Goal: Task Accomplishment & Management: Manage account settings

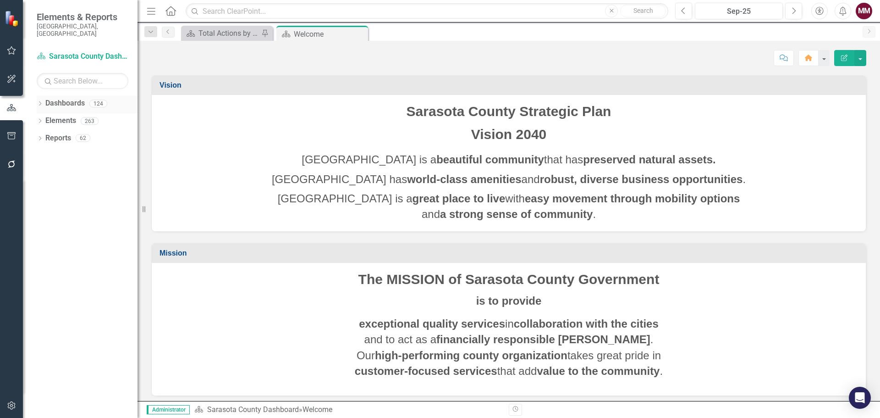
click at [38, 102] on icon "Dropdown" at bounding box center [40, 104] width 6 height 5
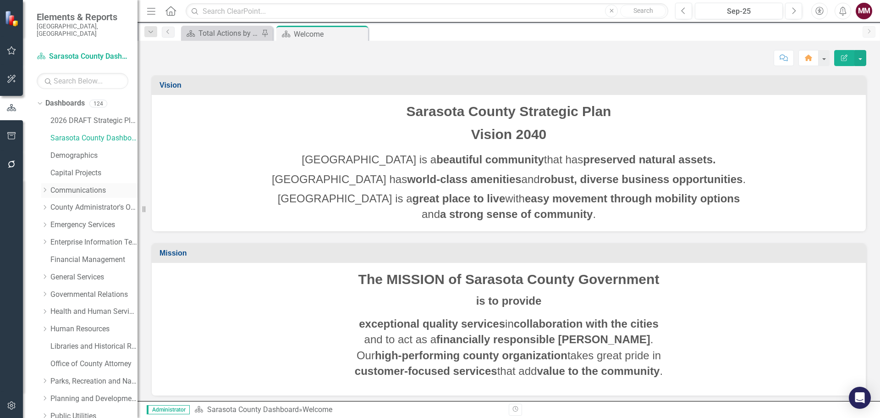
click at [79, 185] on link "Communications" at bounding box center [93, 190] width 87 height 11
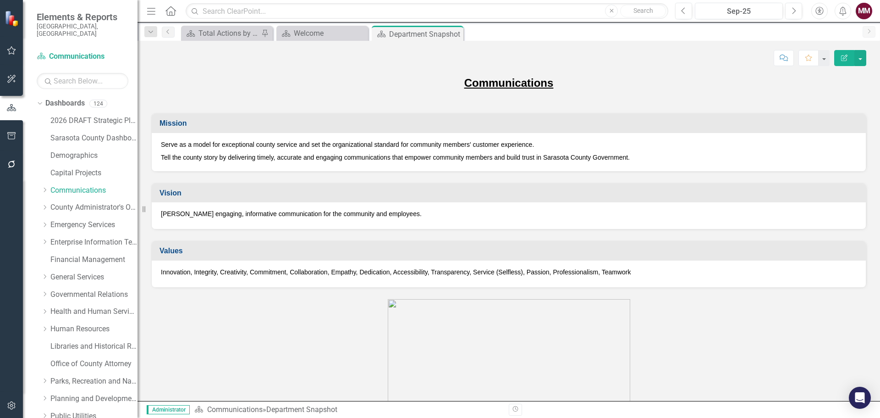
click at [345, 166] on div "Serve as a model for exceptional county service and set the organizational stan…" at bounding box center [509, 152] width 714 height 38
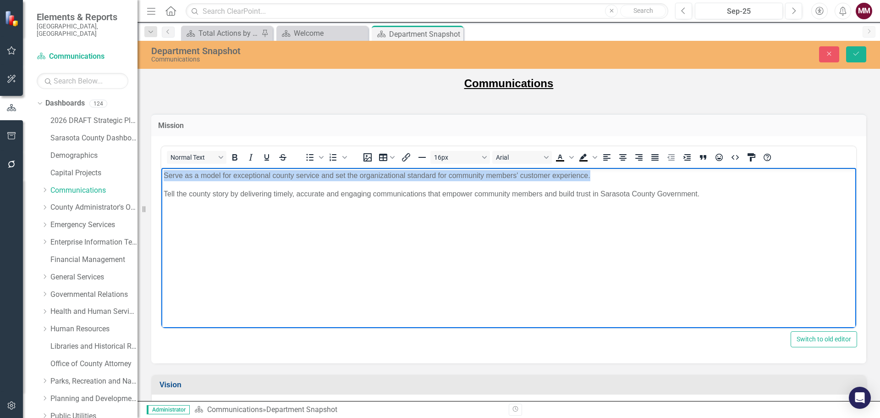
drag, startPoint x: 608, startPoint y: 178, endPoint x: 129, endPoint y: 171, distance: 479.2
click at [161, 171] on html "Serve as a model for exceptional county service and set the organizational stan…" at bounding box center [508, 236] width 695 height 138
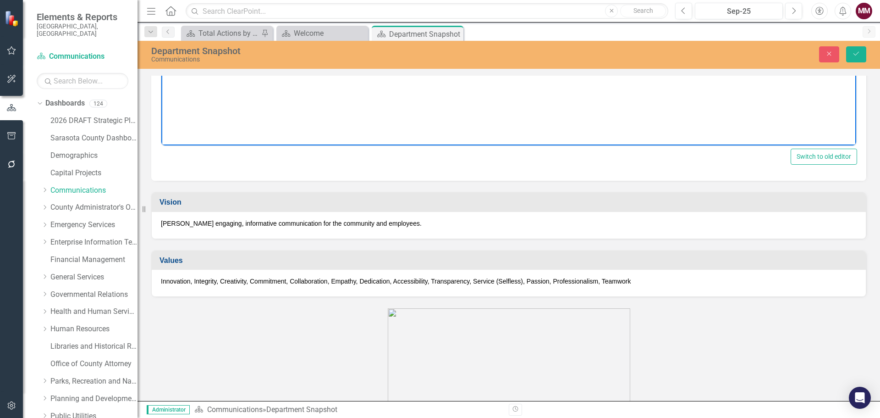
scroll to position [183, 0]
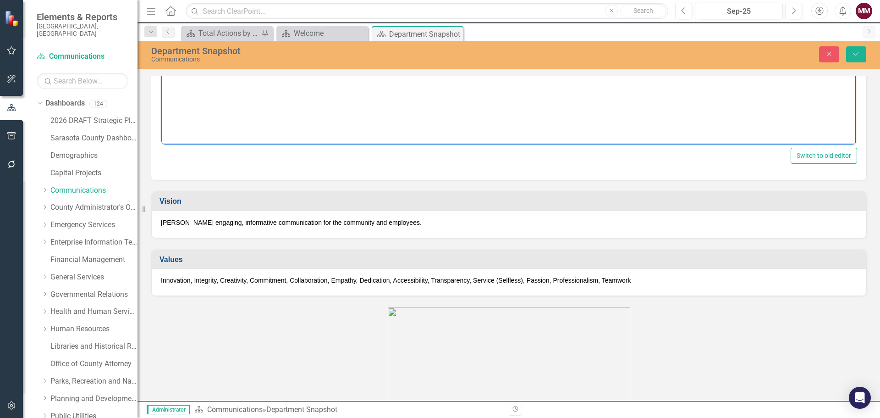
click at [287, 283] on p "Innovation, Integrity, Creativity, Commitment, Collaboration, Empathy, Dedicati…" at bounding box center [509, 280] width 696 height 9
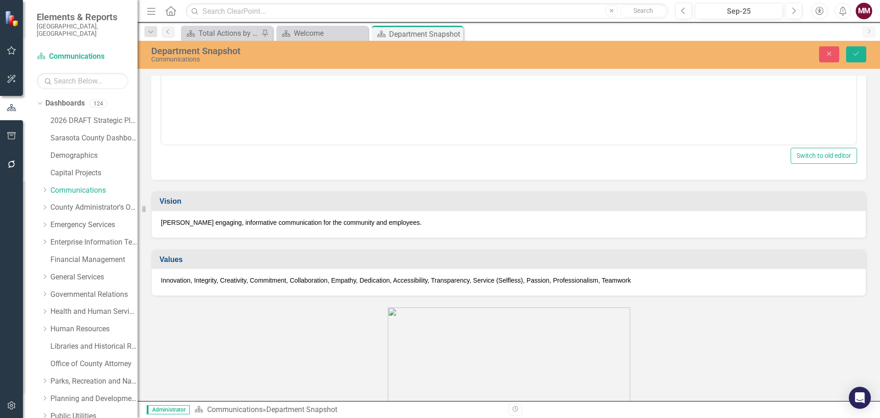
click at [287, 283] on p "Innovation, Integrity, Creativity, Commitment, Collaboration, Empathy, Dedicati…" at bounding box center [509, 280] width 696 height 9
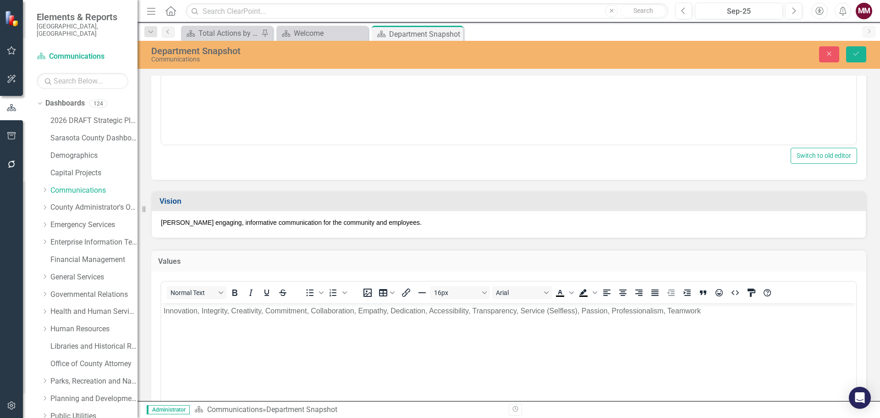
scroll to position [0, 0]
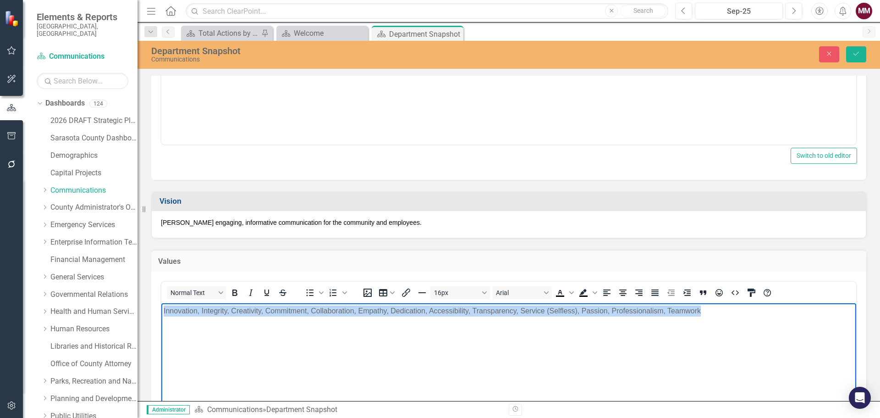
drag, startPoint x: 712, startPoint y: 310, endPoint x: 159, endPoint y: 315, distance: 553.4
click at [161, 315] on html "Innovation, Integrity, Creativity, Commitment, Collaboration, Empathy, Dedicati…" at bounding box center [508, 372] width 695 height 138
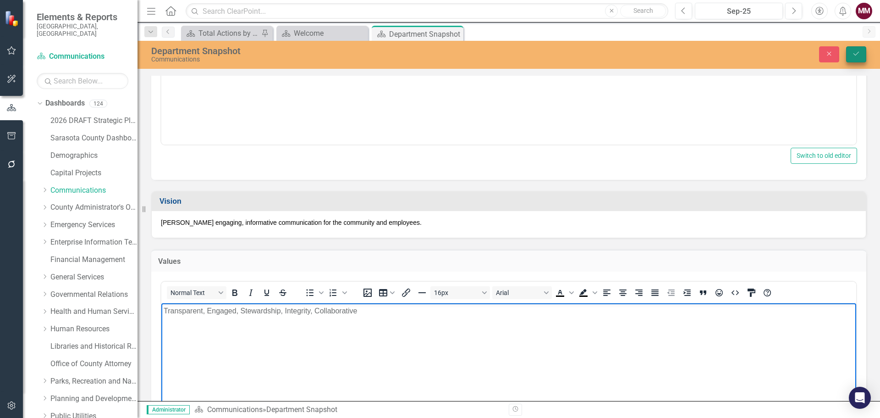
click at [851, 48] on button "Save" at bounding box center [856, 54] width 20 height 16
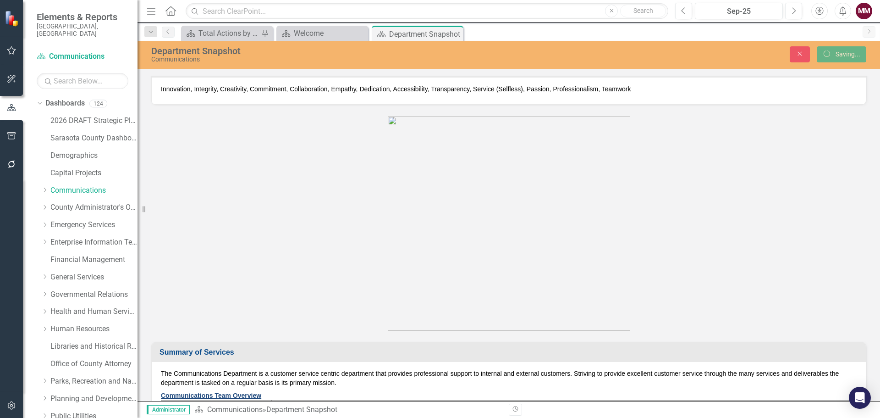
scroll to position [181, 0]
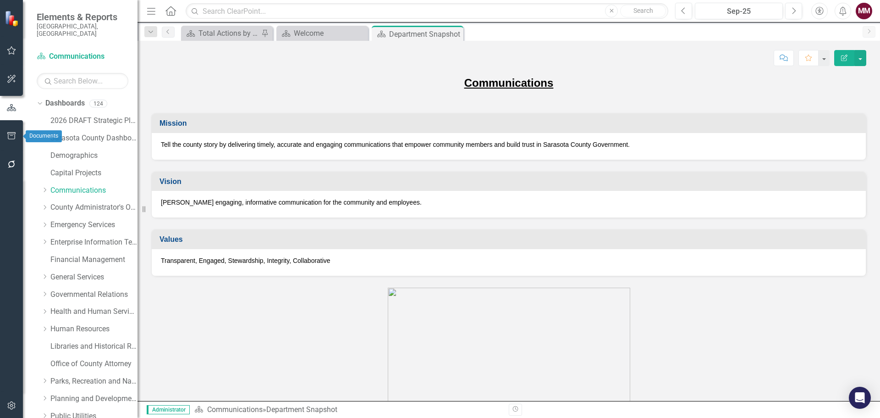
click at [7, 133] on icon "button" at bounding box center [11, 135] width 8 height 7
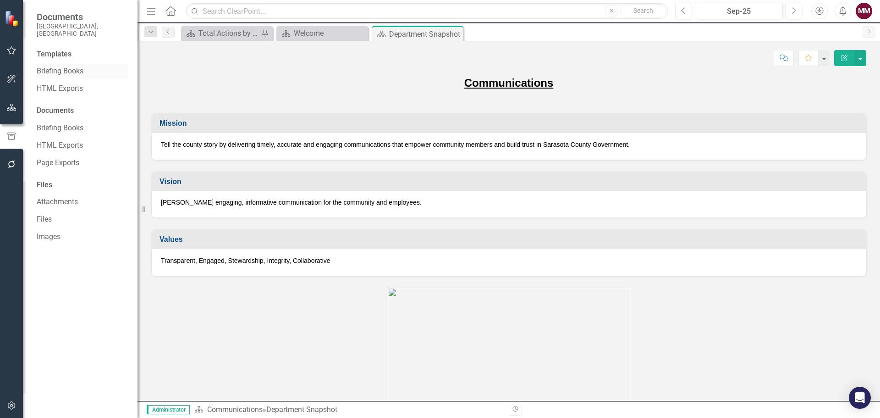
click at [43, 66] on link "Briefing Books" at bounding box center [83, 71] width 92 height 11
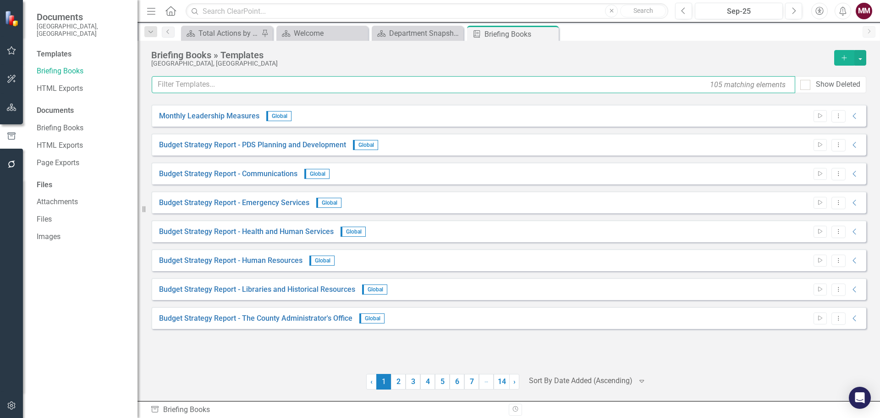
click at [256, 86] on input "text" at bounding box center [474, 84] width 644 height 17
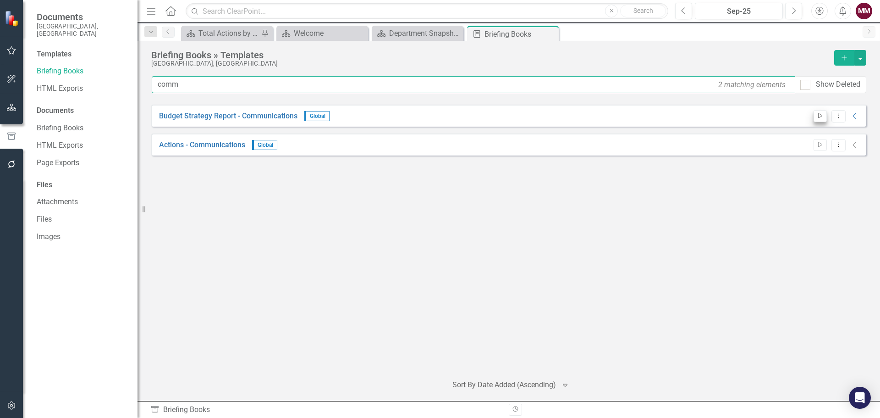
type input "comm"
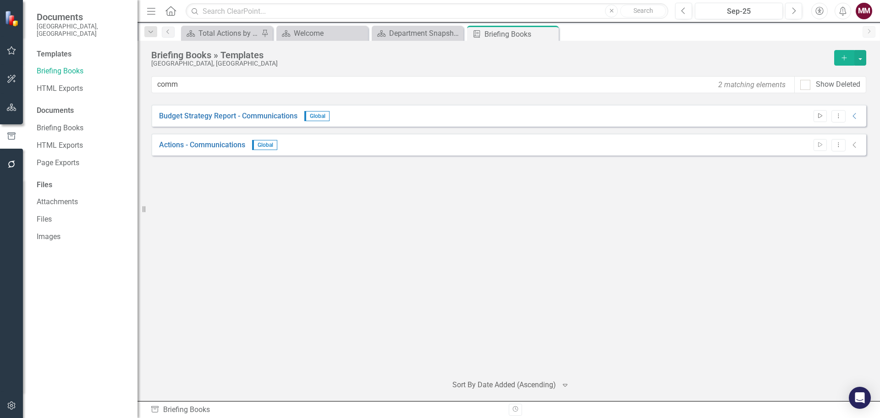
click at [820, 112] on button "Start" at bounding box center [820, 116] width 13 height 12
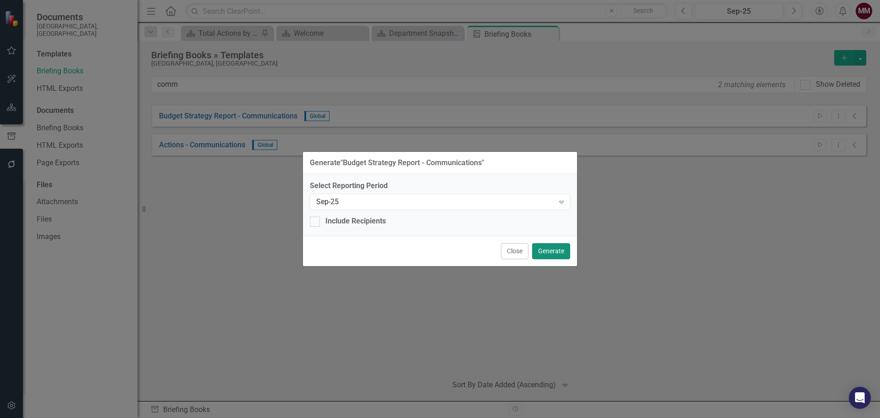
click at [550, 245] on button "Generate" at bounding box center [551, 251] width 38 height 16
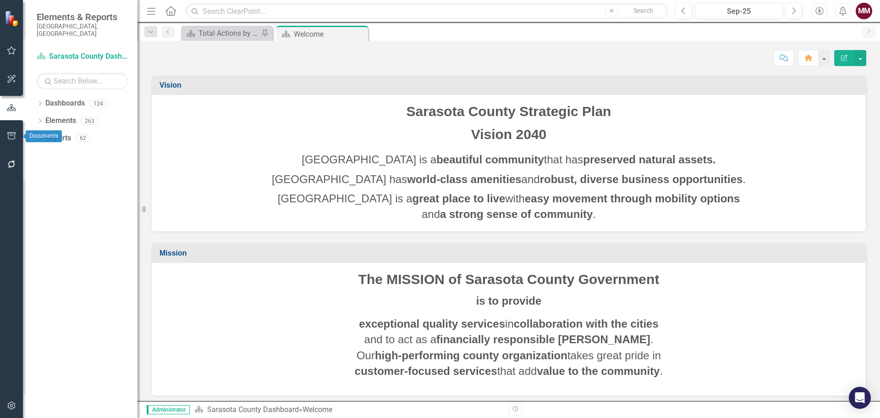
click at [8, 137] on icon "button" at bounding box center [11, 135] width 8 height 7
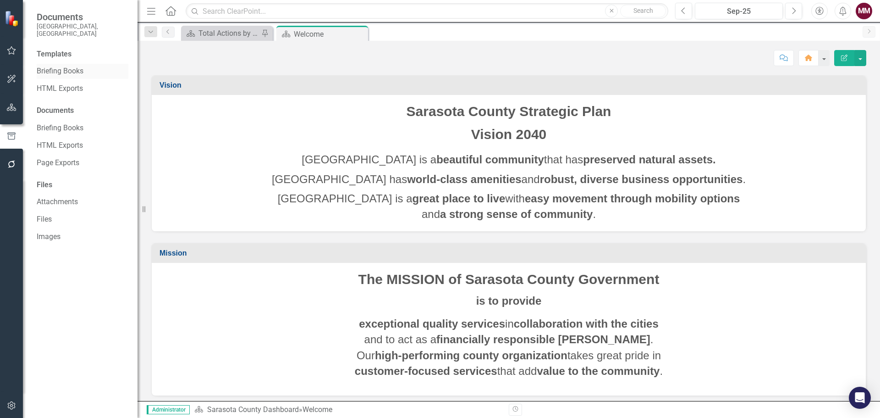
click at [42, 66] on link "Briefing Books" at bounding box center [83, 71] width 92 height 11
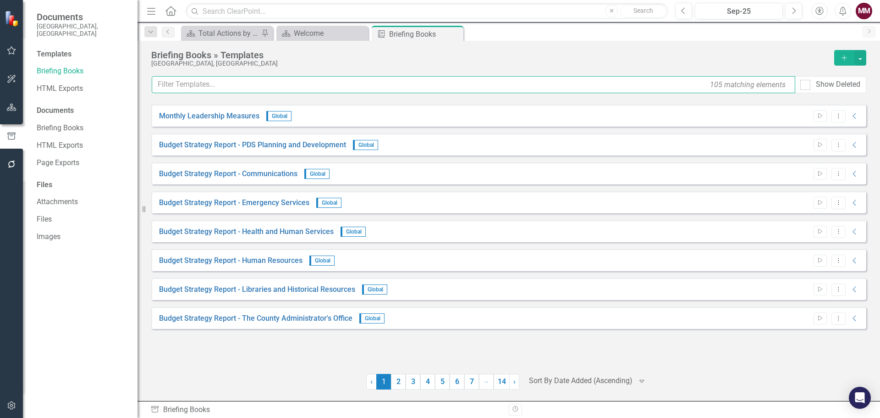
click at [173, 85] on input "text" at bounding box center [474, 84] width 644 height 17
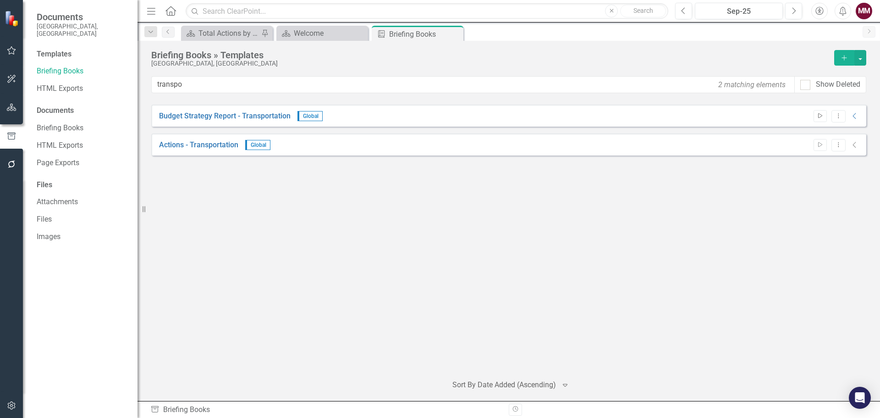
click at [816, 116] on button "Start" at bounding box center [820, 116] width 13 height 12
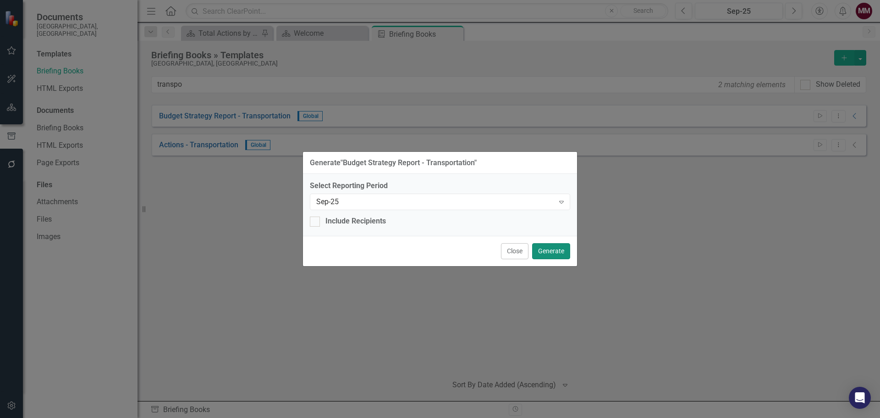
click at [550, 246] on button "Generate" at bounding box center [551, 251] width 38 height 16
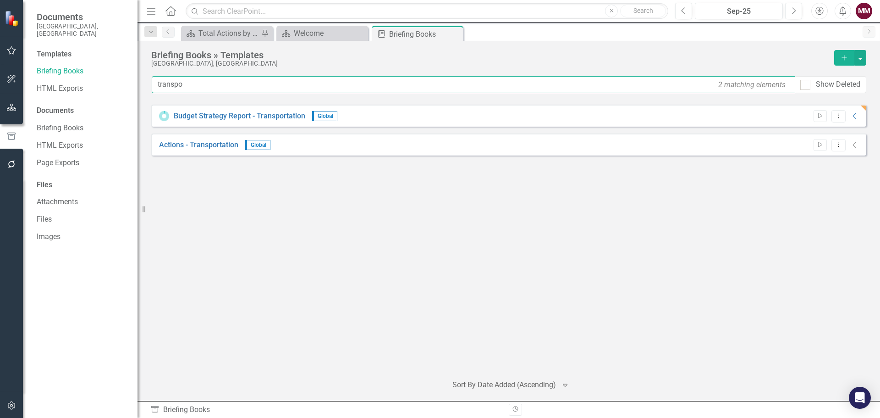
drag, startPoint x: 192, startPoint y: 84, endPoint x: -87, endPoint y: 84, distance: 278.8
click at [0, 84] on html "Accessibility Screen-Reader Guide, Feedback, and Issue Reporting | New window i…" at bounding box center [440, 209] width 880 height 418
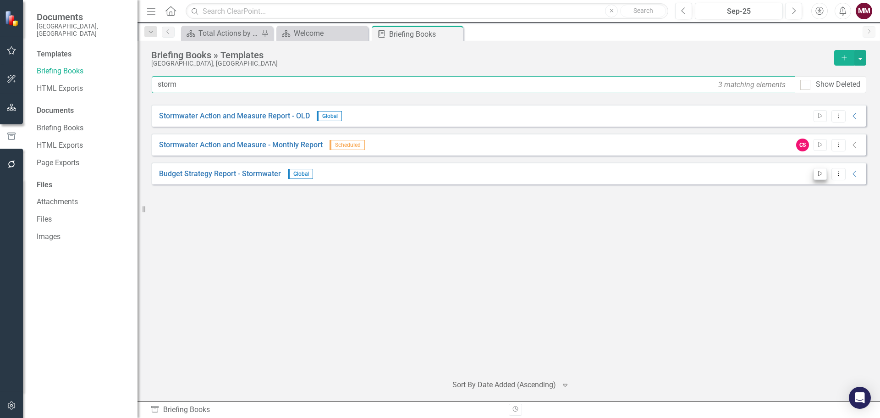
type input "storm"
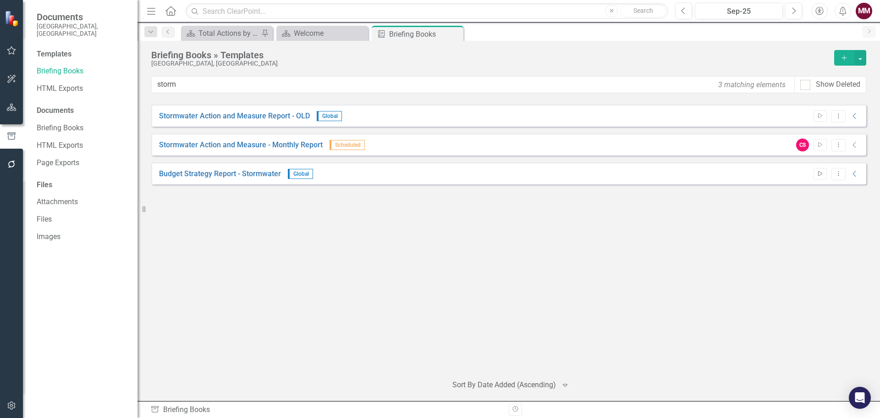
click at [818, 175] on icon "button" at bounding box center [820, 173] width 4 height 5
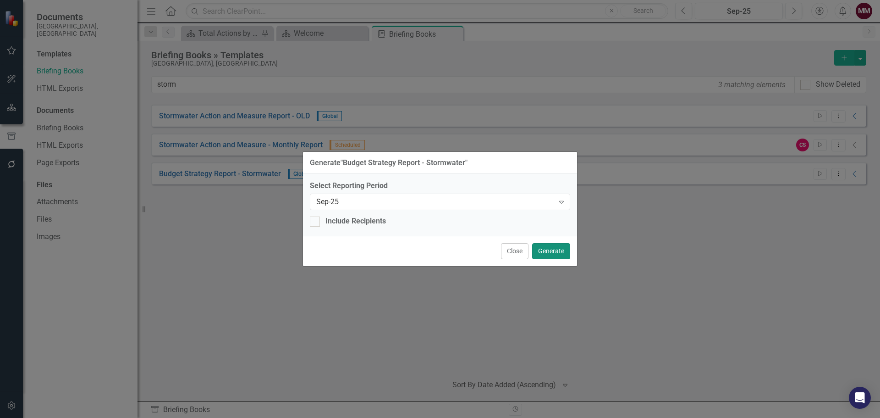
click at [559, 251] on button "Generate" at bounding box center [551, 251] width 38 height 16
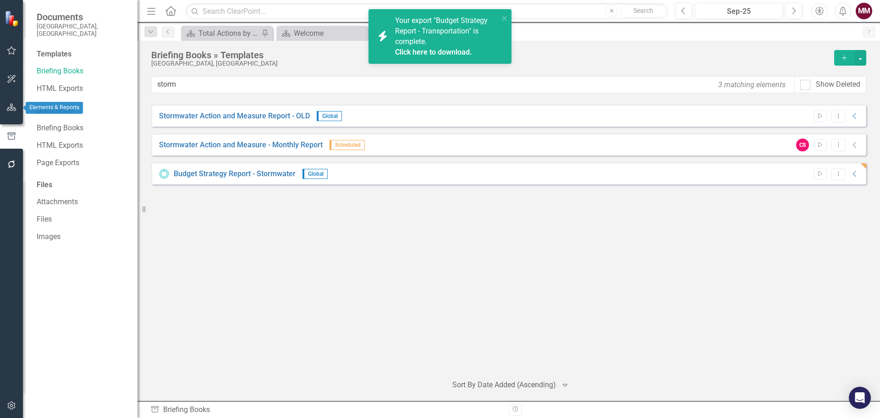
click at [11, 105] on icon "button" at bounding box center [12, 107] width 10 height 7
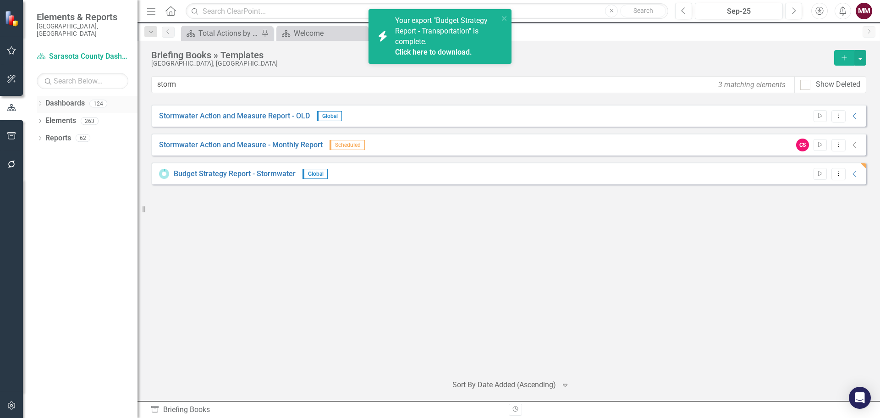
click at [41, 102] on icon "Dropdown" at bounding box center [40, 104] width 6 height 5
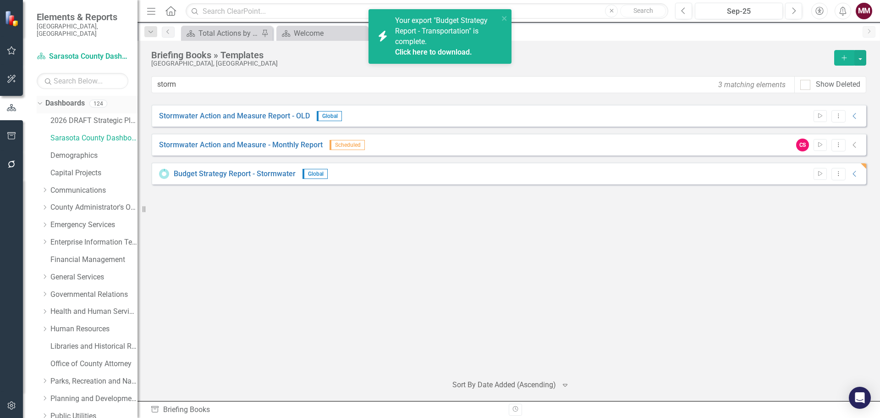
click at [40, 100] on icon "Dropdown" at bounding box center [38, 103] width 5 height 6
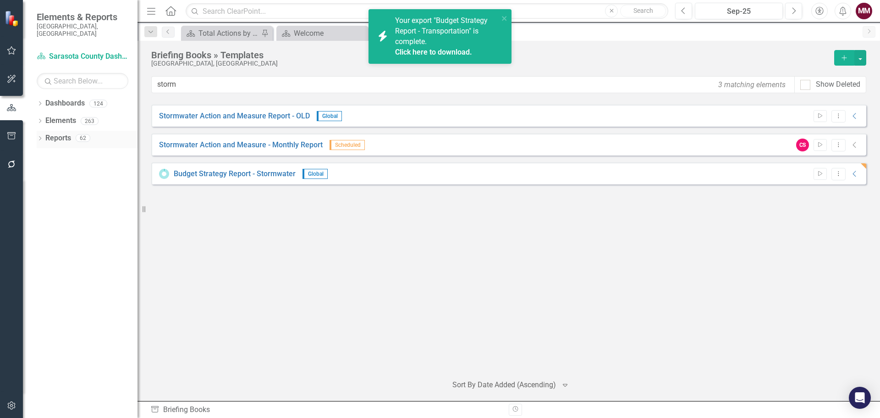
click at [41, 137] on icon "Dropdown" at bounding box center [40, 139] width 6 height 5
click at [45, 204] on icon "Dropdown" at bounding box center [44, 206] width 6 height 5
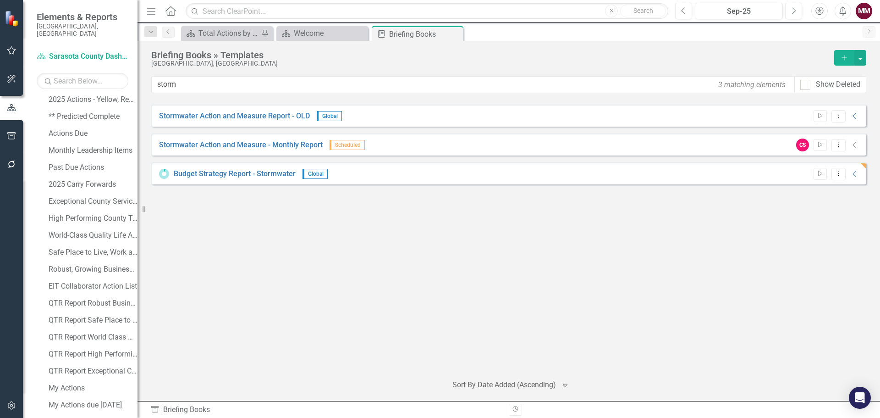
scroll to position [321, 0]
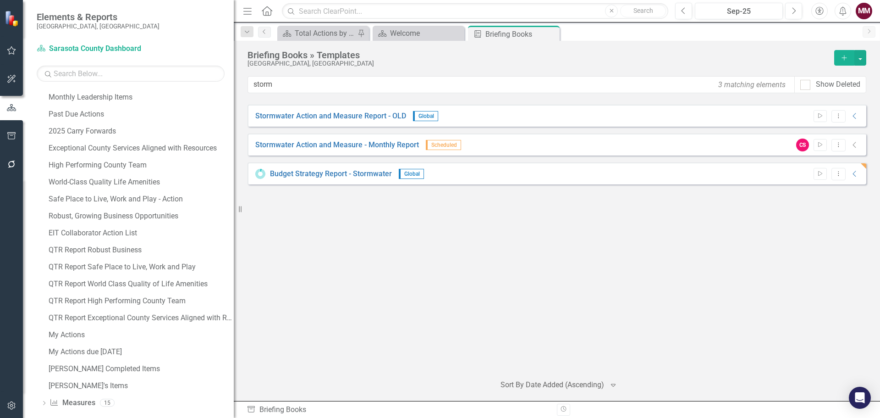
drag, startPoint x: 141, startPoint y: 207, endPoint x: 240, endPoint y: 214, distance: 99.7
click at [240, 214] on div "Resize" at bounding box center [237, 209] width 7 height 418
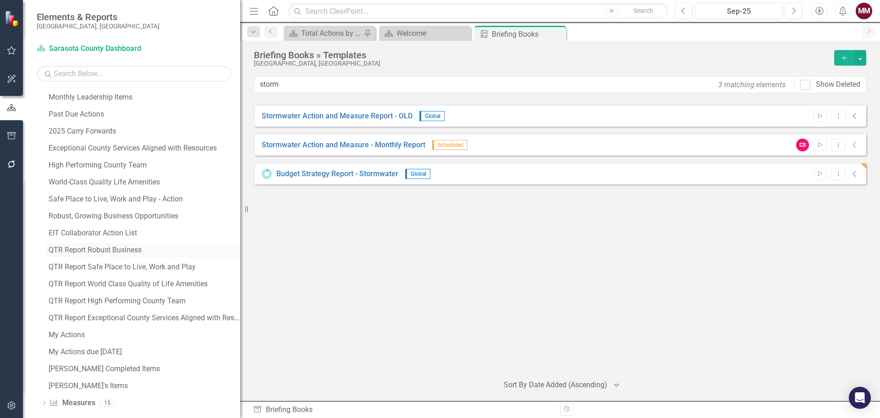
click at [125, 250] on div "QTR Report Robust Business" at bounding box center [145, 250] width 192 height 8
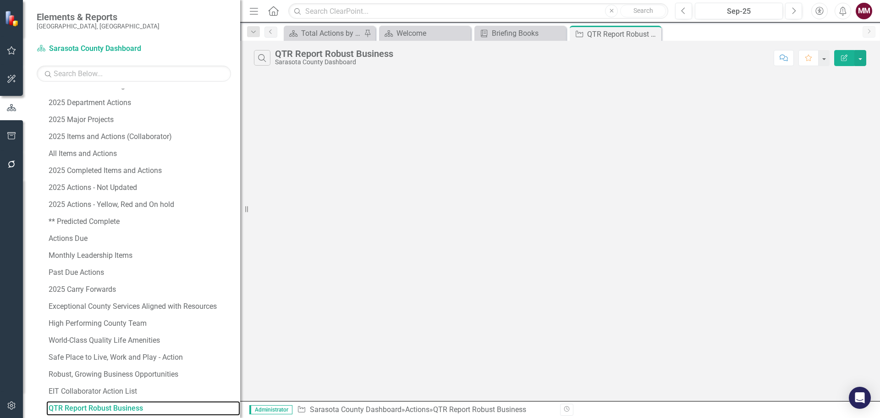
scroll to position [160, 0]
click at [864, 61] on button "button" at bounding box center [861, 58] width 12 height 16
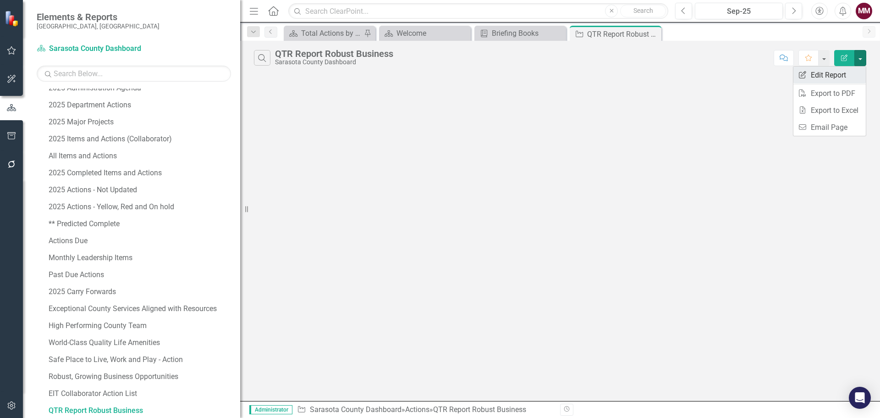
click at [852, 72] on link "Edit Report Edit Report" at bounding box center [830, 74] width 72 height 17
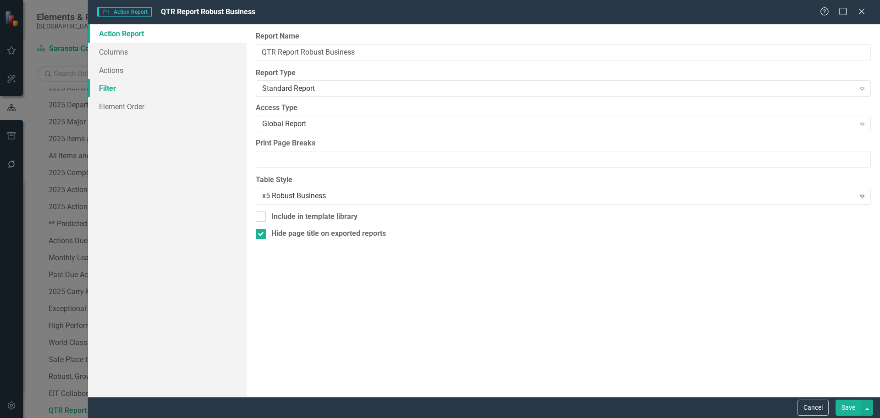
click at [110, 88] on link "Filter" at bounding box center [167, 88] width 159 height 18
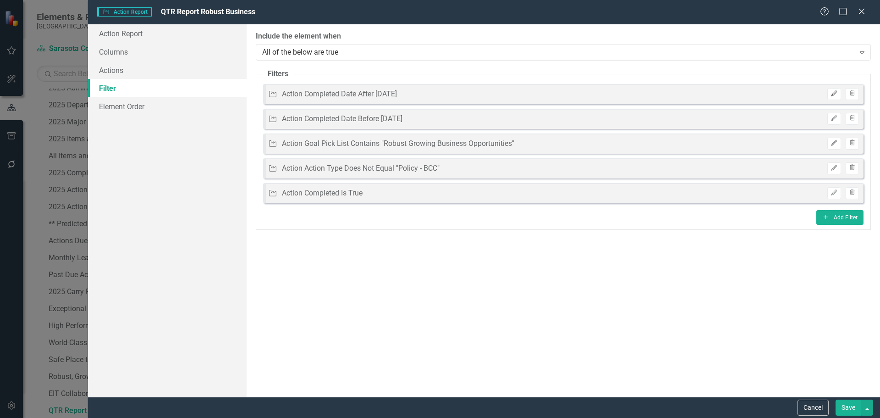
click at [832, 94] on icon "Edit" at bounding box center [834, 94] width 7 height 6
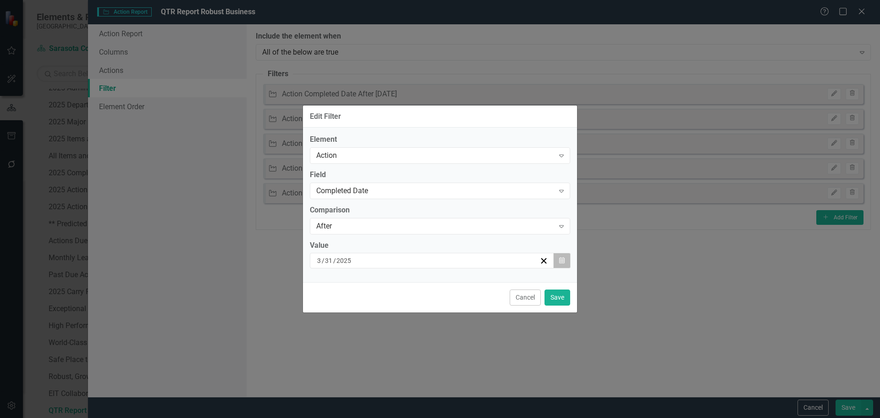
click at [564, 262] on icon "Calendar" at bounding box center [562, 260] width 6 height 6
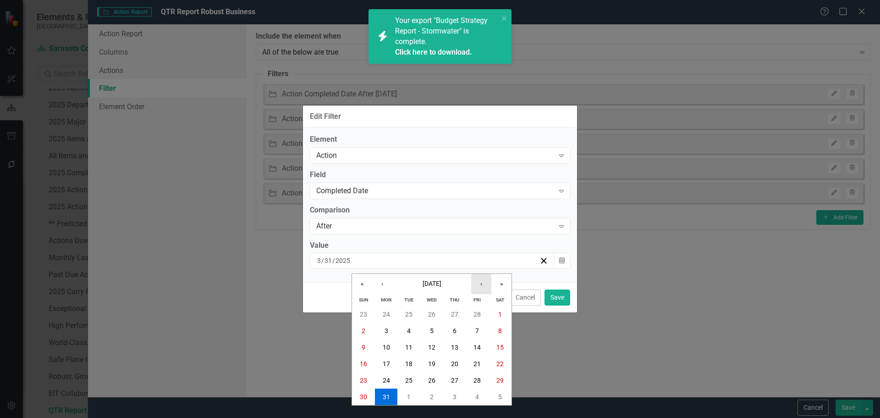
click at [480, 282] on button "›" at bounding box center [481, 284] width 20 height 20
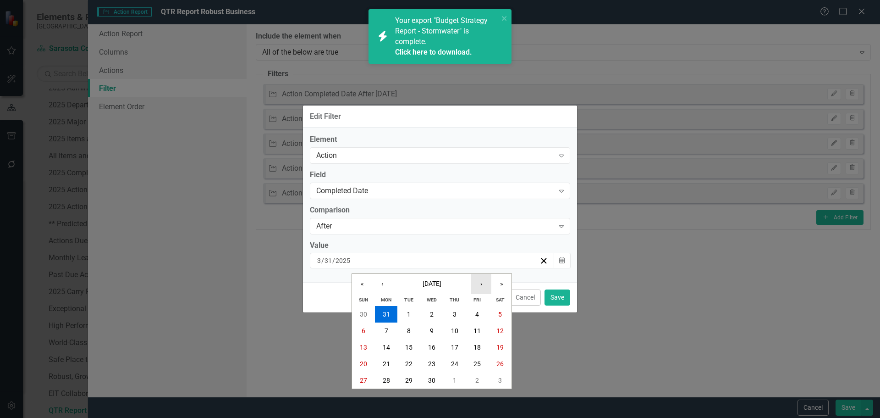
click at [480, 282] on button "›" at bounding box center [481, 284] width 20 height 20
click at [387, 379] on abbr "30" at bounding box center [386, 379] width 7 height 7
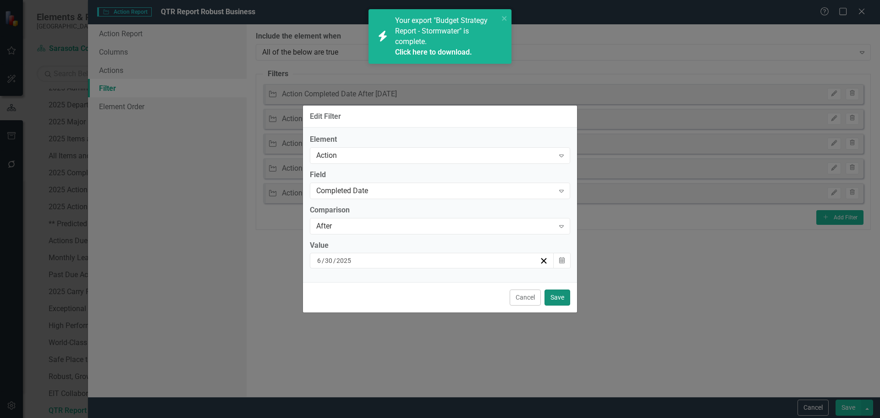
click at [548, 295] on button "Save" at bounding box center [558, 297] width 26 height 16
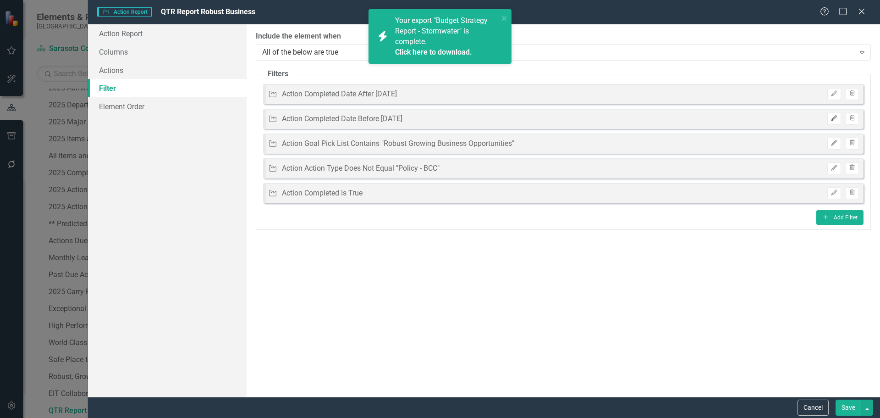
click at [837, 121] on button "Edit" at bounding box center [834, 119] width 13 height 12
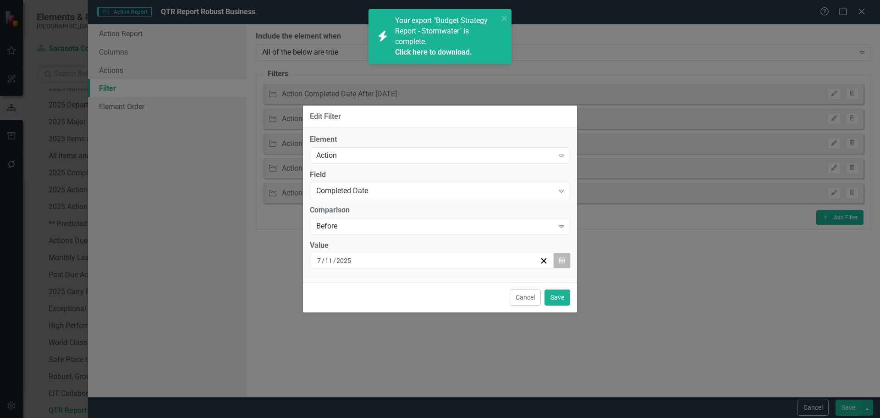
click at [559, 261] on icon "Calendar" at bounding box center [562, 260] width 6 height 6
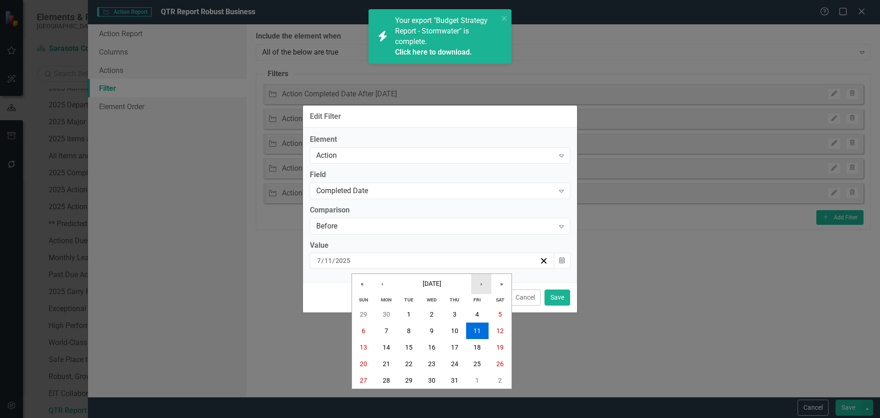
click at [478, 285] on button "›" at bounding box center [481, 284] width 20 height 20
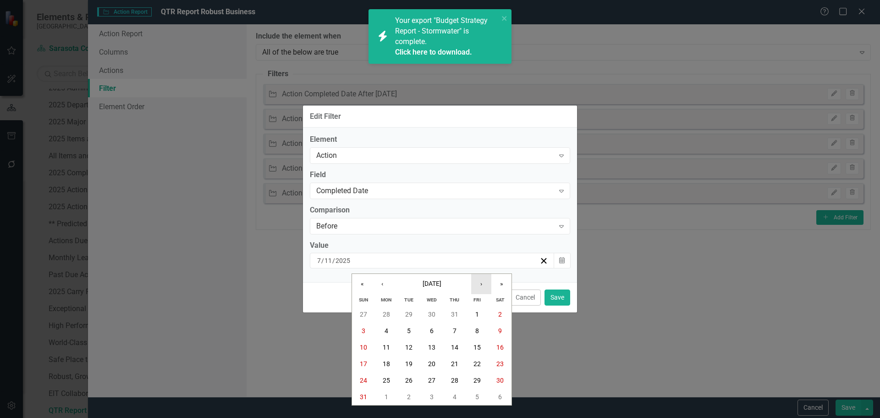
click at [478, 285] on button "›" at bounding box center [481, 284] width 20 height 20
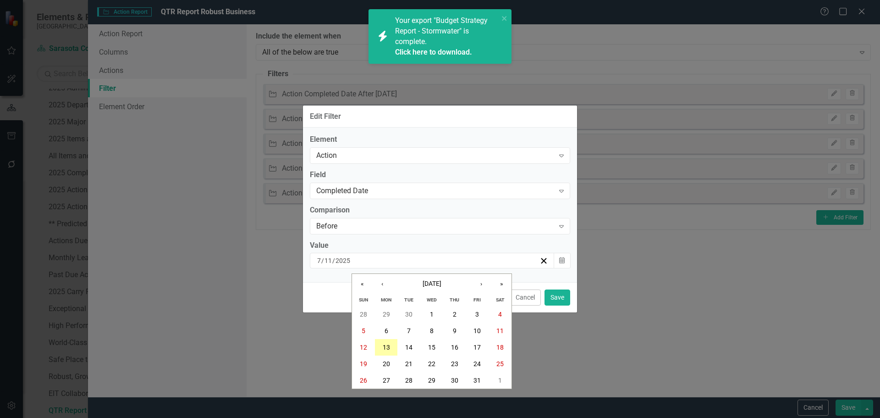
click at [384, 350] on abbr "13" at bounding box center [386, 346] width 7 height 7
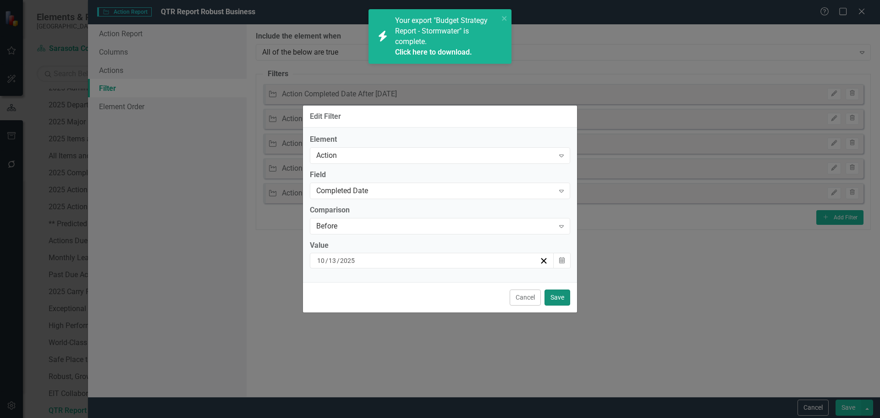
click at [555, 294] on button "Save" at bounding box center [558, 297] width 26 height 16
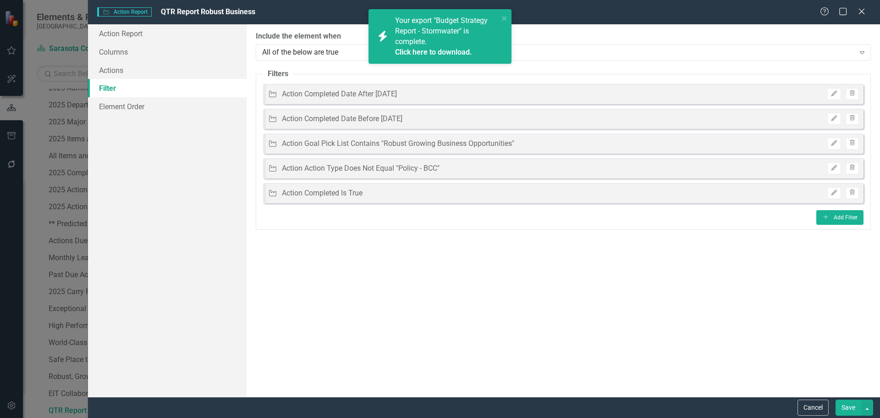
click at [845, 405] on button "Save" at bounding box center [849, 407] width 26 height 16
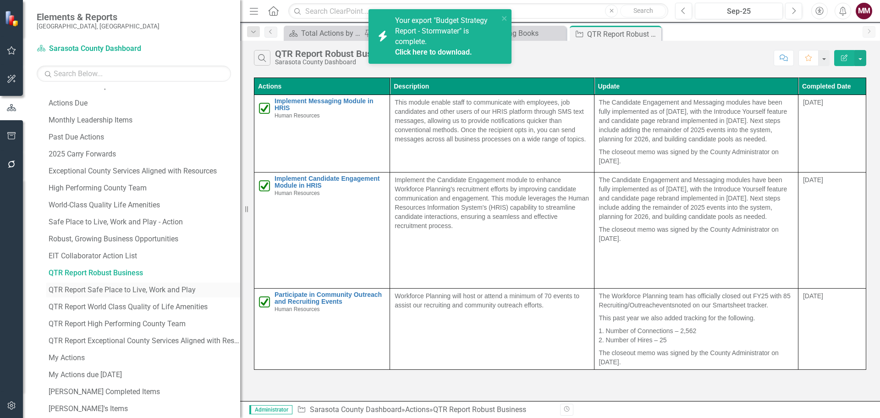
click at [125, 291] on div "QTR Report Safe Place to Live, Work and Play" at bounding box center [145, 290] width 192 height 8
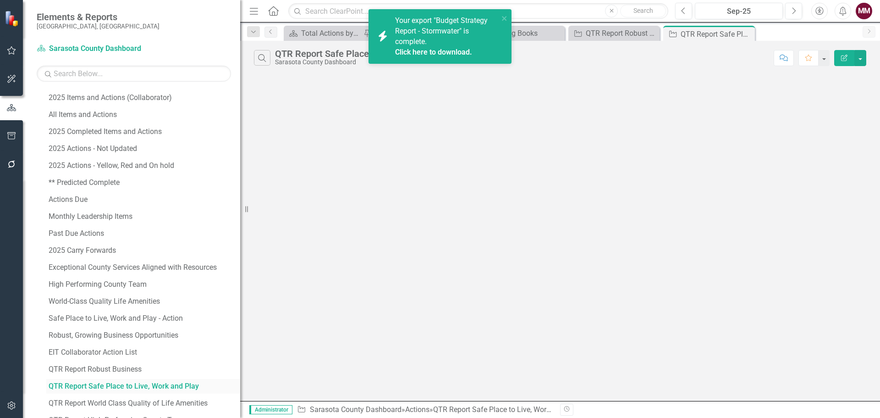
scroll to position [177, 0]
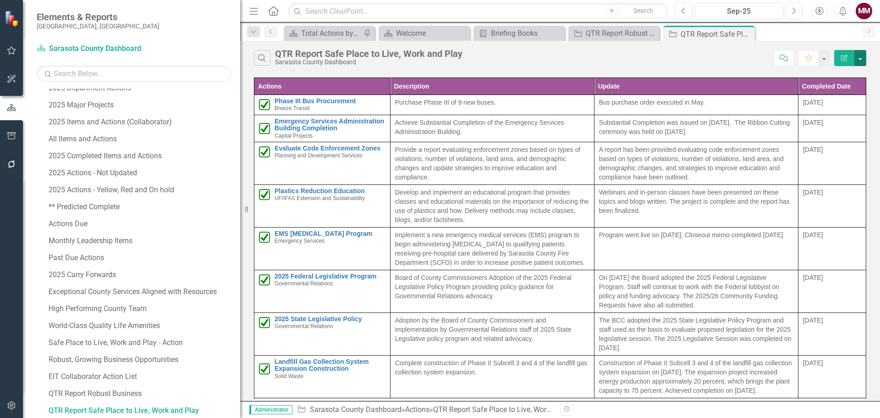
click at [863, 59] on button "button" at bounding box center [861, 58] width 12 height 16
click at [847, 75] on link "Edit Report Edit Report" at bounding box center [830, 74] width 72 height 17
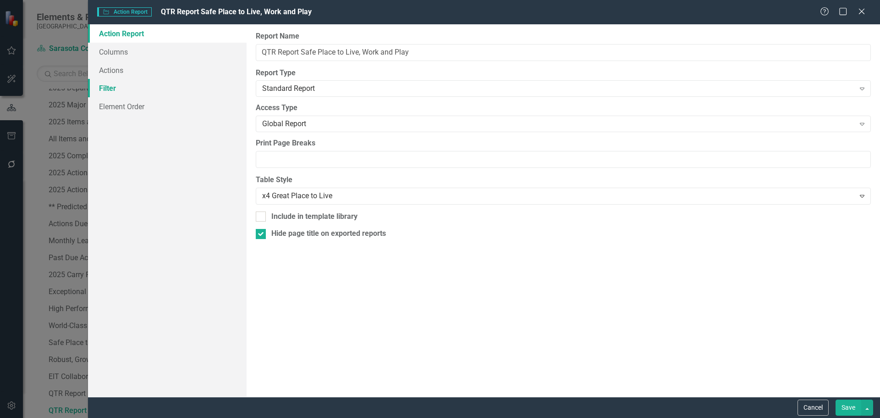
click at [108, 93] on link "Filter" at bounding box center [167, 88] width 159 height 18
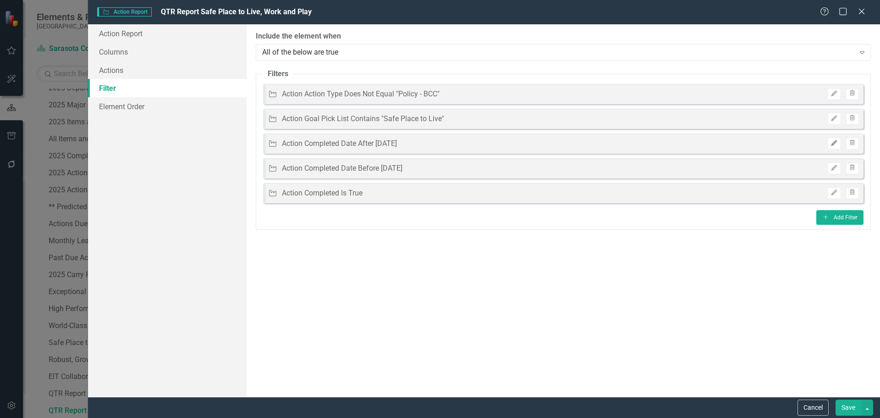
click at [831, 143] on icon "Edit" at bounding box center [834, 143] width 7 height 6
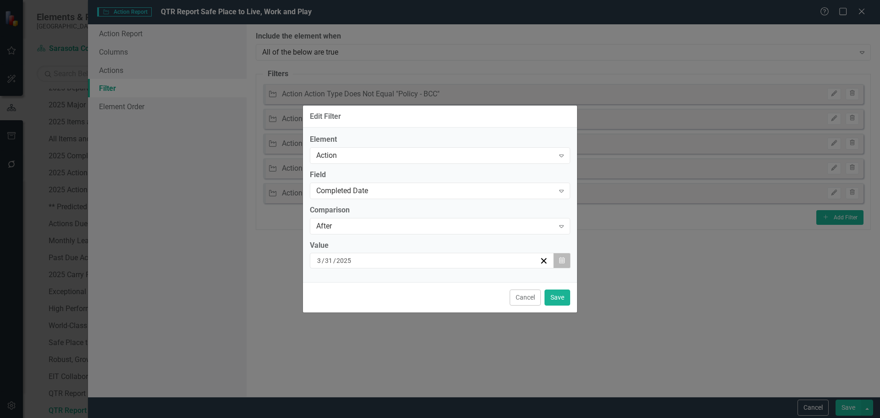
click at [559, 263] on icon "Calendar" at bounding box center [562, 260] width 6 height 6
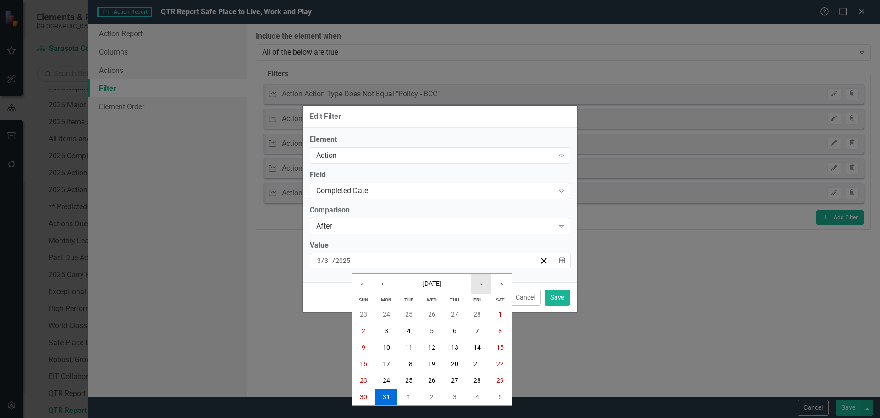
click at [483, 283] on button "›" at bounding box center [481, 284] width 20 height 20
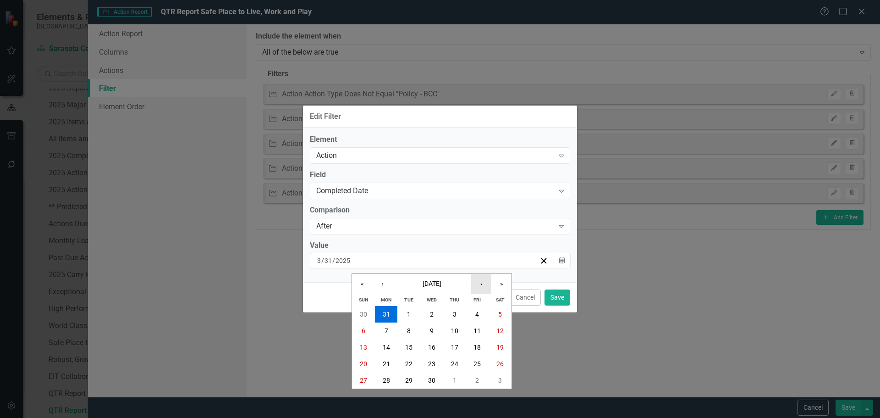
click at [483, 283] on button "›" at bounding box center [481, 284] width 20 height 20
click at [381, 377] on button "30" at bounding box center [386, 380] width 23 height 17
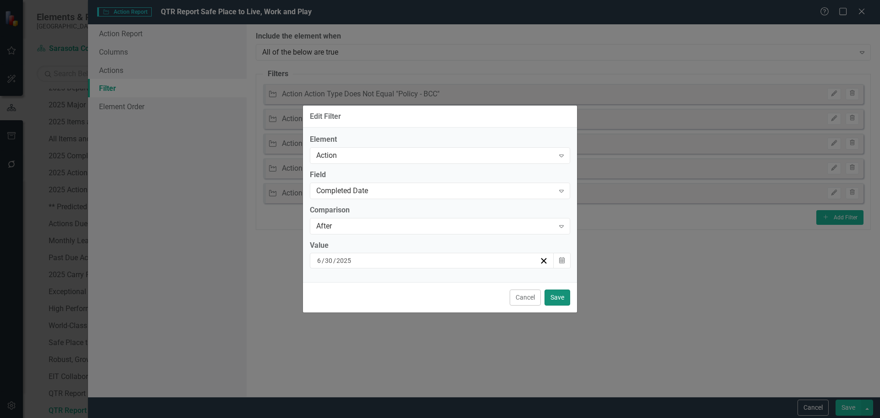
click at [561, 298] on button "Save" at bounding box center [558, 297] width 26 height 16
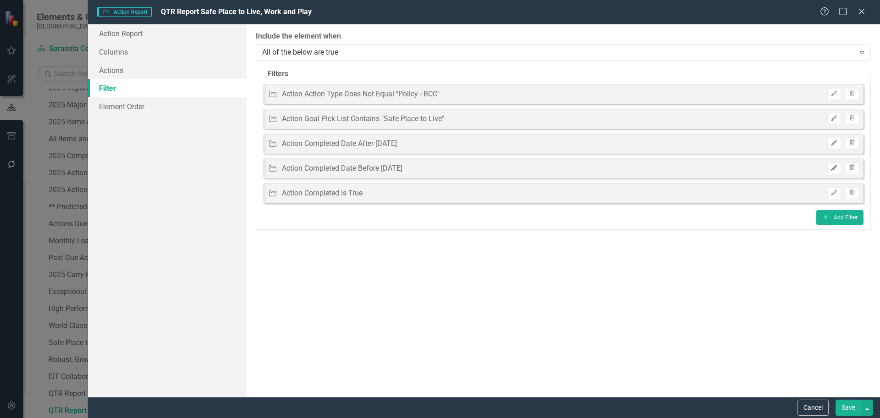
click at [834, 168] on icon "Edit" at bounding box center [834, 168] width 7 height 6
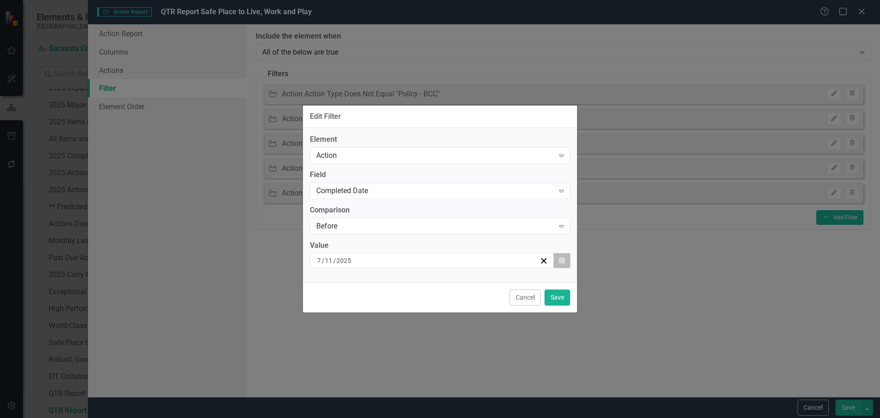
click at [558, 257] on button "Calendar" at bounding box center [561, 261] width 17 height 16
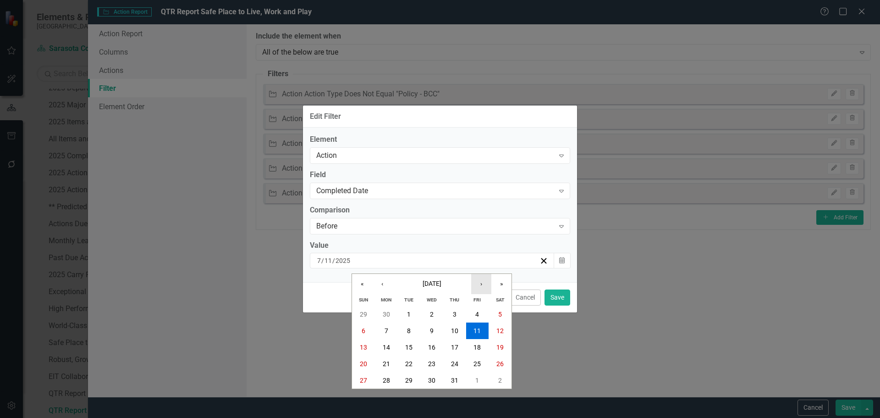
click at [482, 283] on button "›" at bounding box center [481, 284] width 20 height 20
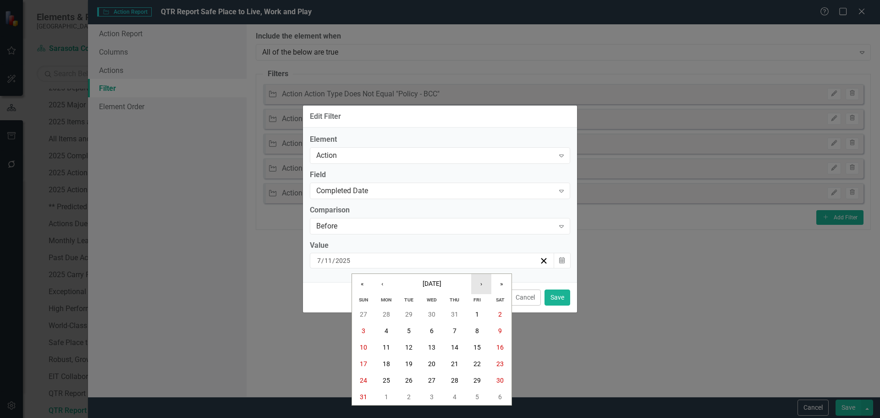
click at [482, 283] on button "›" at bounding box center [481, 284] width 20 height 20
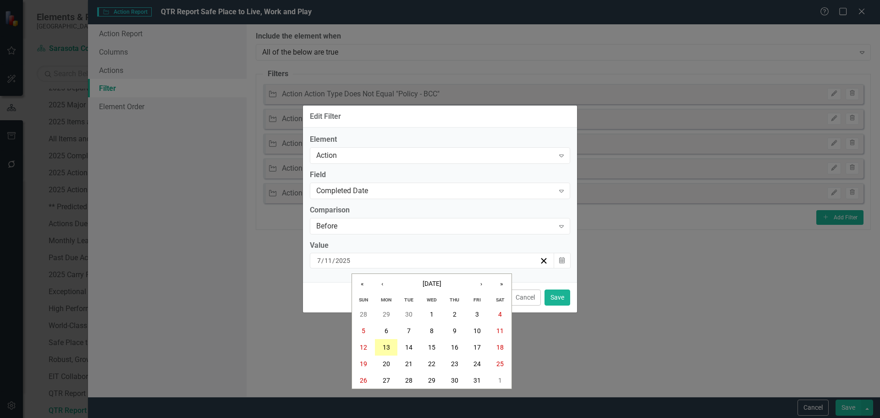
click at [391, 344] on button "13" at bounding box center [386, 347] width 23 height 17
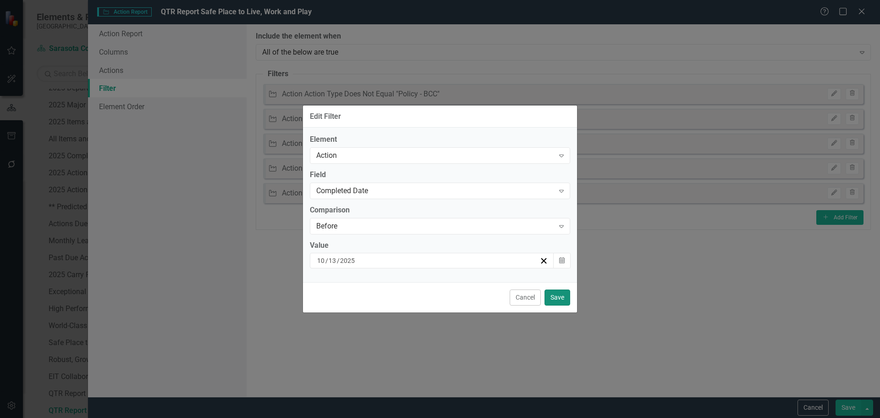
click at [559, 302] on button "Save" at bounding box center [558, 297] width 26 height 16
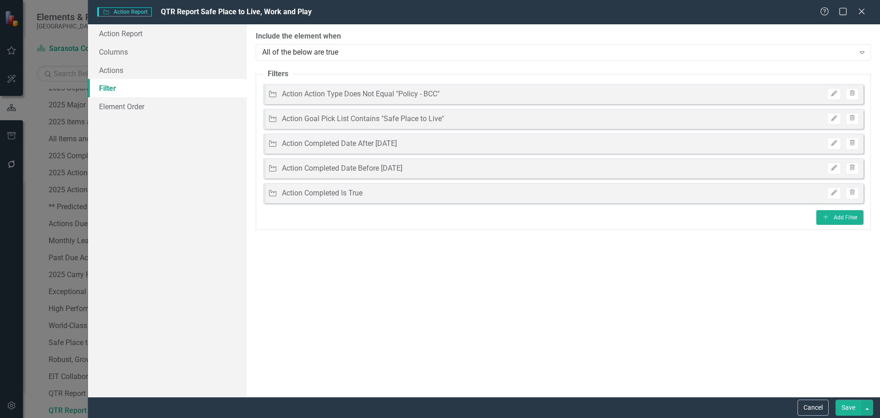
click at [842, 410] on button "Save" at bounding box center [849, 407] width 26 height 16
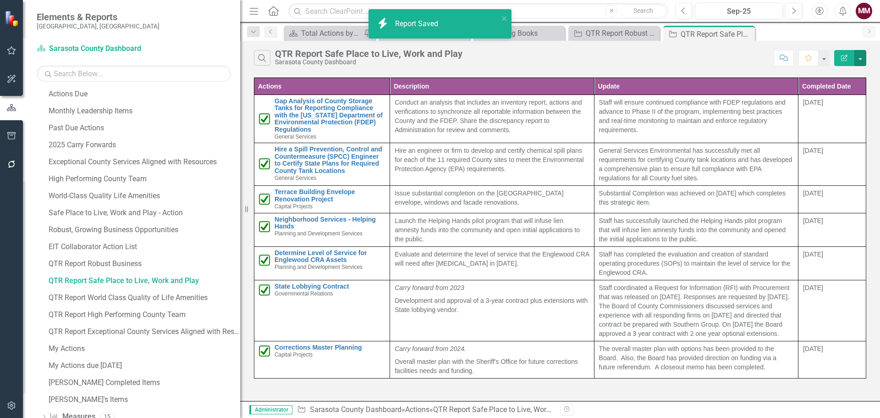
scroll to position [315, 0]
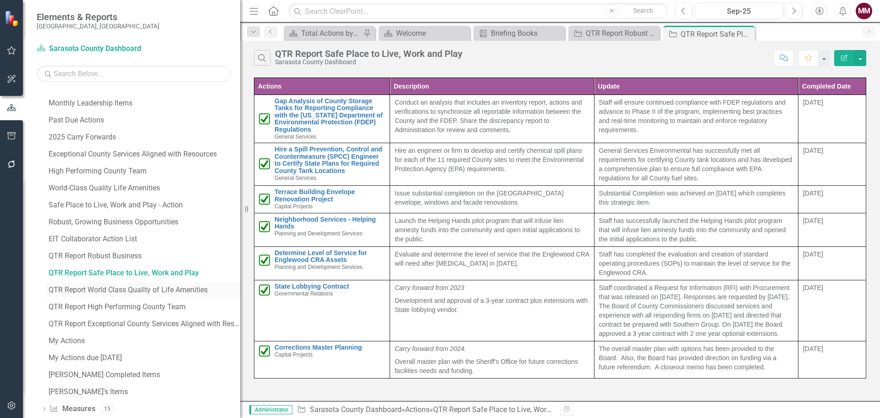
click at [156, 290] on div "QTR Report World Class Quality of Life Amenities" at bounding box center [145, 290] width 192 height 8
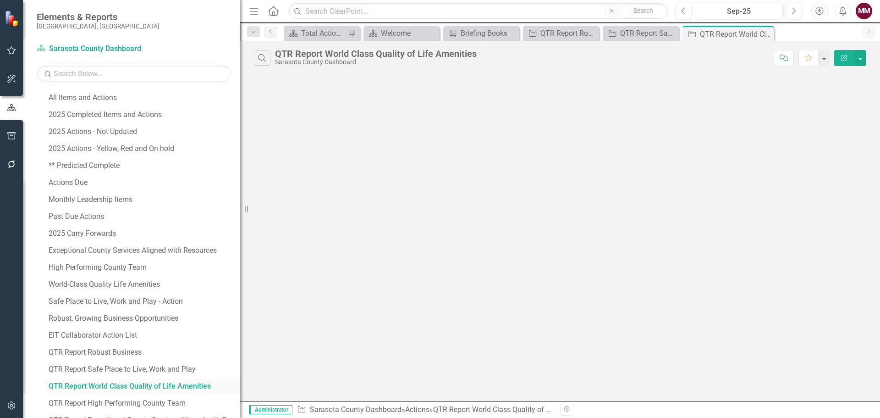
scroll to position [194, 0]
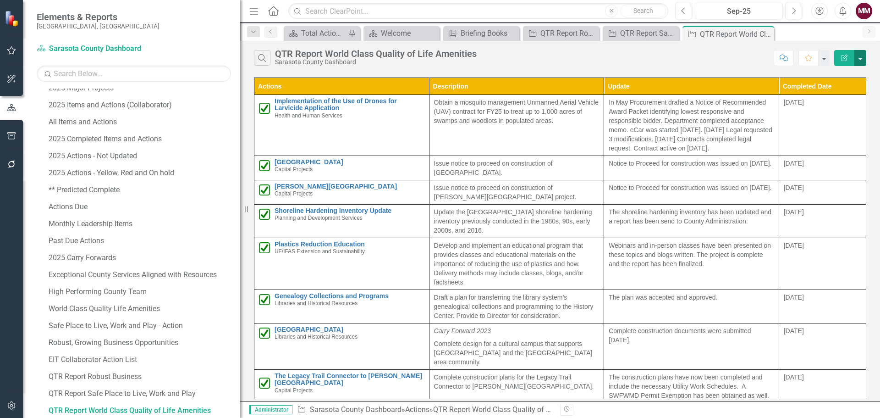
click at [862, 61] on button "button" at bounding box center [861, 58] width 12 height 16
click at [848, 71] on link "Edit Report Edit Report" at bounding box center [830, 74] width 72 height 17
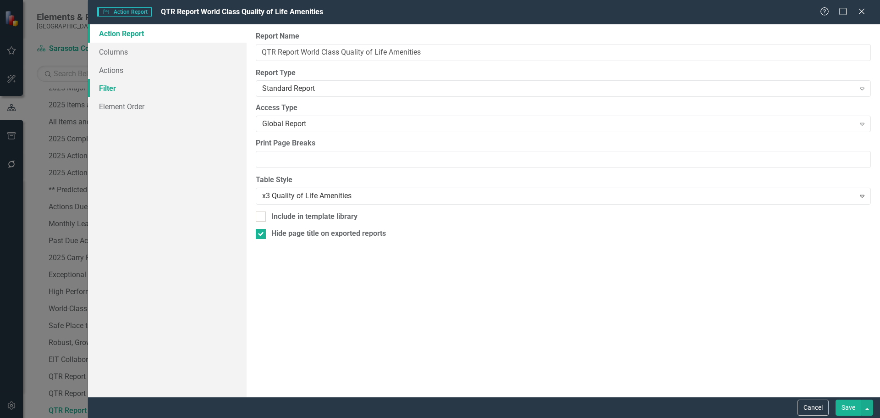
click at [108, 88] on link "Filter" at bounding box center [167, 88] width 159 height 18
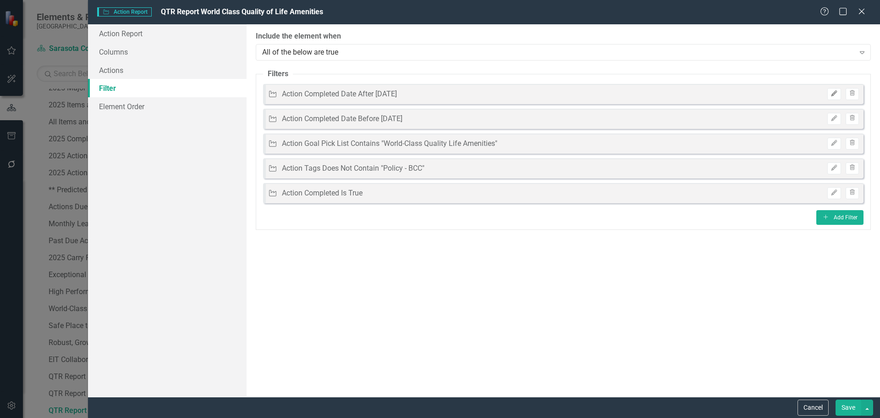
click at [833, 91] on icon "Edit" at bounding box center [834, 94] width 7 height 6
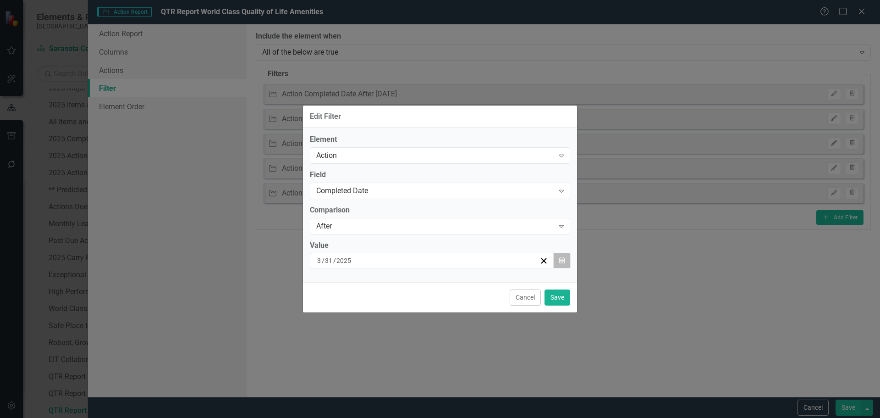
click at [565, 259] on button "Calendar" at bounding box center [561, 261] width 17 height 16
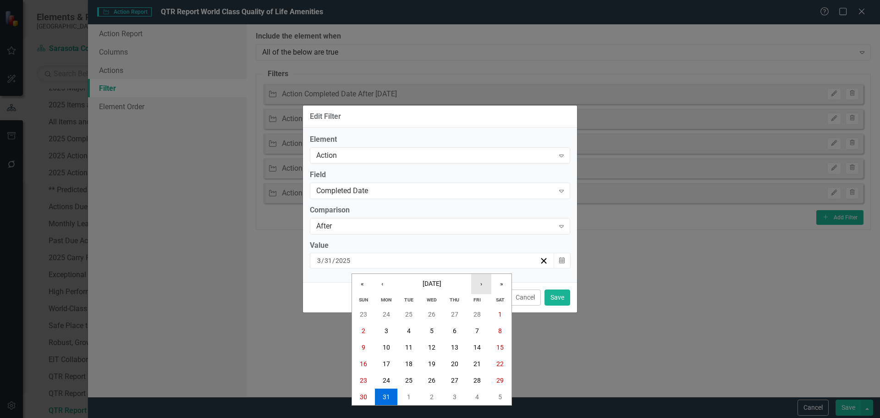
click at [486, 282] on button "›" at bounding box center [481, 284] width 20 height 20
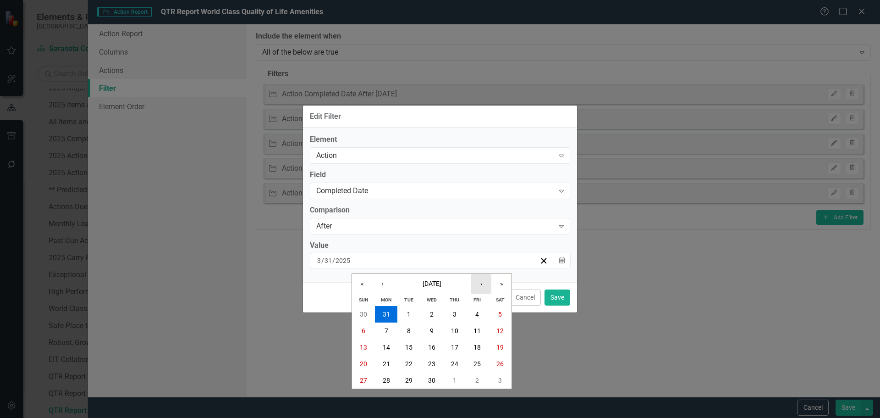
click at [480, 286] on button "›" at bounding box center [481, 284] width 20 height 20
click at [389, 378] on abbr "30" at bounding box center [386, 379] width 7 height 7
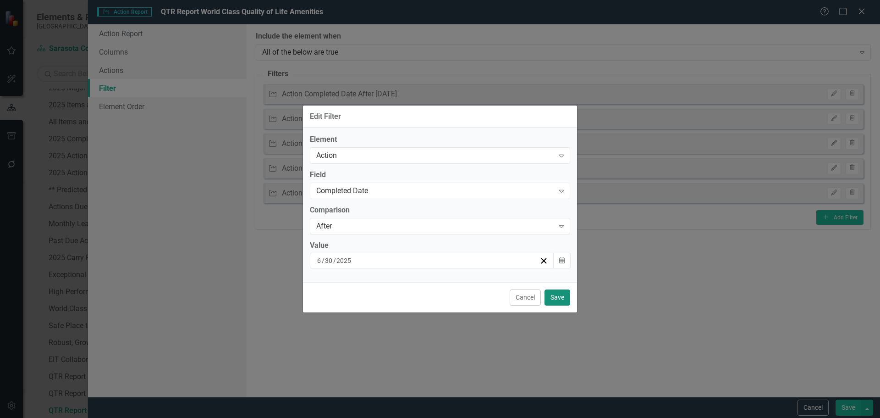
click at [557, 298] on button "Save" at bounding box center [558, 297] width 26 height 16
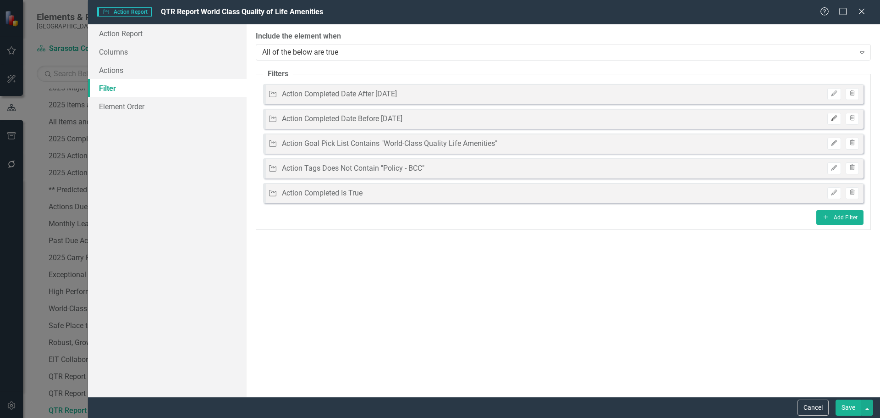
click at [834, 120] on icon "button" at bounding box center [835, 119] width 6 height 6
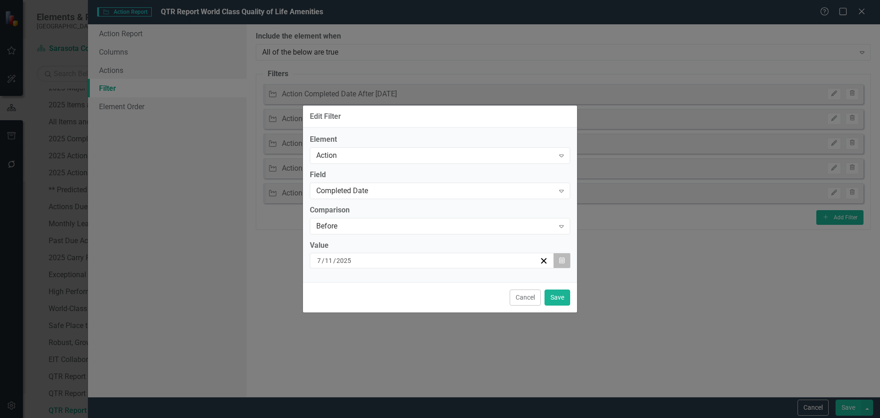
click at [563, 260] on icon "button" at bounding box center [562, 260] width 6 height 6
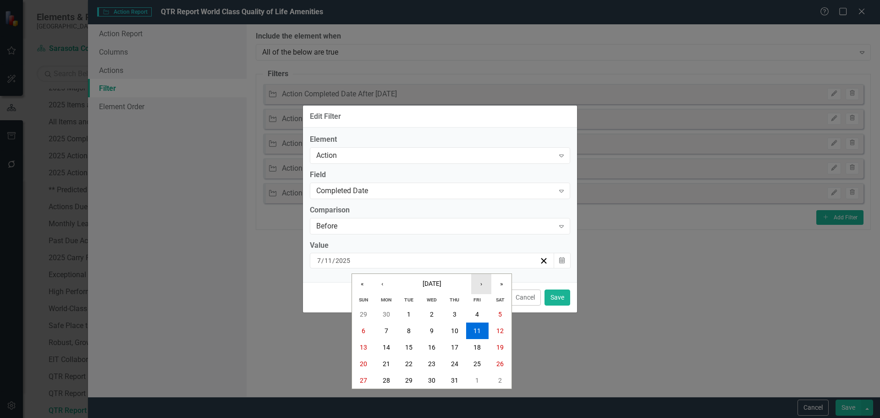
click at [481, 286] on button "›" at bounding box center [481, 284] width 20 height 20
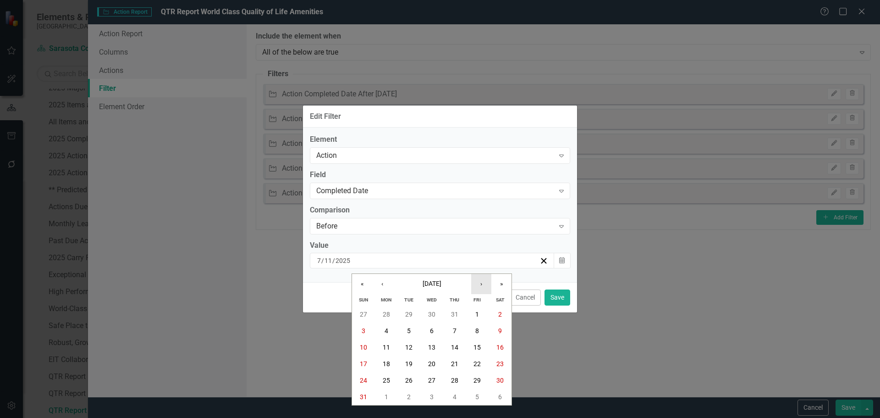
click at [481, 286] on button "›" at bounding box center [481, 284] width 20 height 20
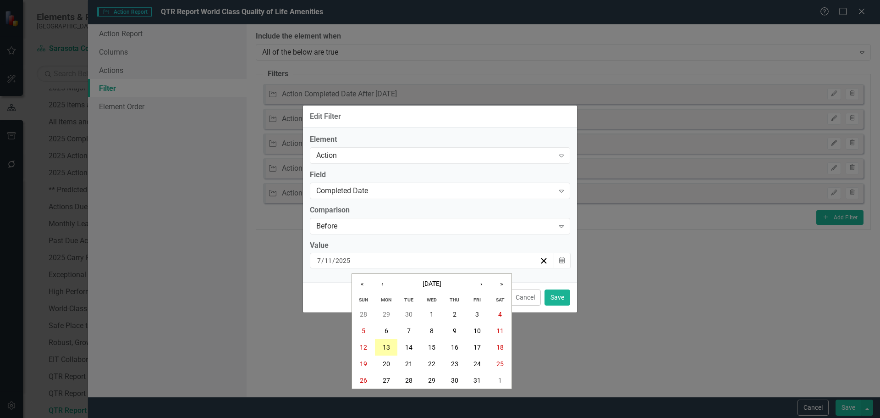
click at [383, 347] on abbr "13" at bounding box center [386, 346] width 7 height 7
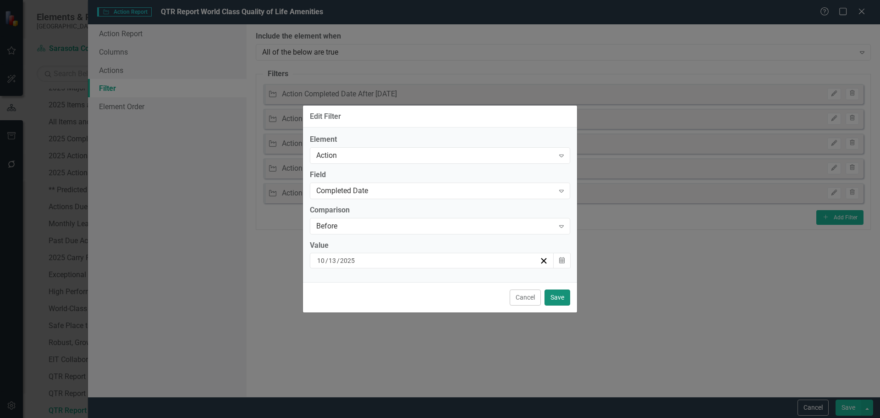
click at [562, 299] on button "Save" at bounding box center [558, 297] width 26 height 16
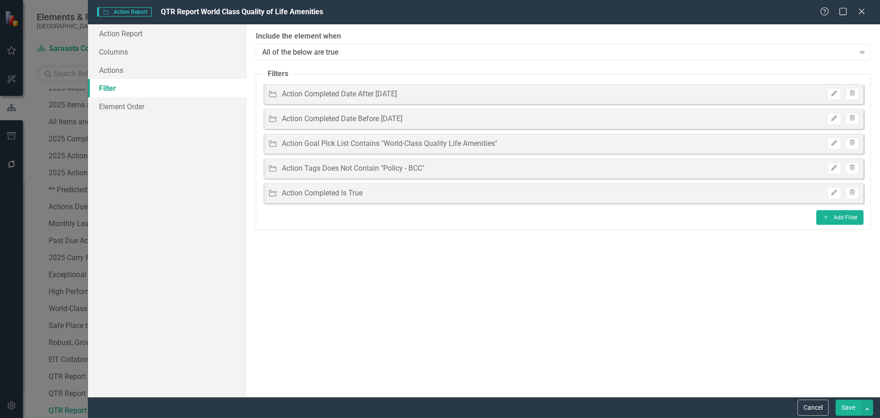
click at [838, 406] on button "Save" at bounding box center [849, 407] width 26 height 16
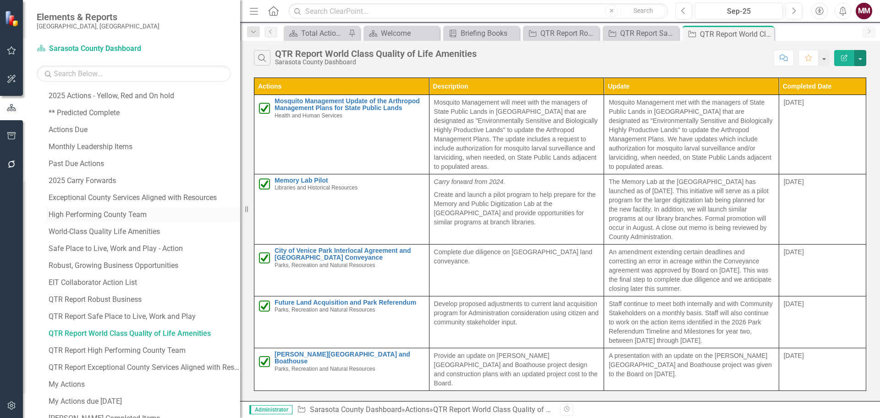
scroll to position [286, 0]
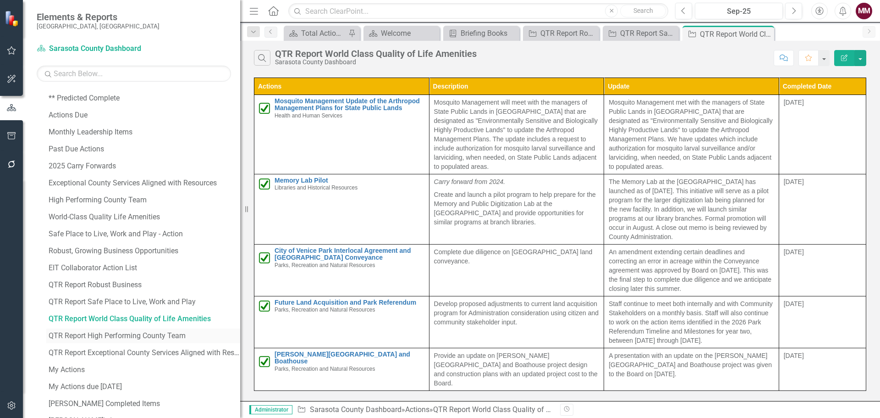
click at [118, 337] on div "QTR Report High Performing County Team" at bounding box center [145, 335] width 192 height 8
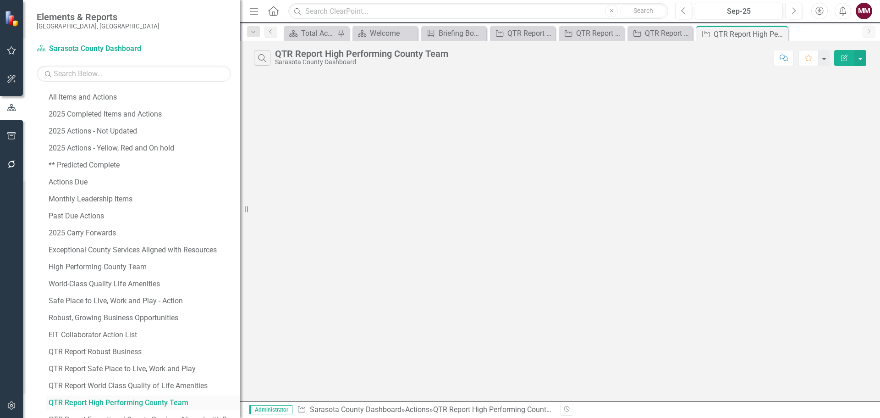
scroll to position [211, 0]
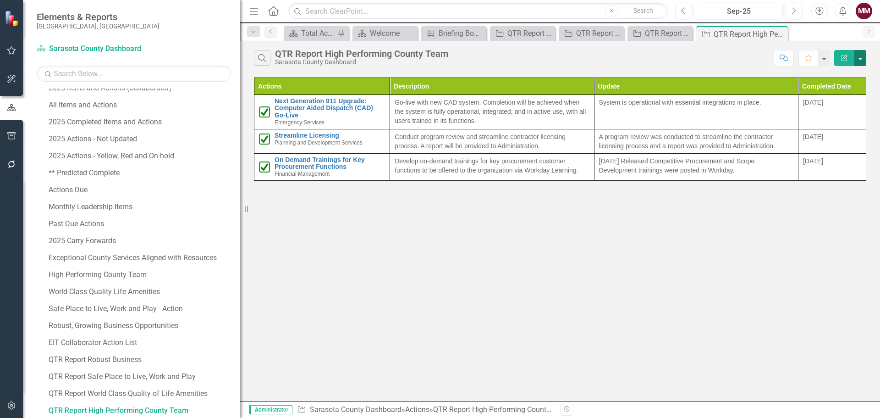
click at [860, 64] on button "button" at bounding box center [861, 58] width 12 height 16
click at [849, 70] on link "Edit Report Edit Report" at bounding box center [830, 74] width 72 height 17
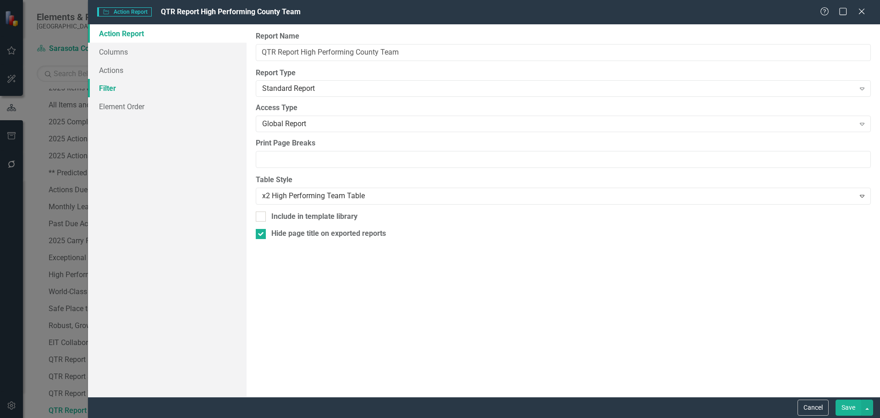
click at [104, 88] on link "Filter" at bounding box center [167, 88] width 159 height 18
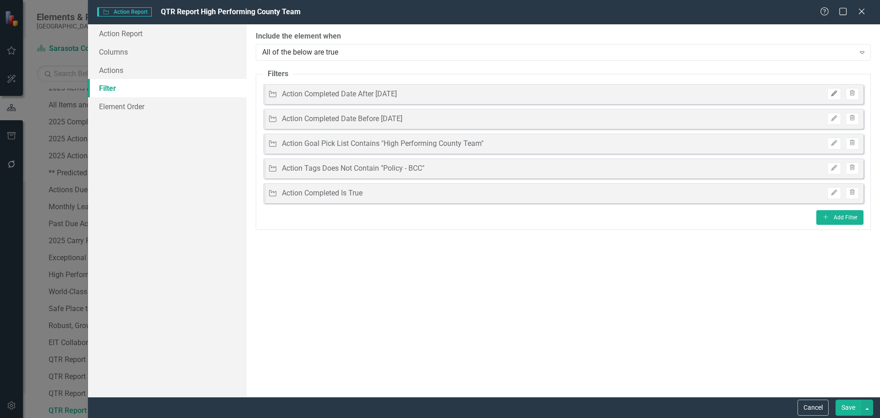
click at [833, 94] on icon "Edit" at bounding box center [834, 94] width 7 height 6
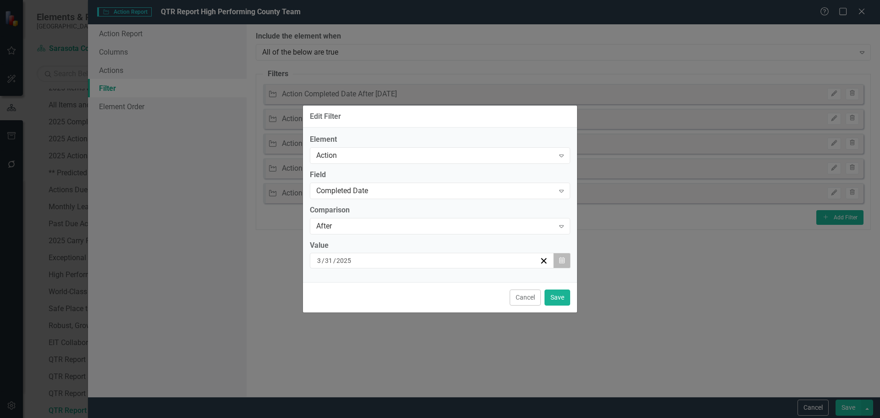
click at [560, 258] on icon "button" at bounding box center [562, 260] width 6 height 6
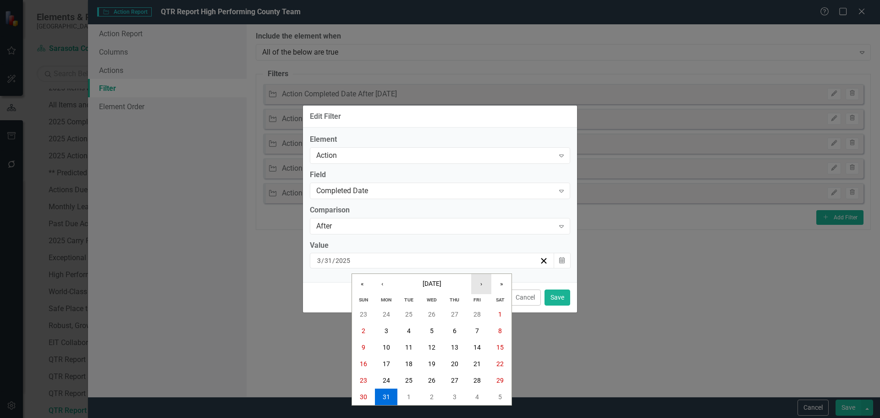
click at [482, 288] on button "›" at bounding box center [481, 284] width 20 height 20
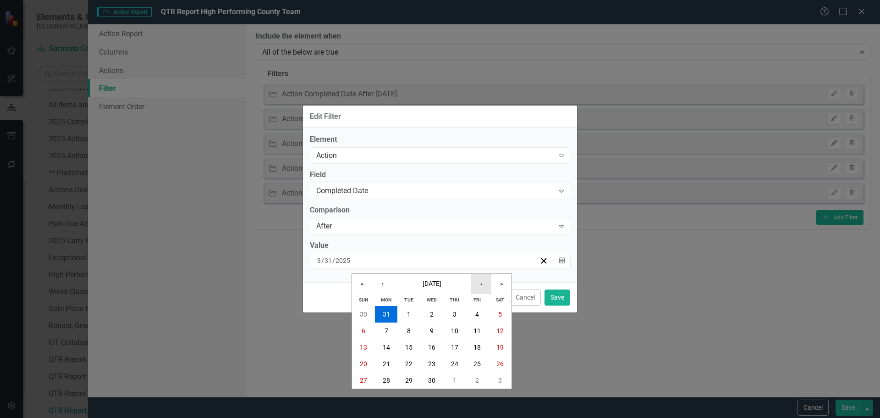
click at [482, 288] on button "›" at bounding box center [481, 284] width 20 height 20
click at [388, 313] on abbr "30" at bounding box center [386, 313] width 7 height 7
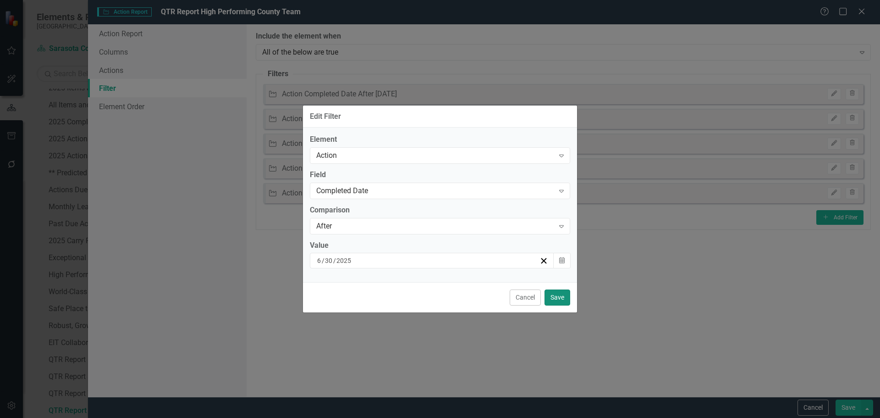
click at [550, 295] on button "Save" at bounding box center [558, 297] width 26 height 16
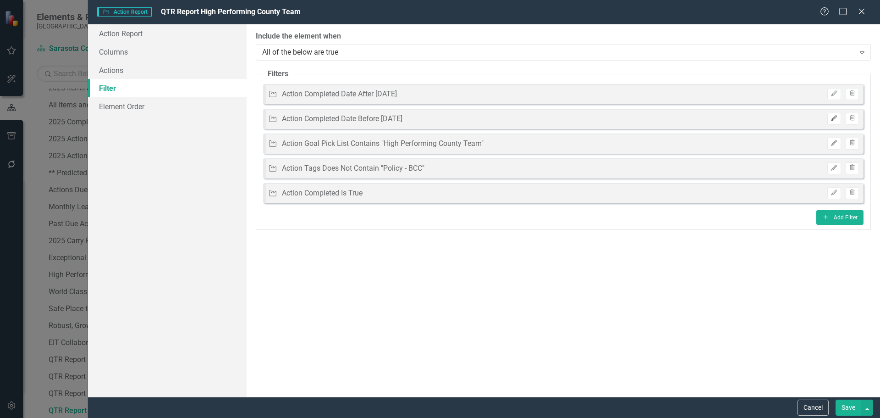
click at [830, 120] on button "Edit" at bounding box center [834, 119] width 13 height 12
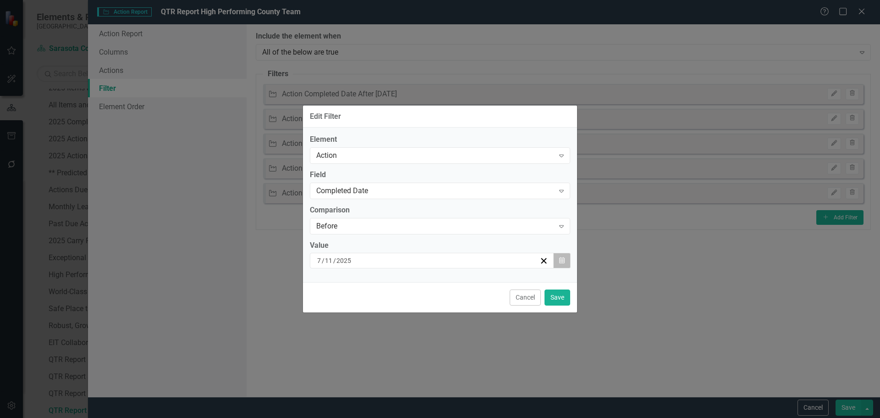
click at [565, 259] on button "Calendar" at bounding box center [561, 261] width 17 height 16
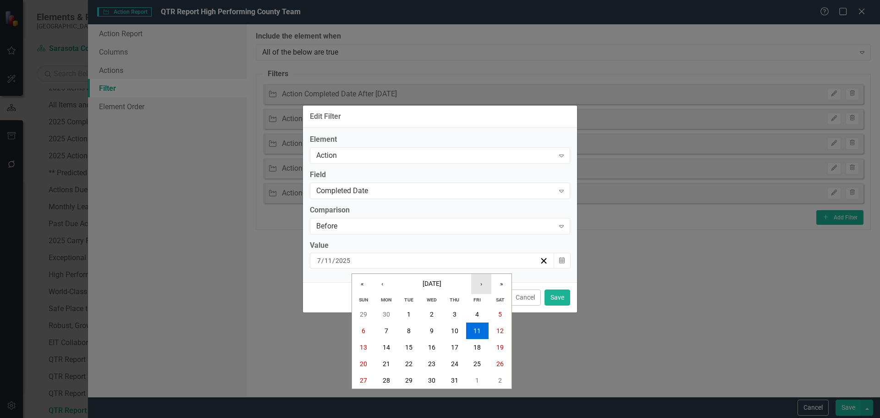
click at [482, 285] on button "›" at bounding box center [481, 284] width 20 height 20
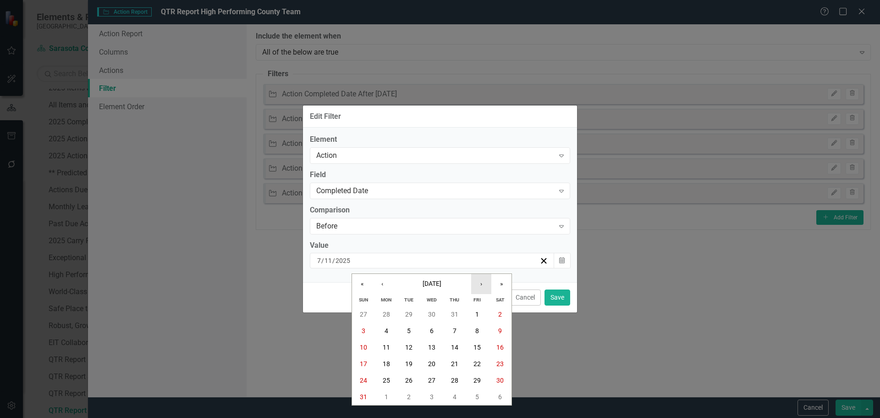
click at [482, 285] on button "›" at bounding box center [481, 284] width 20 height 20
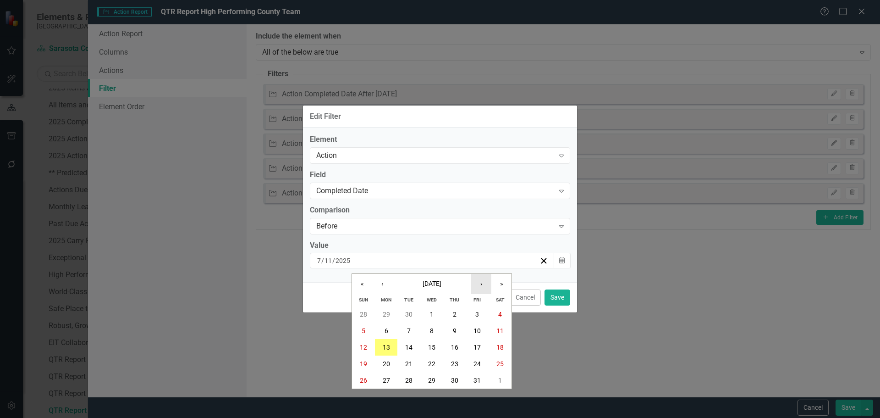
click at [482, 285] on button "›" at bounding box center [481, 284] width 20 height 20
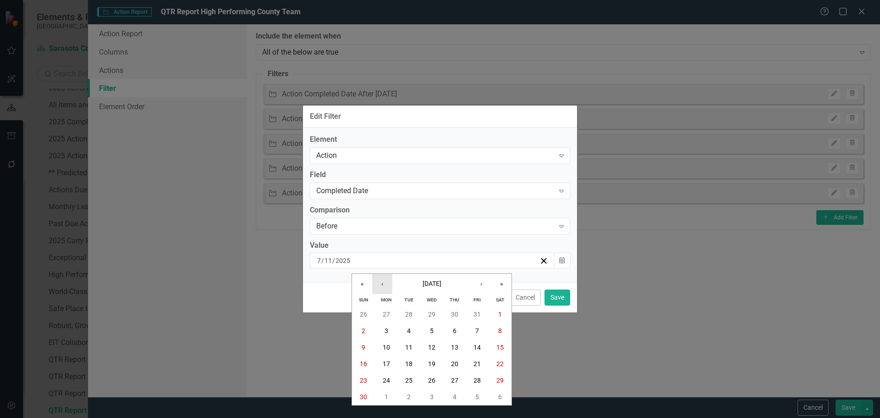
click at [381, 282] on button "‹" at bounding box center [382, 284] width 20 height 20
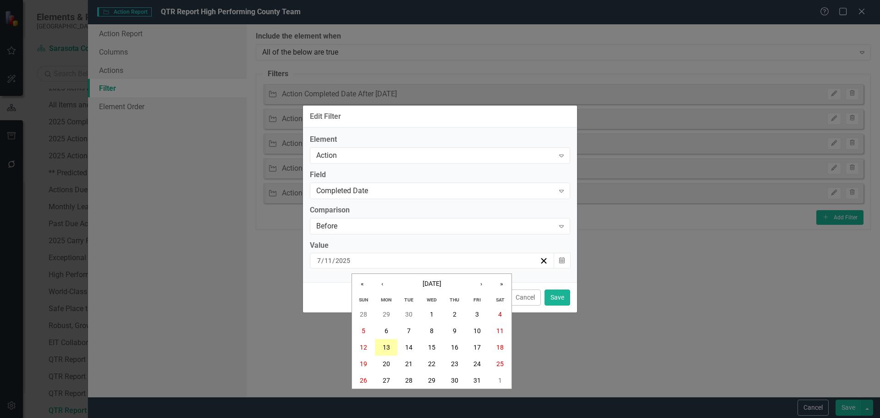
click at [385, 348] on abbr "13" at bounding box center [386, 346] width 7 height 7
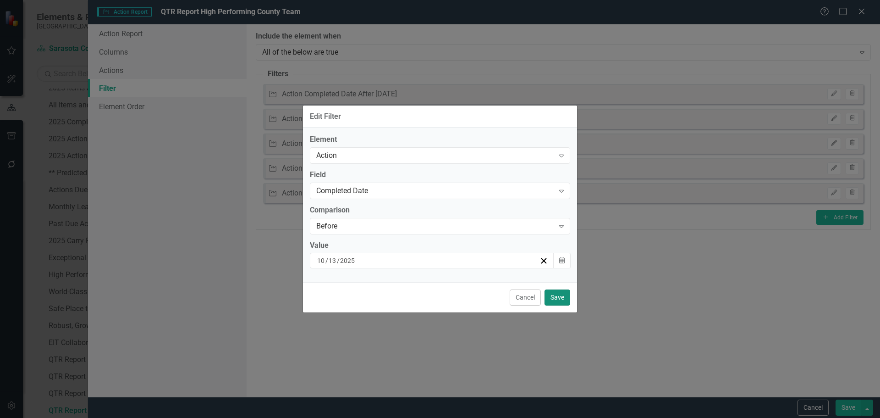
click at [552, 299] on button "Save" at bounding box center [558, 297] width 26 height 16
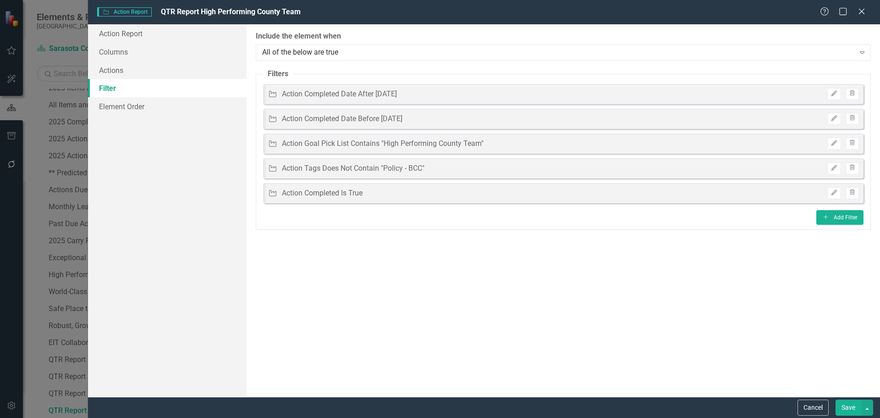
click at [845, 405] on button "Save" at bounding box center [849, 407] width 26 height 16
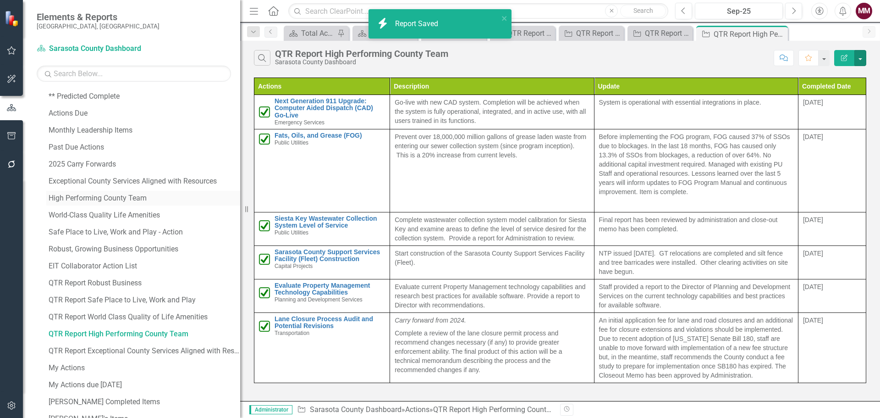
scroll to position [330, 0]
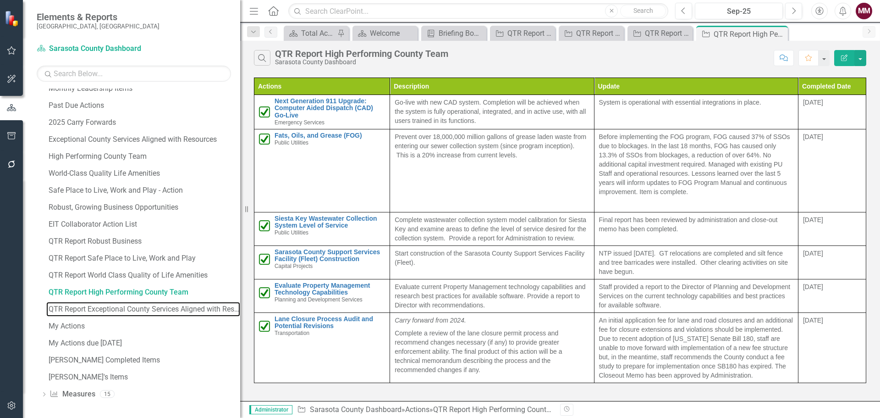
drag, startPoint x: 164, startPoint y: 309, endPoint x: 244, endPoint y: 309, distance: 80.7
click at [164, 309] on div "QTR Report Exceptional County Services Aligned with Resources" at bounding box center [145, 309] width 192 height 8
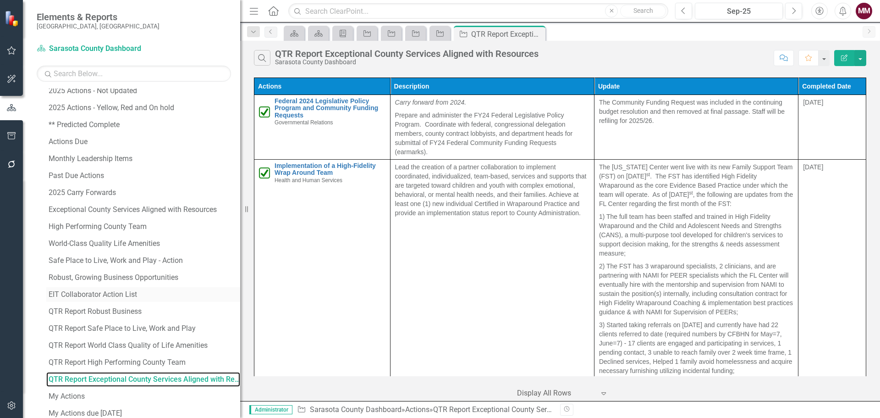
scroll to position [274, 0]
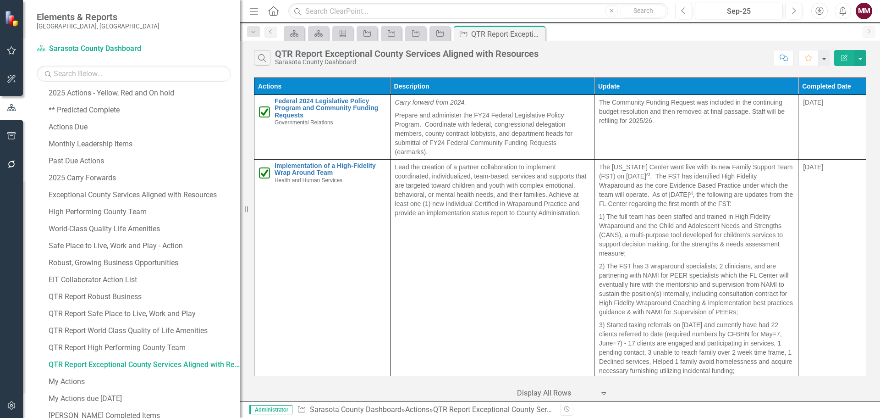
click at [862, 49] on div "Search QTR Report Exceptional County Services Aligned with Resources Sarasota C…" at bounding box center [560, 56] width 640 height 30
click at [862, 53] on button "button" at bounding box center [861, 58] width 12 height 16
click at [842, 73] on link "Edit Report Edit Report" at bounding box center [830, 74] width 72 height 17
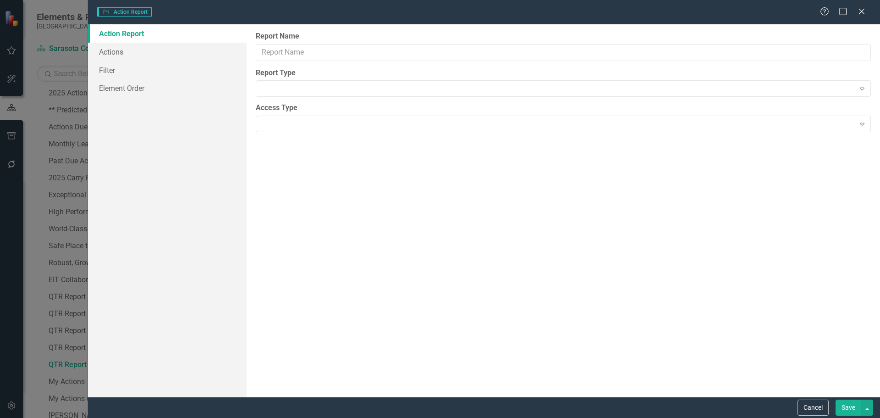
type input "QTR Report Exceptional County Services Aligned with Resources"
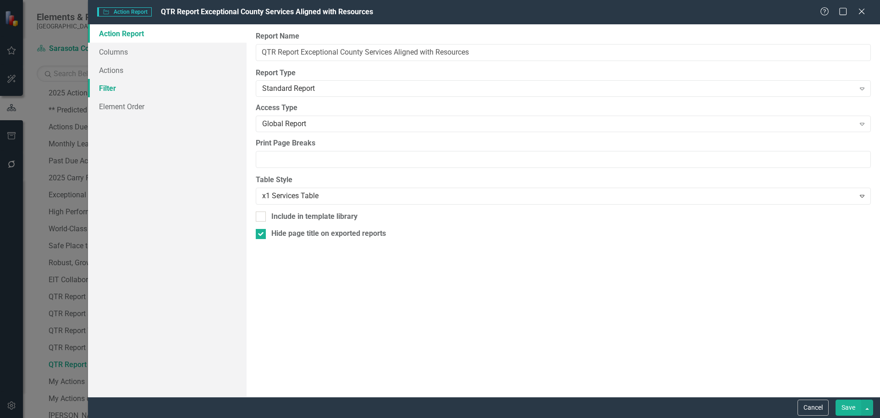
drag, startPoint x: 104, startPoint y: 85, endPoint x: 113, endPoint y: 83, distance: 9.5
click at [104, 85] on link "Filter" at bounding box center [167, 88] width 159 height 18
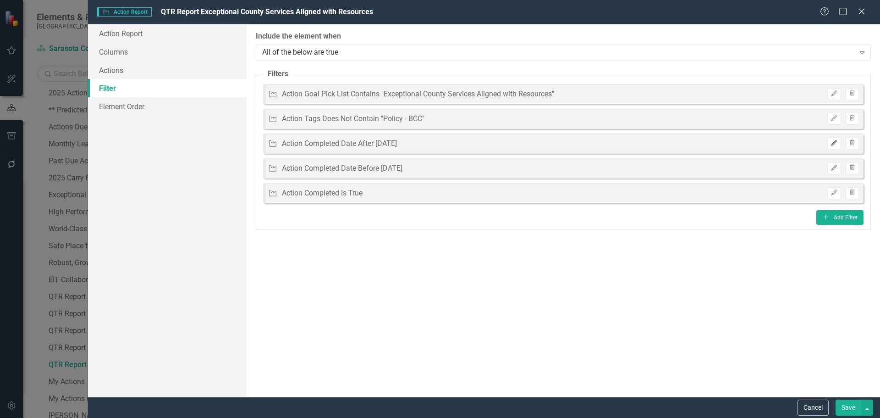
click at [835, 144] on icon "Edit" at bounding box center [834, 143] width 7 height 6
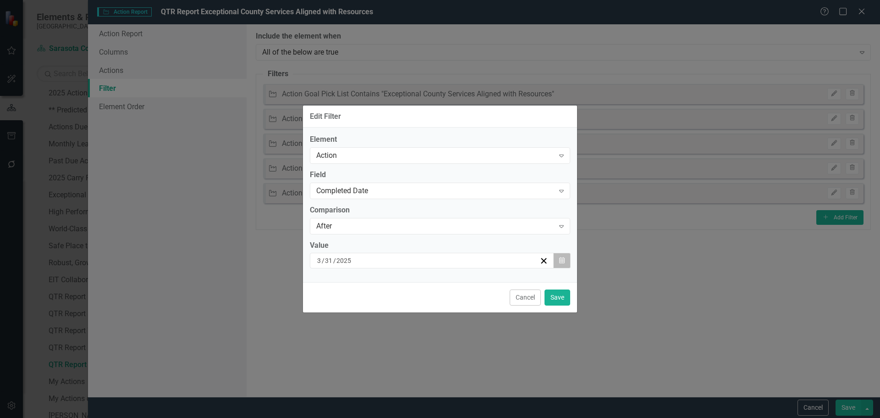
click at [560, 258] on icon "button" at bounding box center [562, 260] width 6 height 6
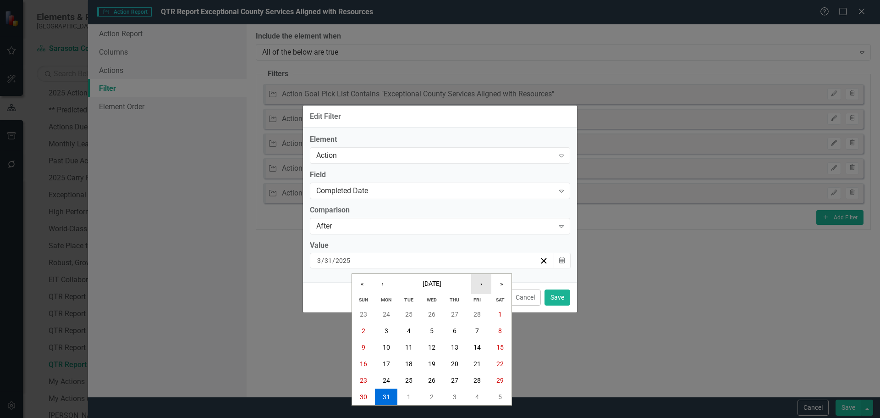
click at [472, 285] on button "›" at bounding box center [481, 284] width 20 height 20
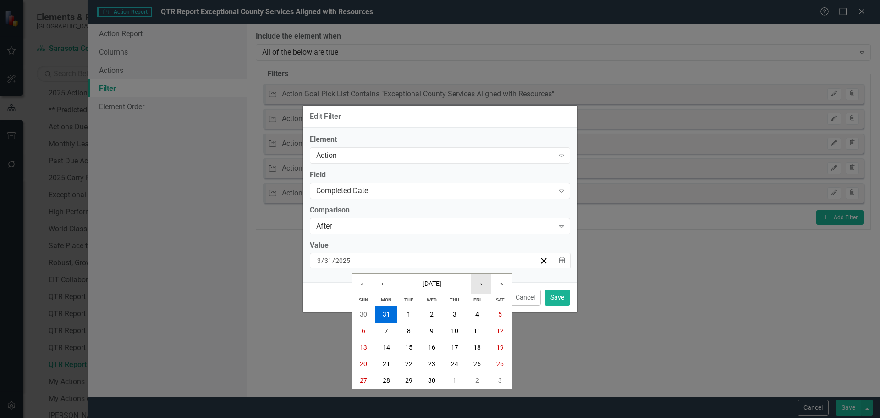
click at [472, 285] on button "›" at bounding box center [481, 284] width 20 height 20
click at [380, 380] on button "30" at bounding box center [386, 380] width 23 height 17
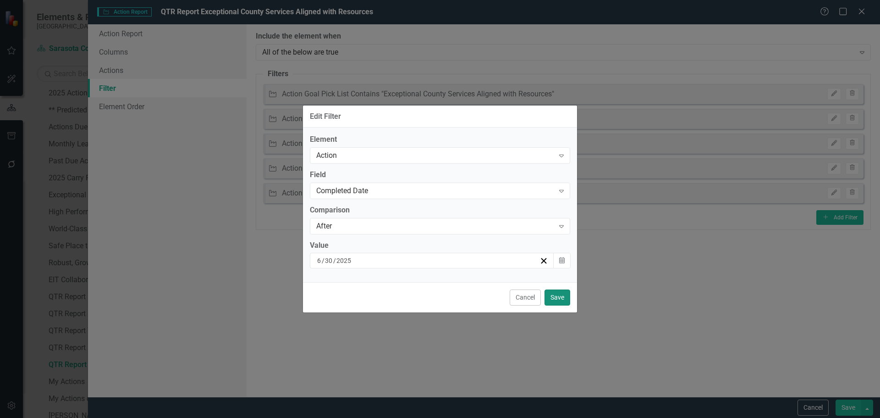
click at [552, 300] on button "Save" at bounding box center [558, 297] width 26 height 16
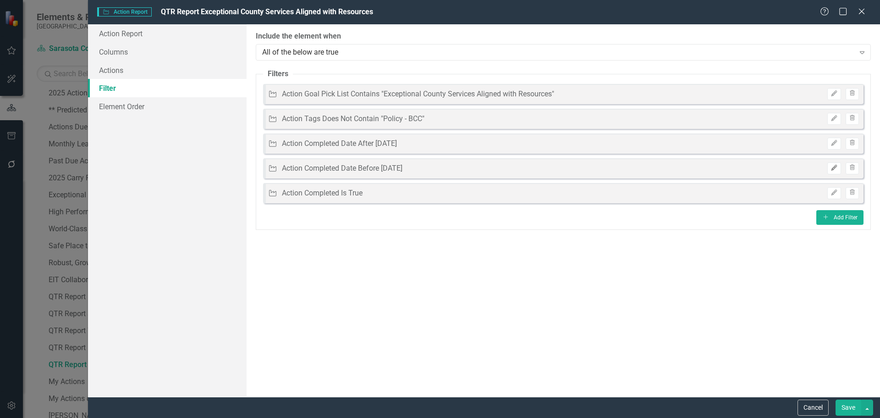
click at [832, 166] on icon "Edit" at bounding box center [834, 168] width 7 height 6
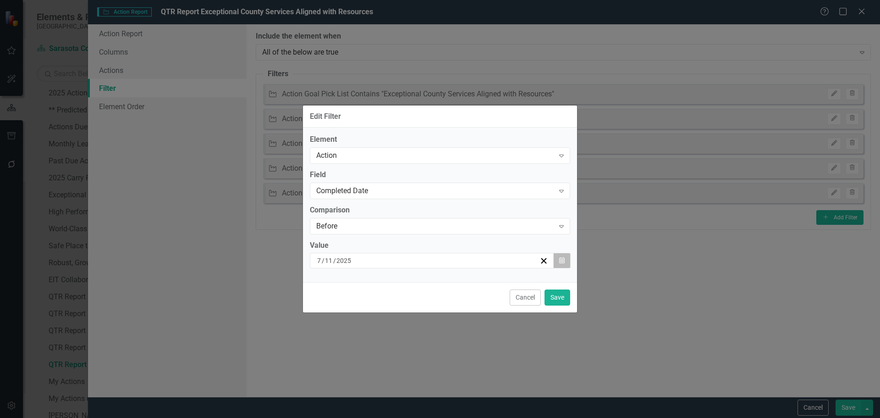
click at [563, 265] on button "Calendar" at bounding box center [561, 261] width 17 height 16
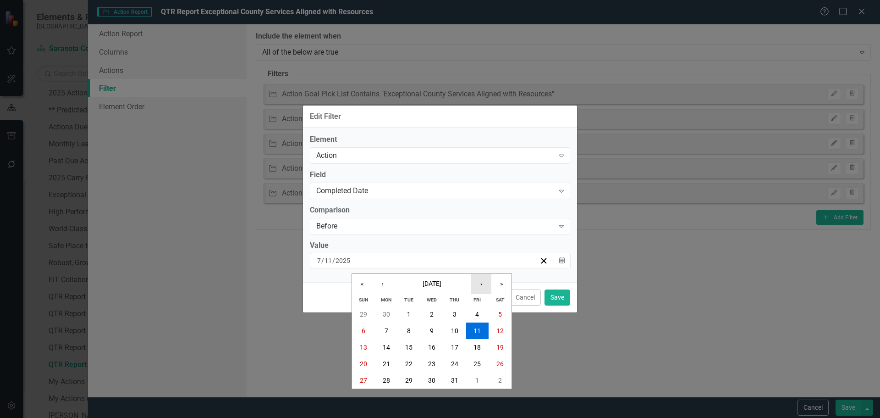
click at [480, 281] on button "›" at bounding box center [481, 284] width 20 height 20
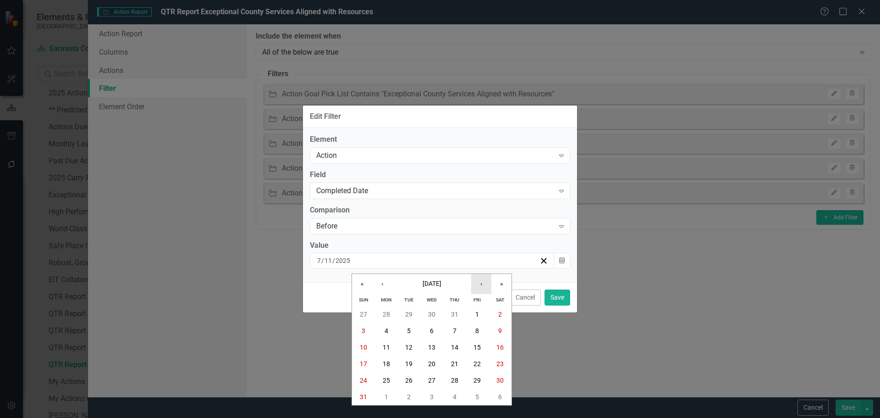
click at [480, 281] on button "›" at bounding box center [481, 284] width 20 height 20
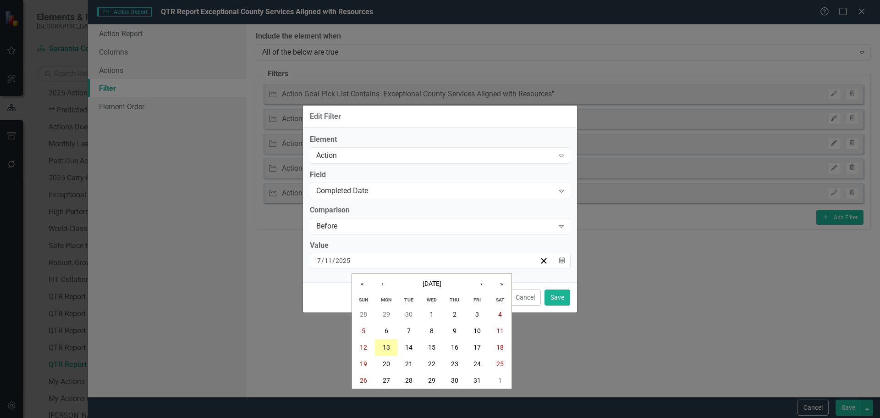
click at [386, 346] on abbr "13" at bounding box center [386, 346] width 7 height 7
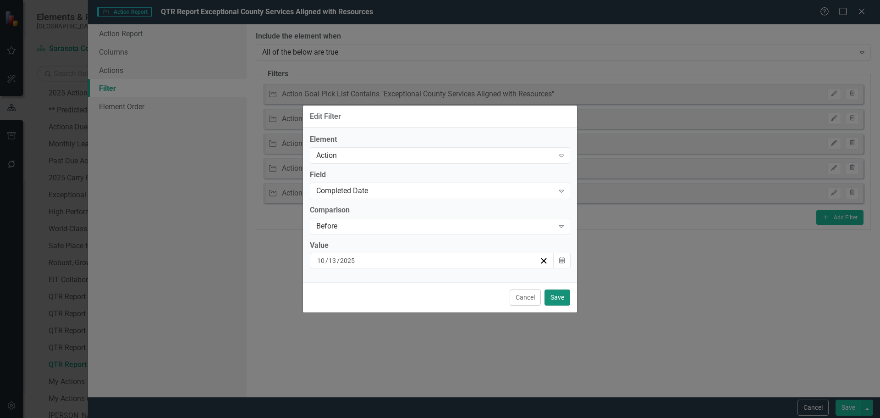
click at [558, 293] on button "Save" at bounding box center [558, 297] width 26 height 16
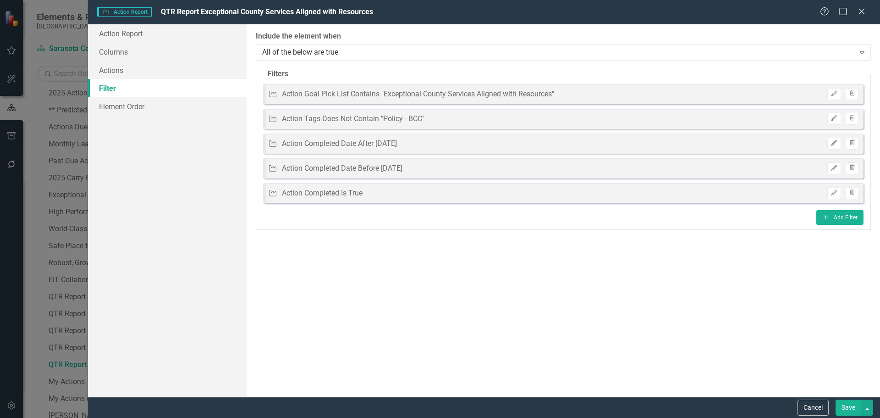
click at [841, 405] on button "Save" at bounding box center [849, 407] width 26 height 16
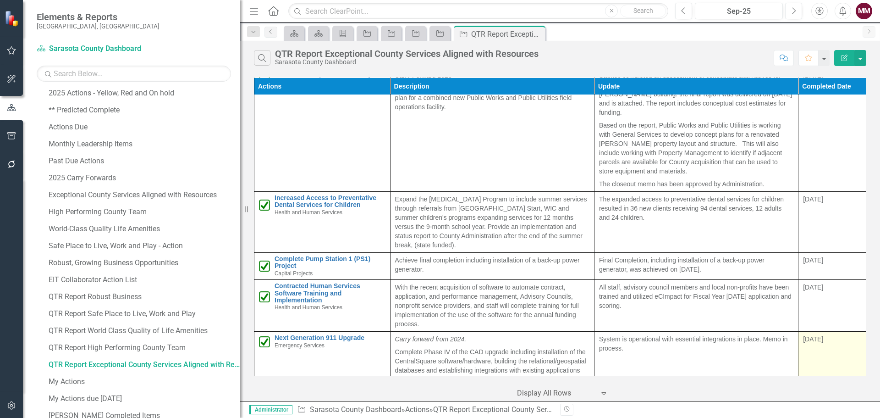
scroll to position [0, 0]
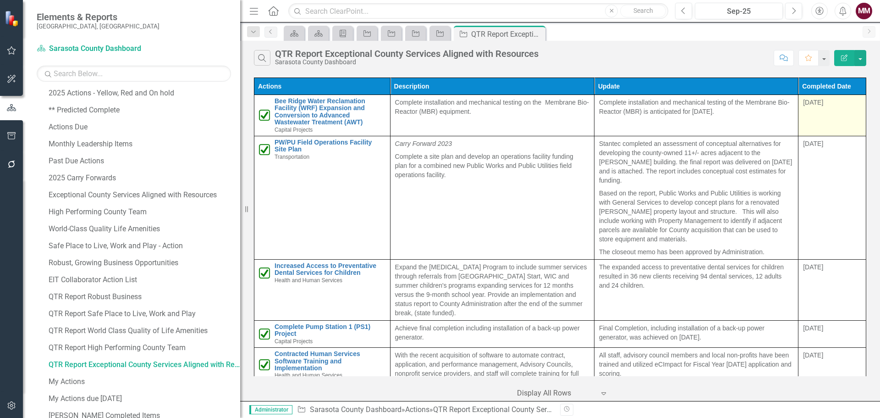
click at [817, 108] on div "[DATE]" at bounding box center [832, 103] width 58 height 11
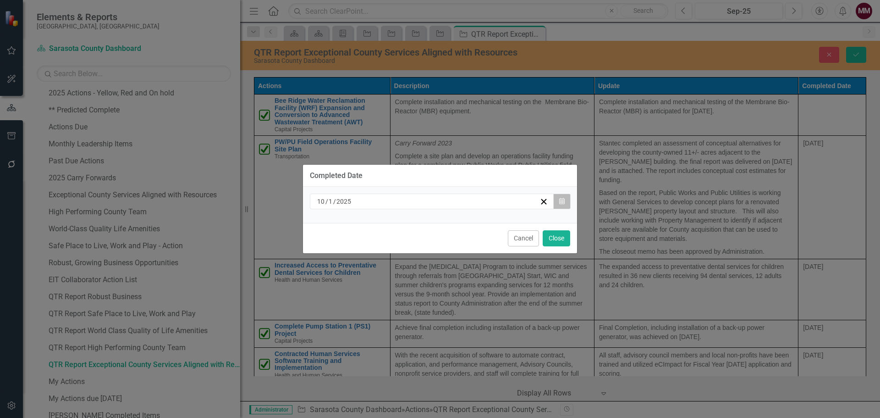
click at [567, 202] on button "Calendar" at bounding box center [561, 201] width 17 height 16
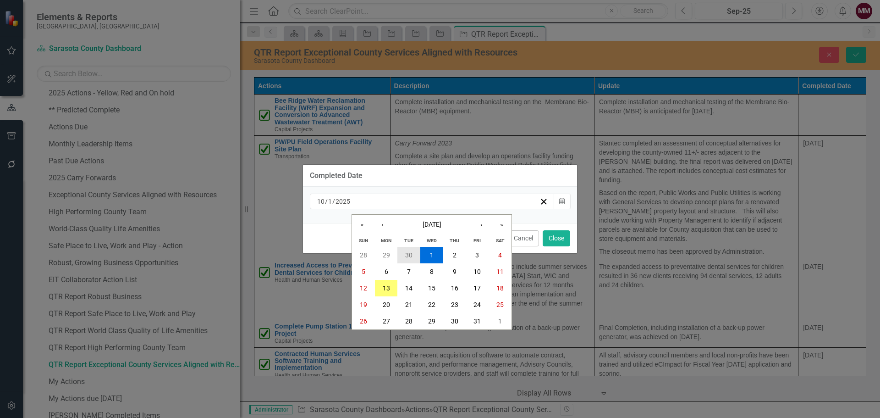
click at [403, 256] on button "30" at bounding box center [408, 255] width 23 height 17
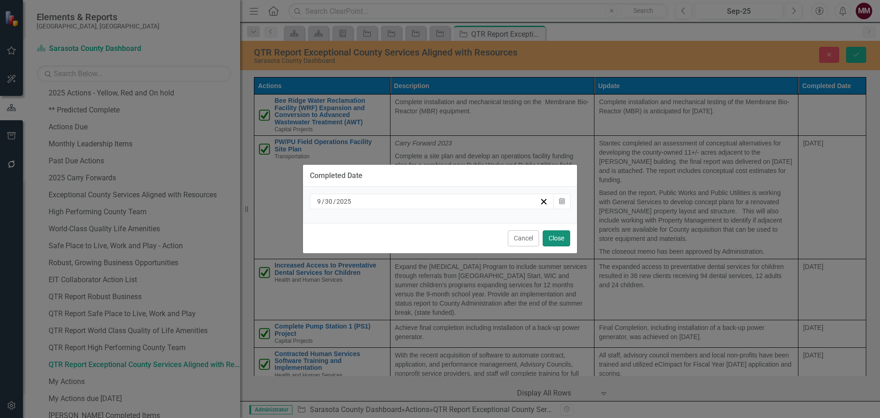
click at [566, 235] on button "Close" at bounding box center [557, 238] width 28 height 16
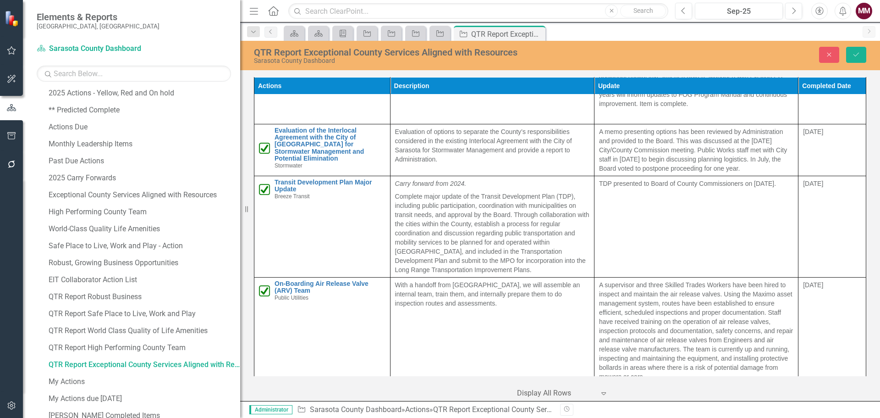
scroll to position [550, 0]
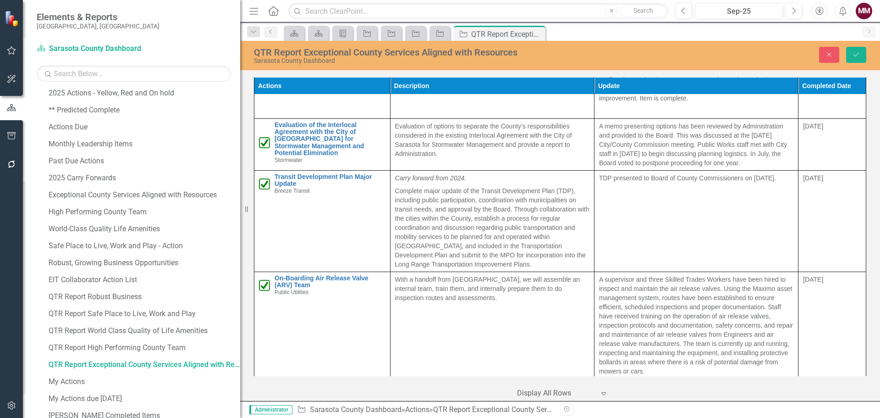
click at [826, 280] on td "[DATE]" at bounding box center [833, 335] width 68 height 129
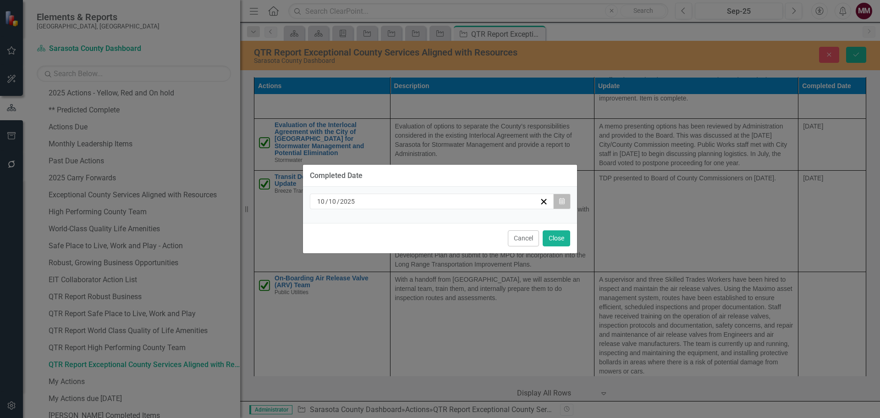
click at [564, 205] on button "Calendar" at bounding box center [561, 201] width 17 height 16
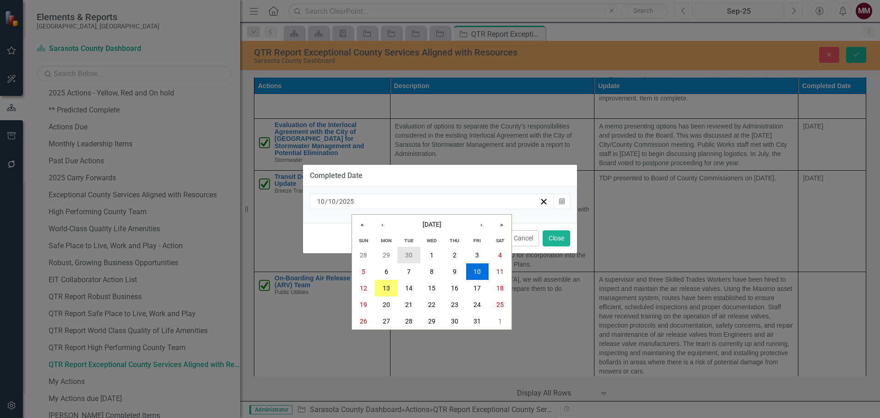
click at [407, 255] on abbr "30" at bounding box center [408, 254] width 7 height 7
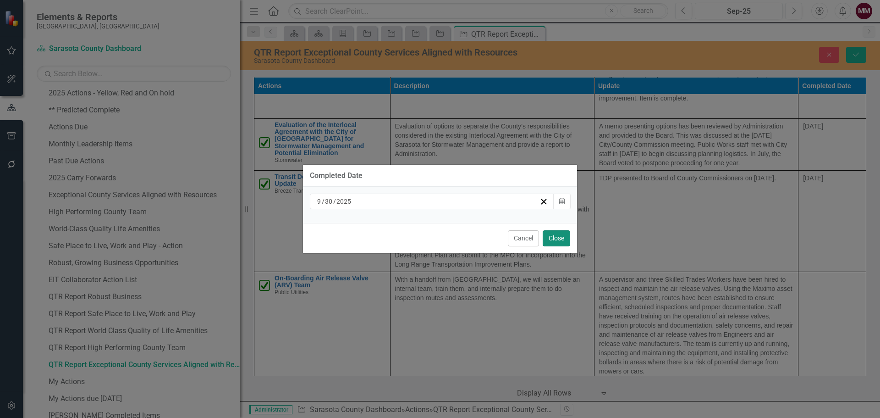
drag, startPoint x: 551, startPoint y: 234, endPoint x: 642, endPoint y: 247, distance: 92.7
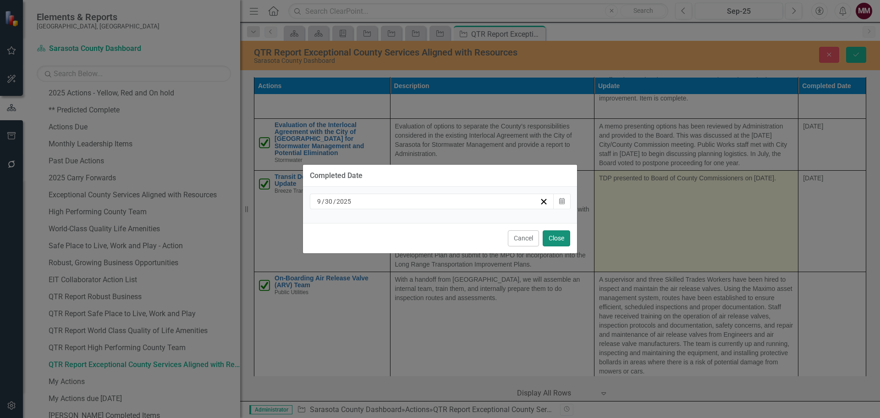
click at [551, 234] on button "Close" at bounding box center [557, 238] width 28 height 16
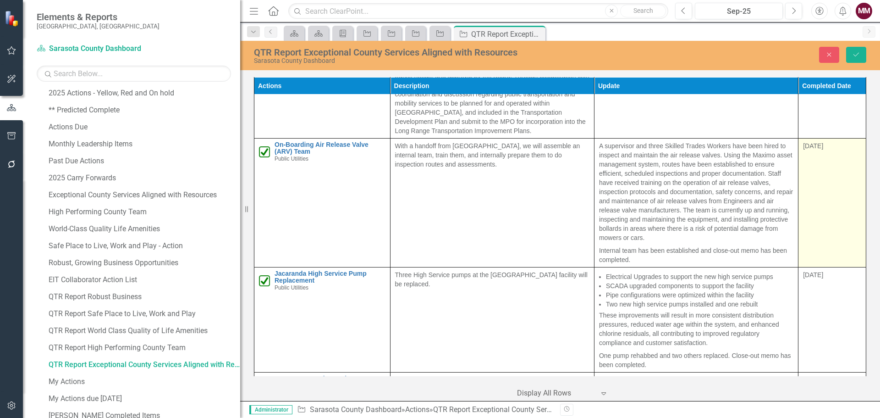
scroll to position [688, 0]
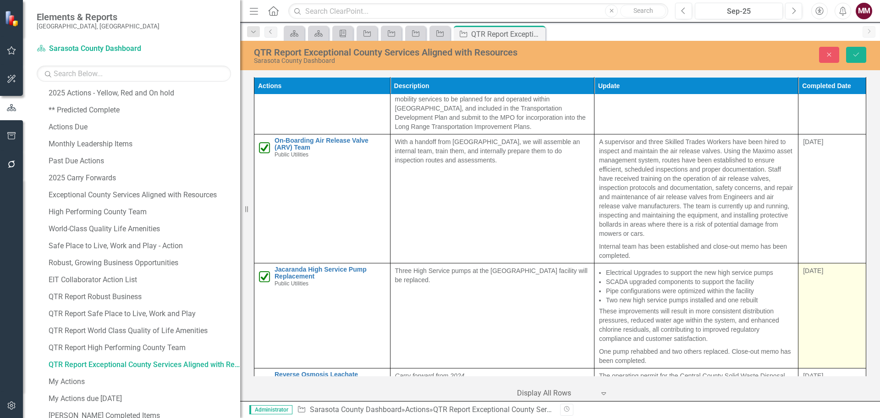
click at [821, 289] on td "[DATE]" at bounding box center [833, 315] width 68 height 105
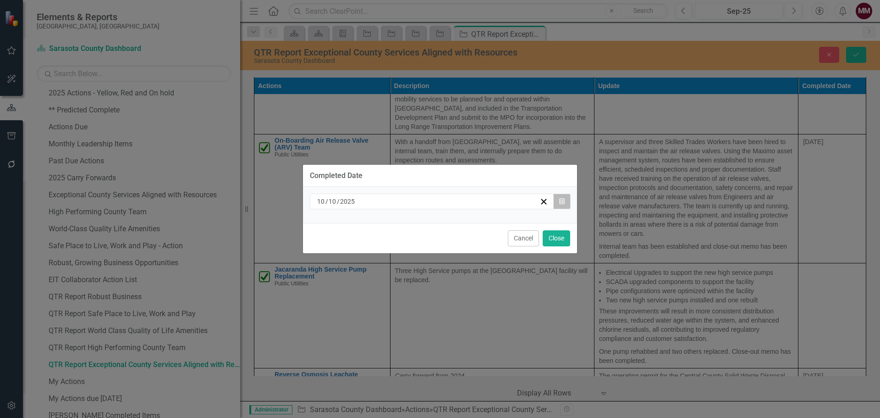
click at [562, 200] on icon "Calendar" at bounding box center [562, 201] width 6 height 6
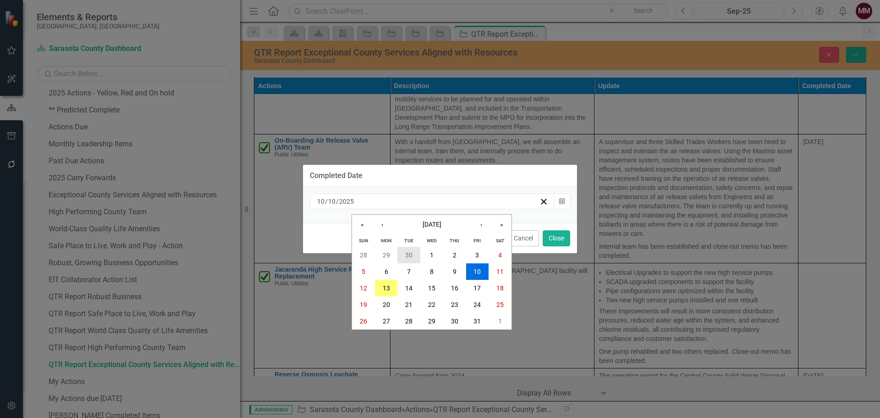
click at [404, 255] on button "30" at bounding box center [408, 255] width 23 height 17
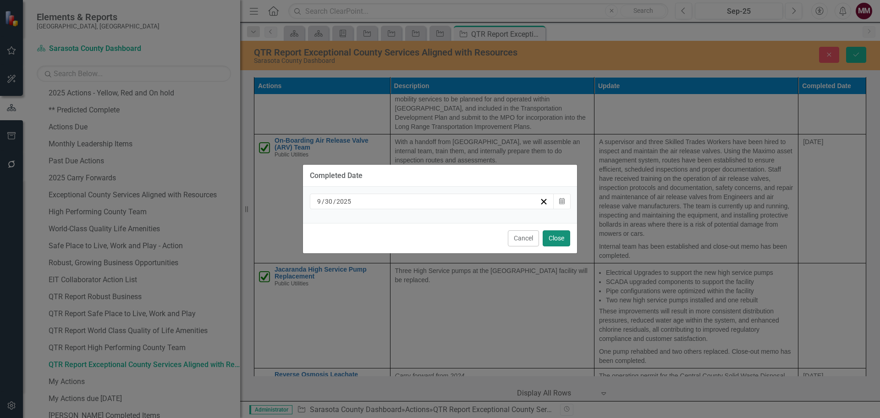
click at [551, 236] on button "Close" at bounding box center [557, 238] width 28 height 16
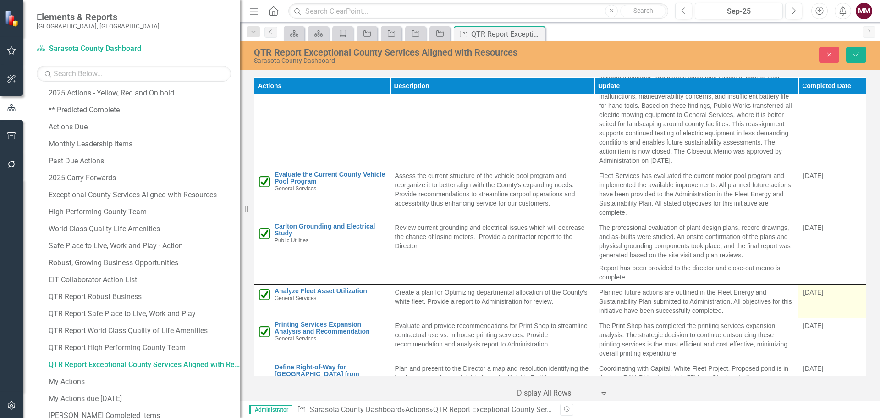
scroll to position [1100, 0]
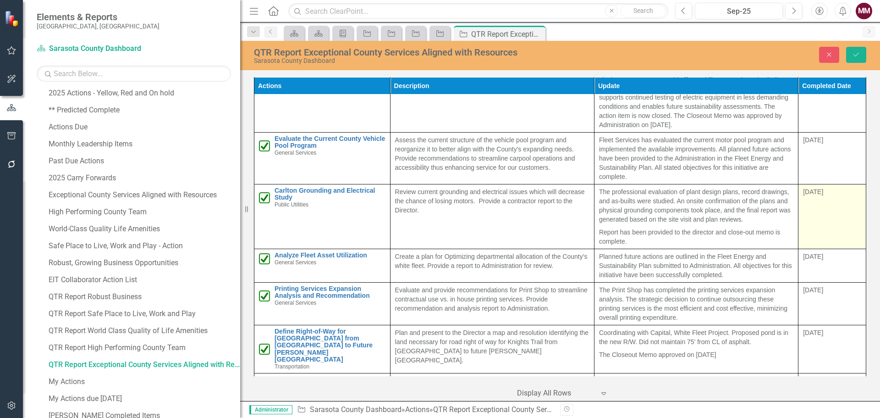
click at [821, 217] on td "[DATE]" at bounding box center [833, 216] width 68 height 65
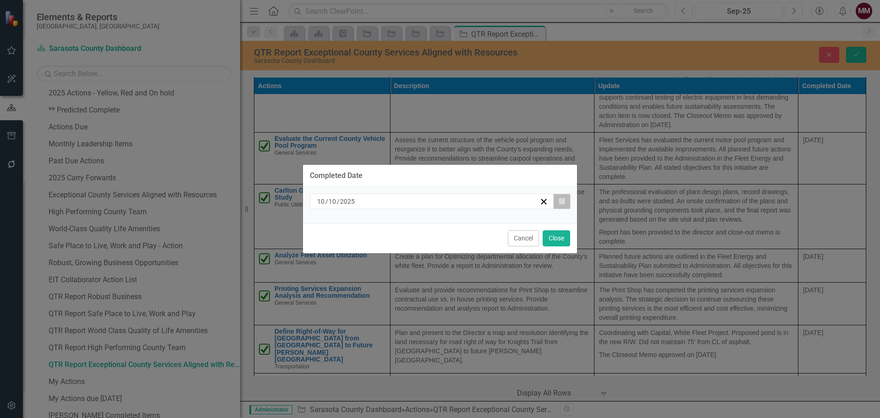
click at [565, 201] on button "Calendar" at bounding box center [561, 201] width 17 height 16
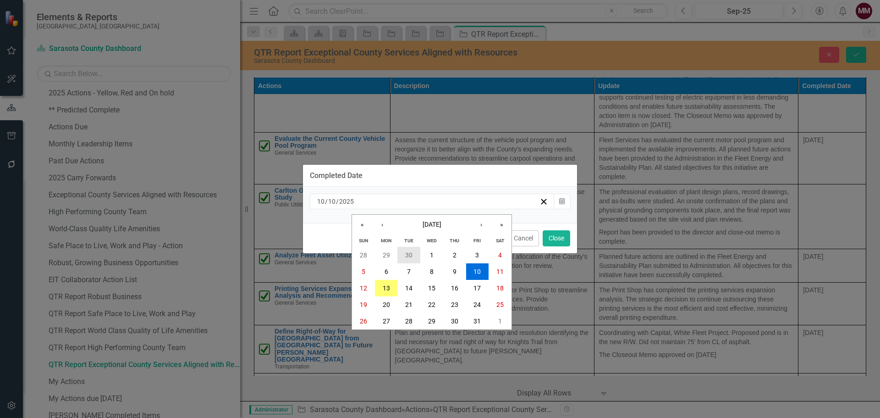
click at [408, 254] on abbr "30" at bounding box center [408, 254] width 7 height 7
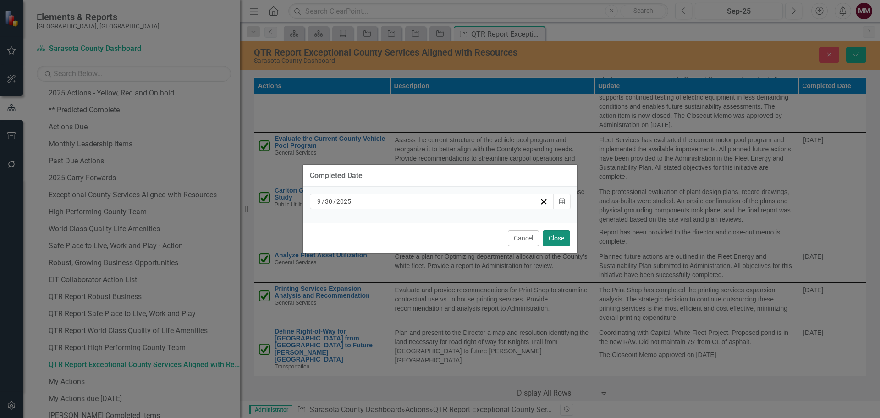
click at [558, 238] on button "Close" at bounding box center [557, 238] width 28 height 16
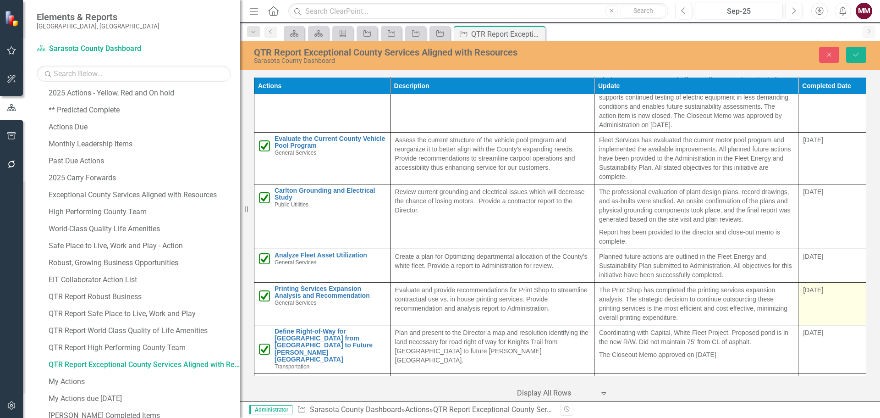
click at [822, 307] on td "[DATE]" at bounding box center [833, 303] width 68 height 43
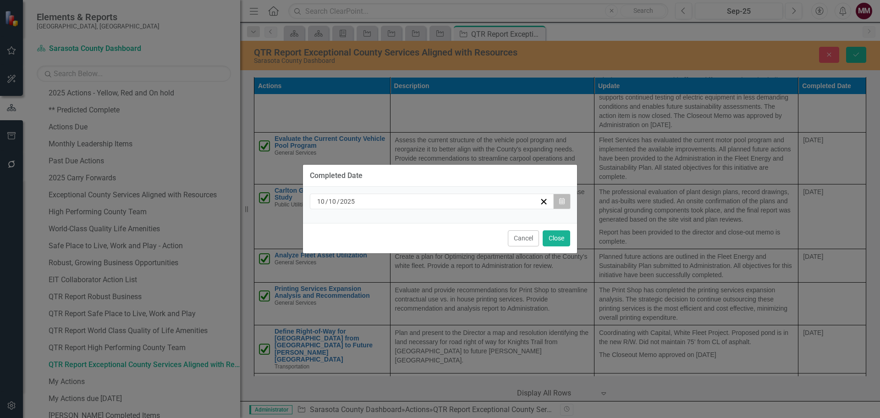
click at [565, 199] on button "Calendar" at bounding box center [561, 201] width 17 height 16
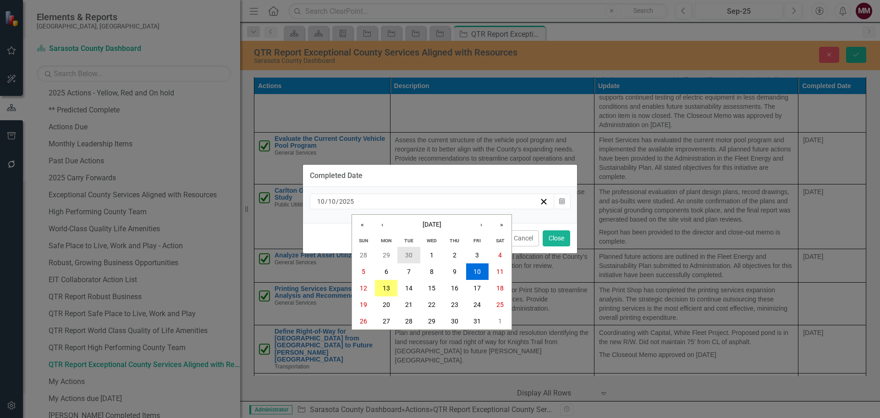
click at [414, 254] on button "30" at bounding box center [408, 255] width 23 height 17
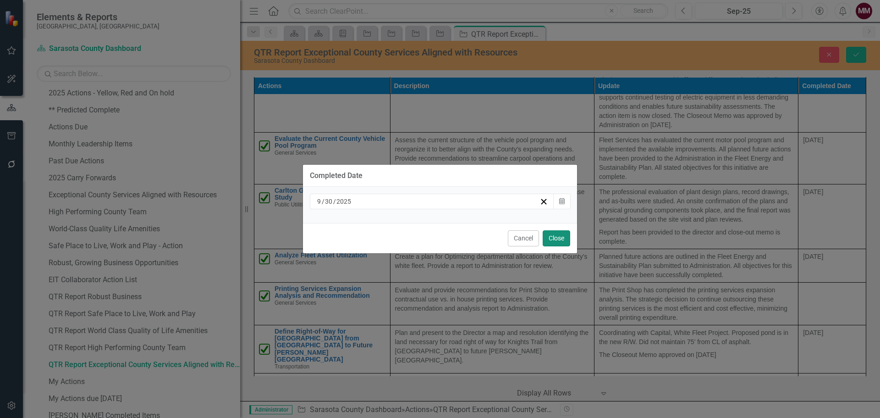
click at [557, 236] on button "Close" at bounding box center [557, 238] width 28 height 16
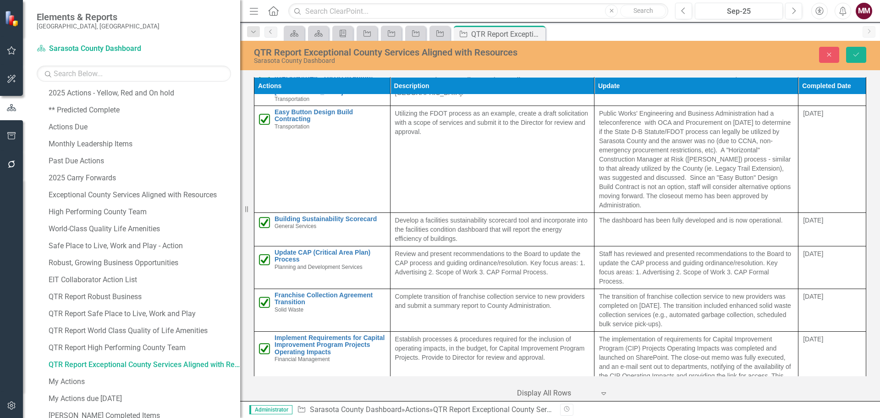
scroll to position [1375, 0]
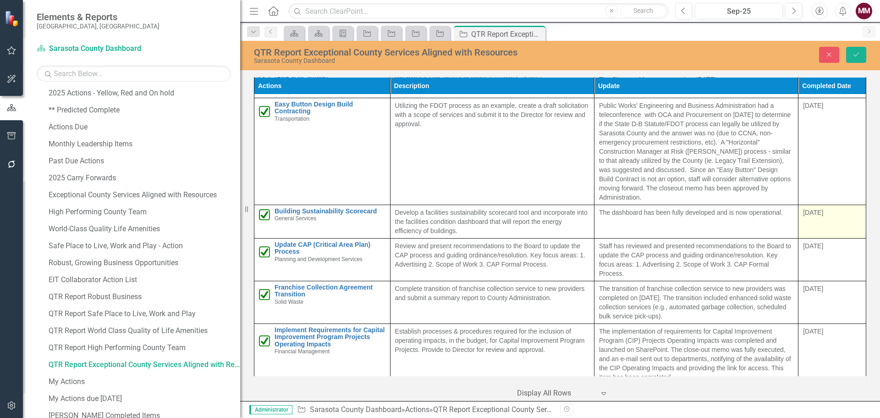
click at [830, 211] on td "[DATE]" at bounding box center [833, 220] width 68 height 33
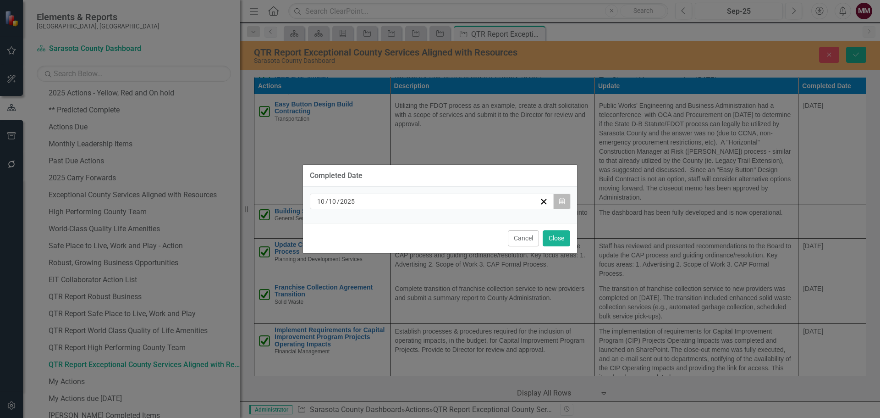
click at [568, 198] on button "Calendar" at bounding box center [561, 201] width 17 height 16
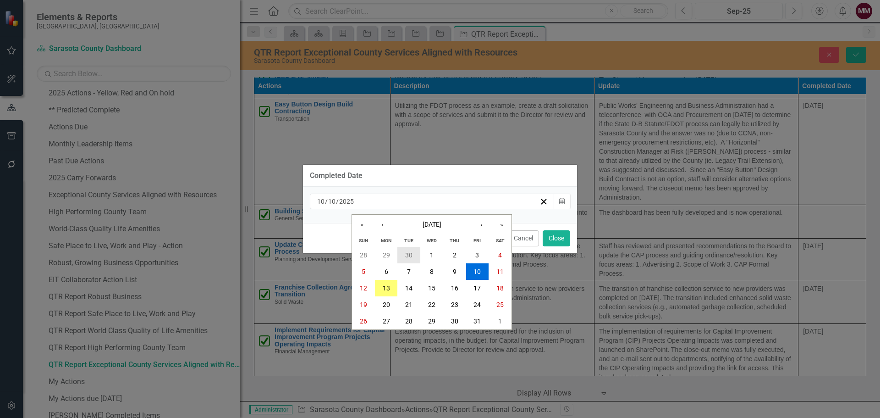
click at [406, 254] on abbr "30" at bounding box center [408, 254] width 7 height 7
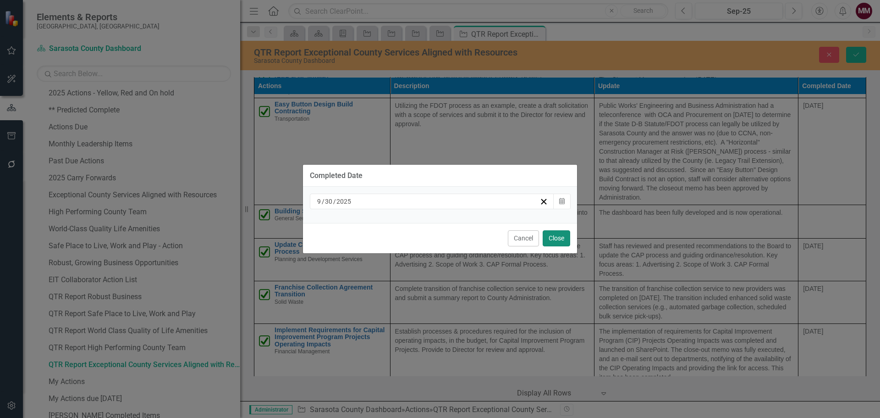
click at [563, 238] on button "Close" at bounding box center [557, 238] width 28 height 16
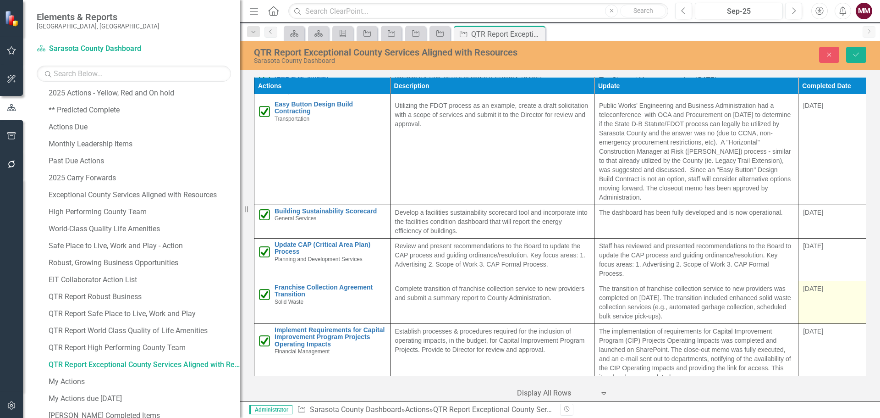
click at [823, 292] on td "[DATE]" at bounding box center [833, 302] width 68 height 43
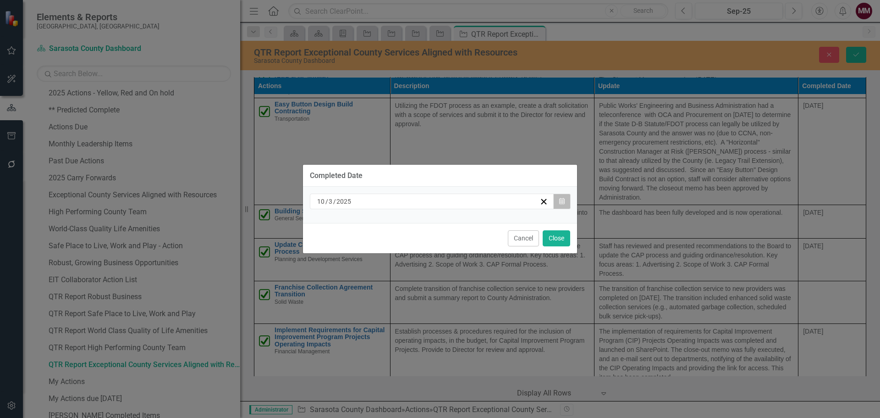
click at [565, 202] on button "Calendar" at bounding box center [561, 201] width 17 height 16
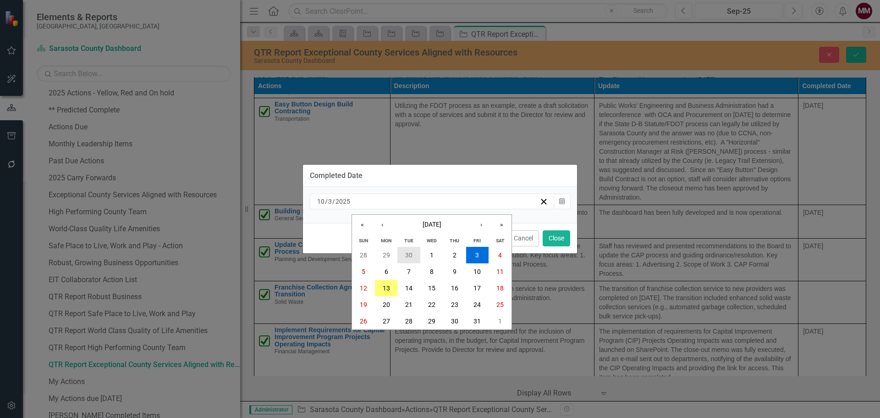
click at [413, 254] on abbr "30" at bounding box center [408, 254] width 7 height 7
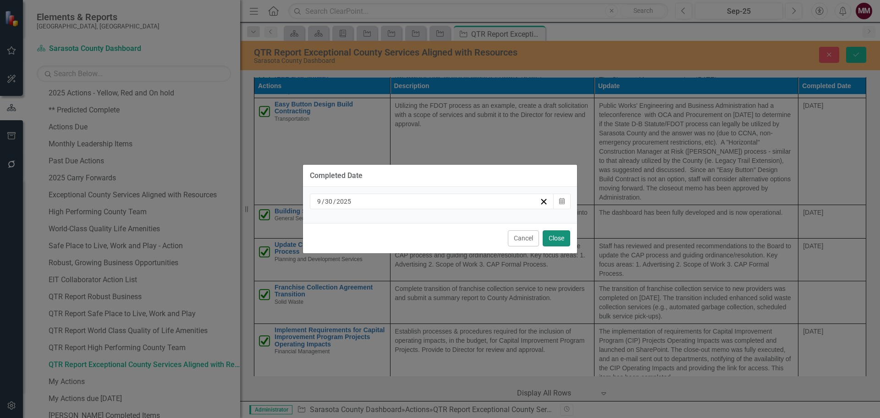
click at [556, 237] on button "Close" at bounding box center [557, 238] width 28 height 16
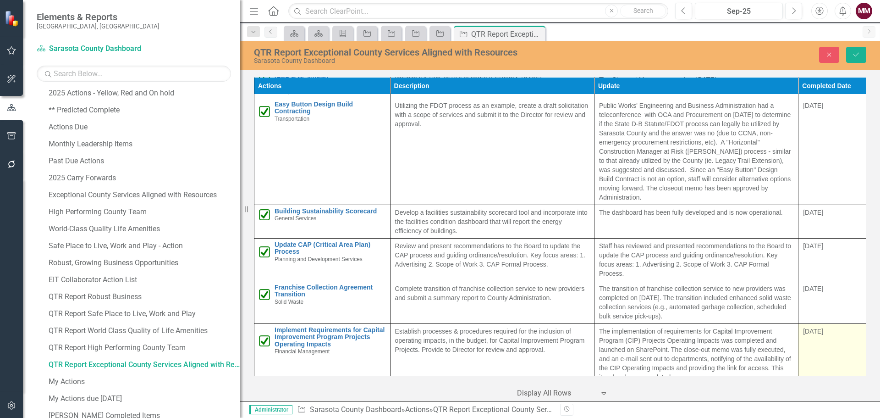
click at [823, 342] on td "[DATE]" at bounding box center [833, 353] width 68 height 61
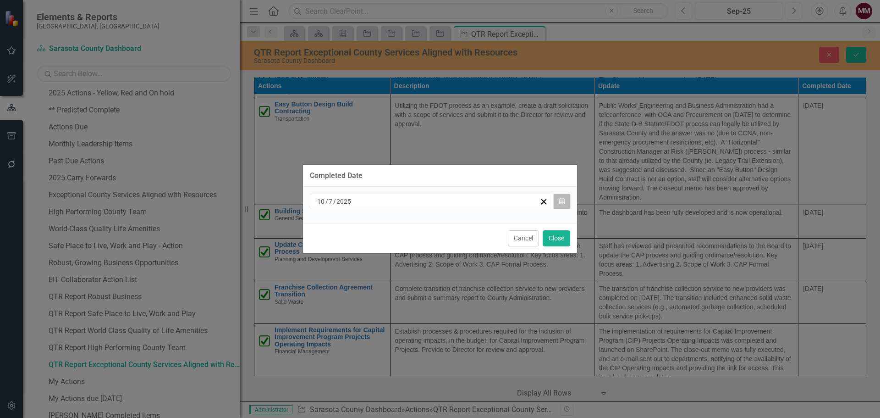
click at [563, 203] on icon "Calendar" at bounding box center [562, 201] width 6 height 6
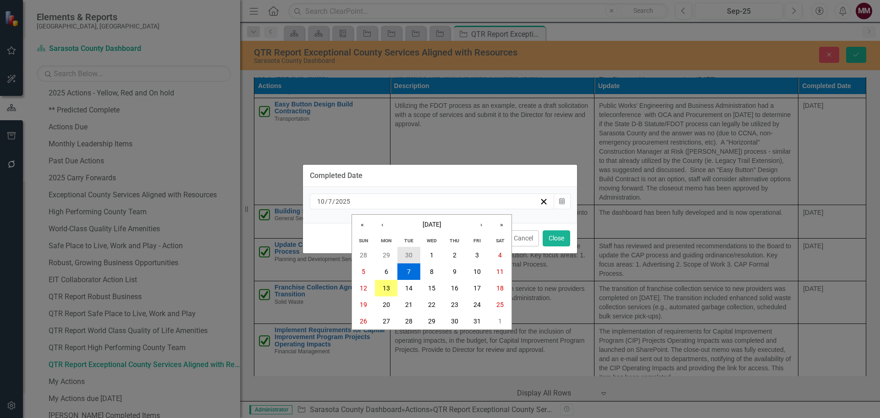
click at [409, 248] on button "30" at bounding box center [408, 255] width 23 height 17
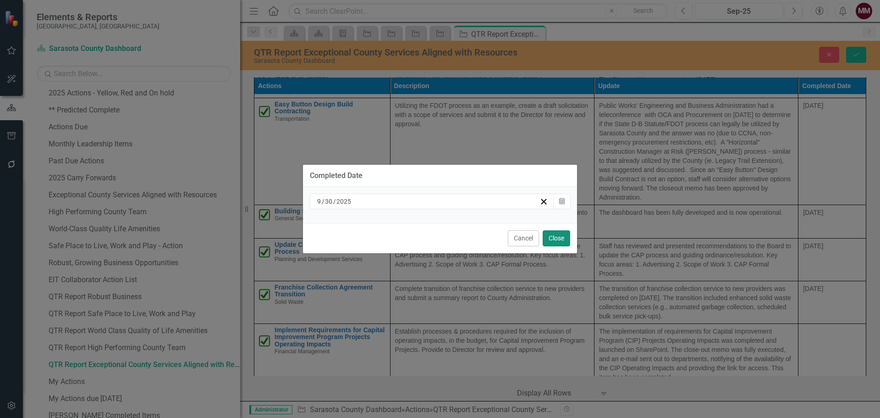
click at [550, 236] on button "Close" at bounding box center [557, 238] width 28 height 16
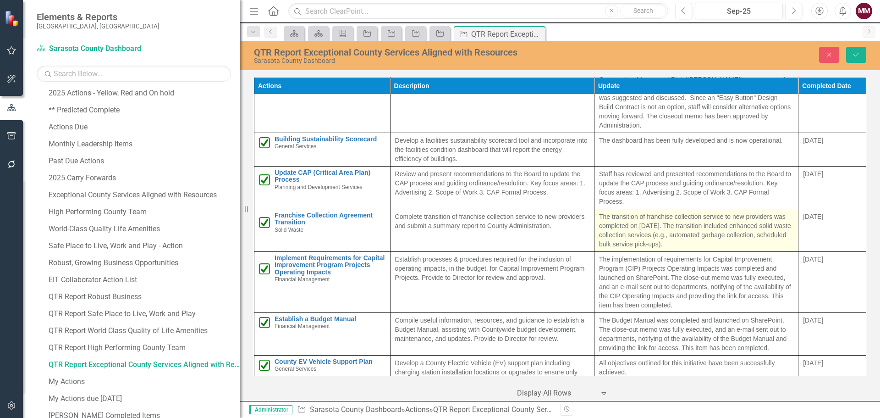
scroll to position [1476, 0]
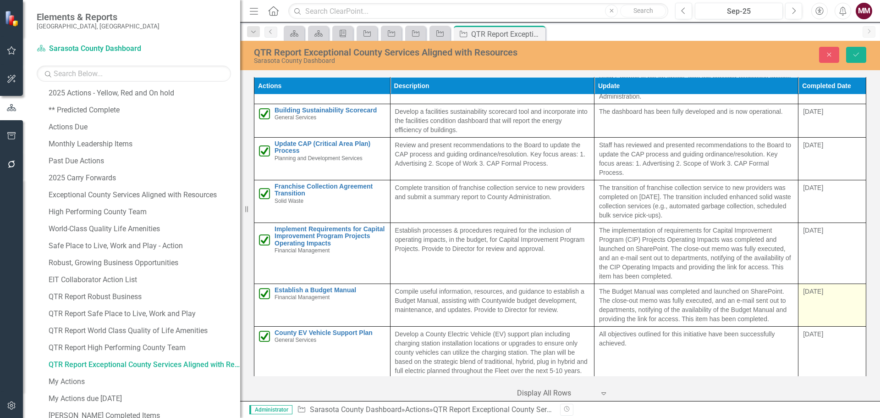
click at [811, 296] on td "[DATE]" at bounding box center [833, 304] width 68 height 43
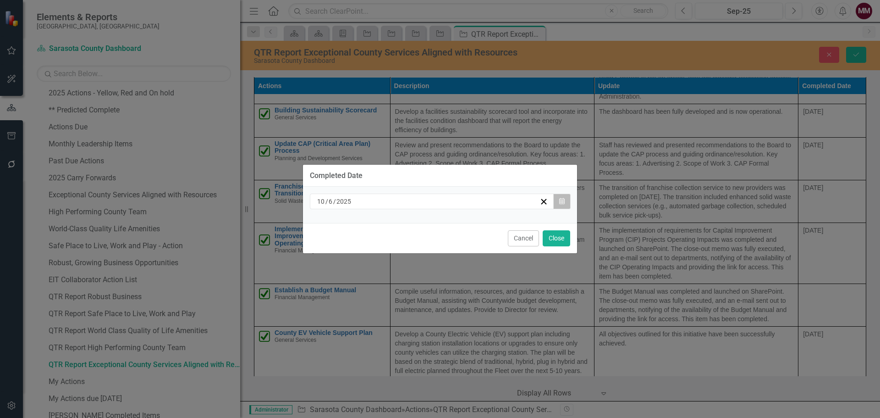
click at [560, 201] on icon "Calendar" at bounding box center [562, 201] width 6 height 6
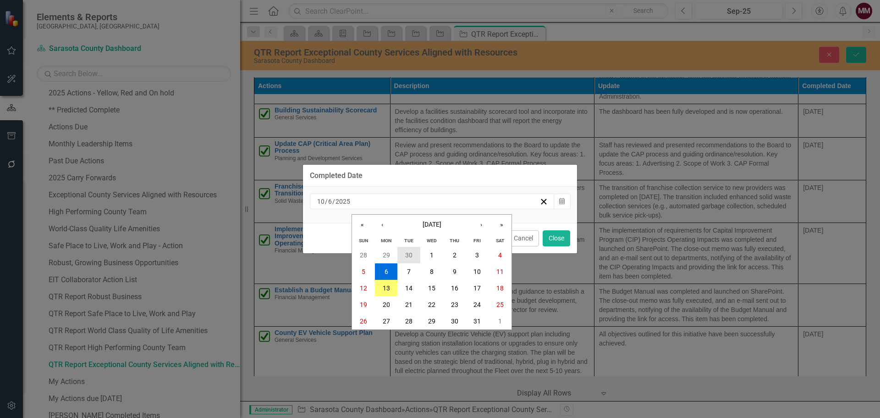
click at [406, 251] on abbr "30" at bounding box center [408, 254] width 7 height 7
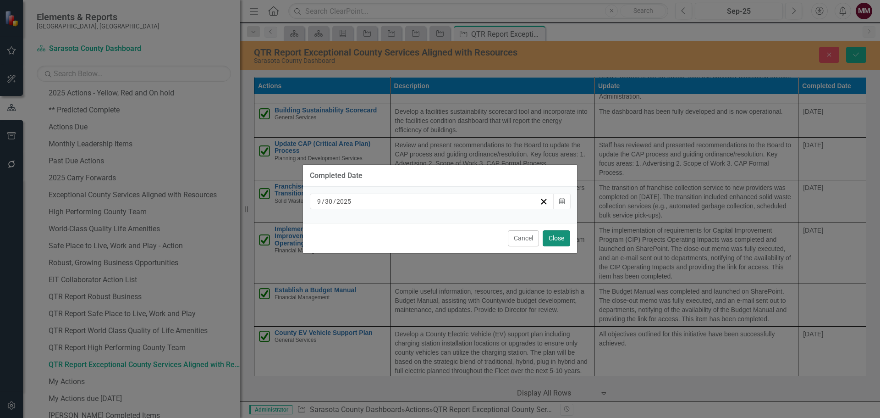
click at [563, 239] on button "Close" at bounding box center [557, 238] width 28 height 16
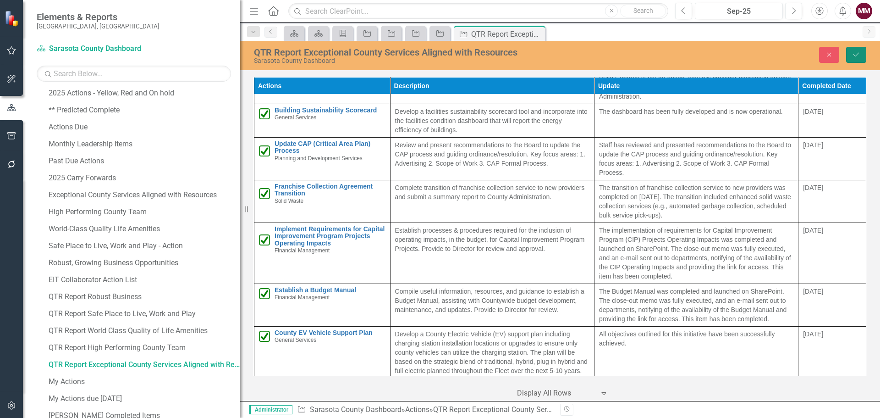
click at [853, 57] on icon "Save" at bounding box center [856, 54] width 8 height 6
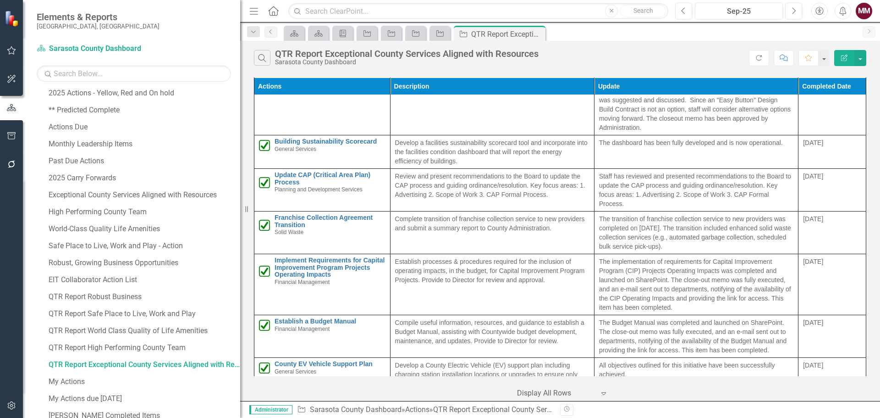
scroll to position [1477, 0]
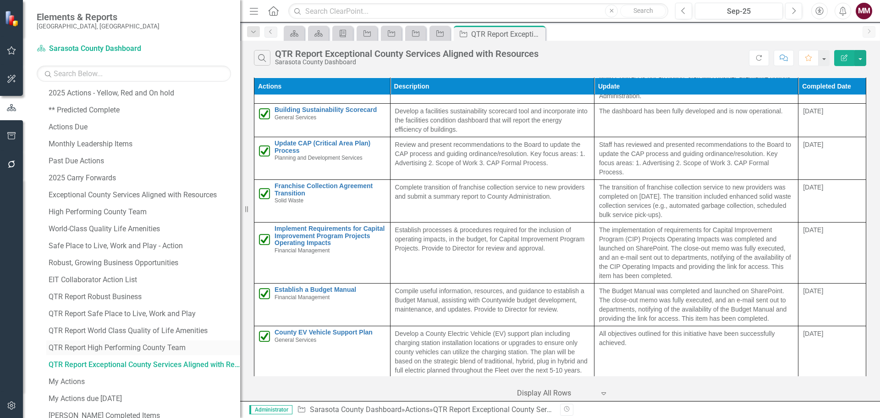
click at [165, 344] on div "QTR Report High Performing County Team" at bounding box center [145, 347] width 192 height 8
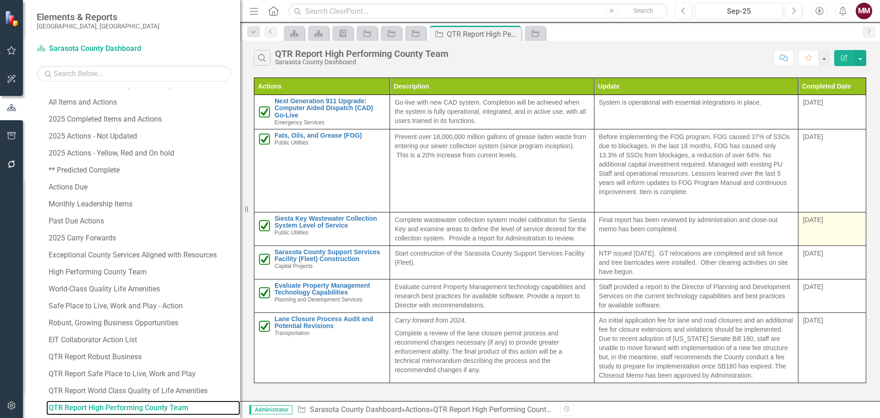
scroll to position [211, 0]
click at [823, 230] on td "[DATE]" at bounding box center [832, 228] width 68 height 33
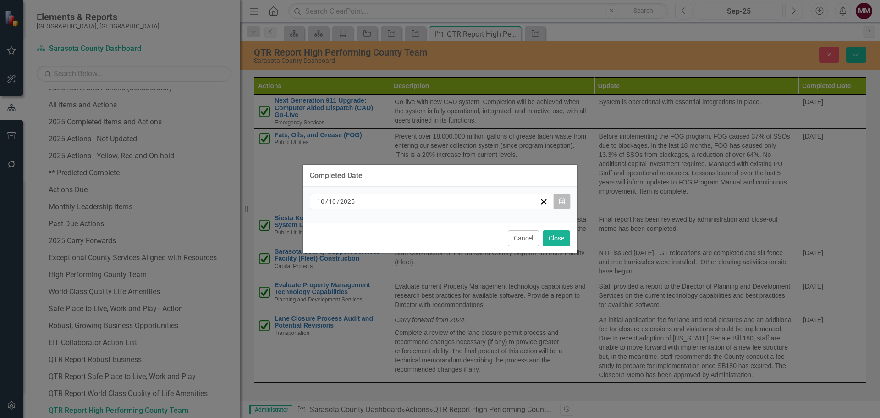
click at [565, 202] on button "Calendar" at bounding box center [561, 201] width 17 height 16
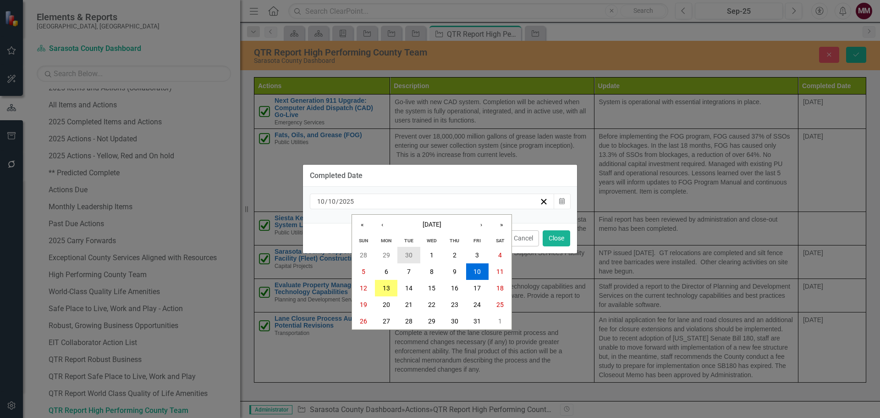
click at [411, 254] on abbr "30" at bounding box center [408, 254] width 7 height 7
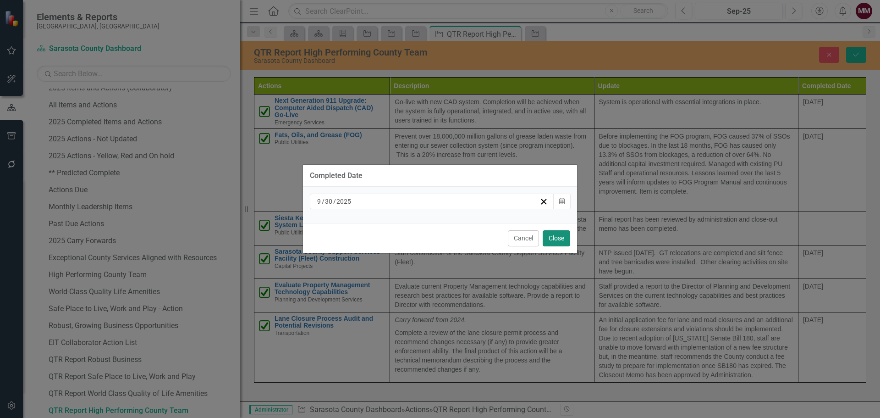
click at [558, 236] on button "Close" at bounding box center [557, 238] width 28 height 16
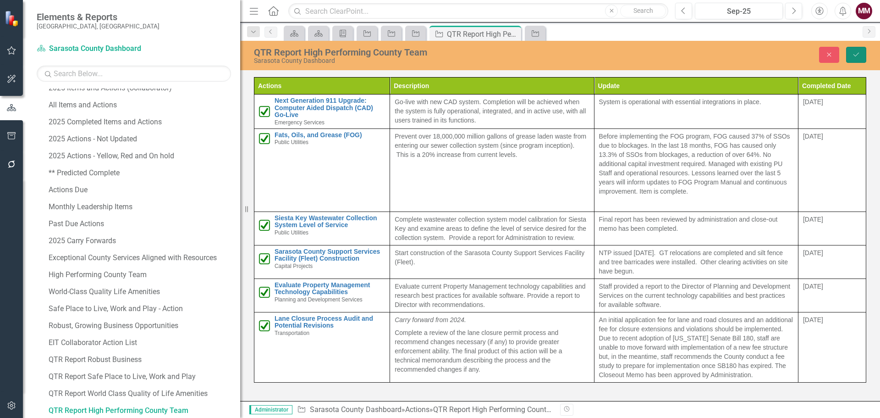
click at [852, 53] on icon "Save" at bounding box center [856, 54] width 8 height 6
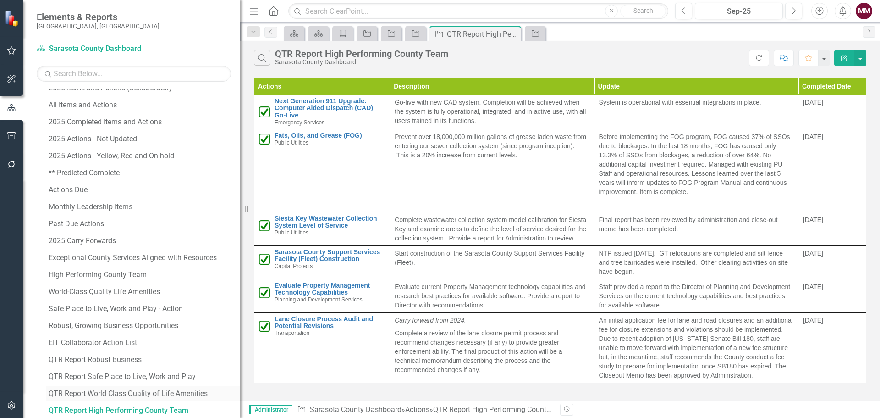
click at [176, 392] on div "QTR Report World Class Quality of Life Amenities" at bounding box center [145, 393] width 192 height 8
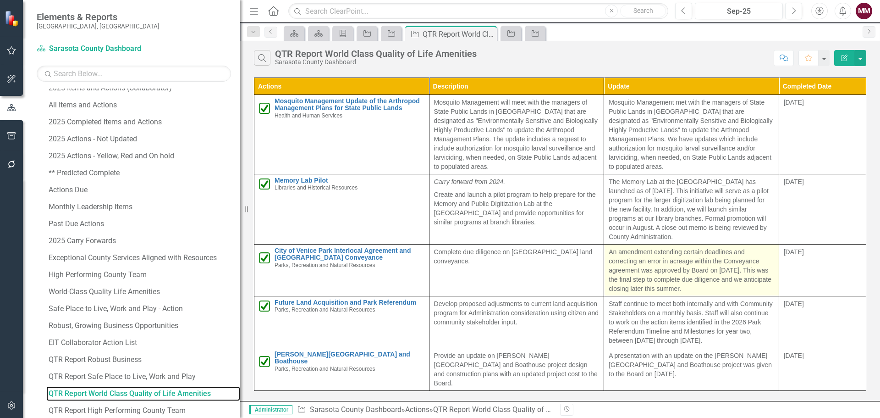
scroll to position [194, 0]
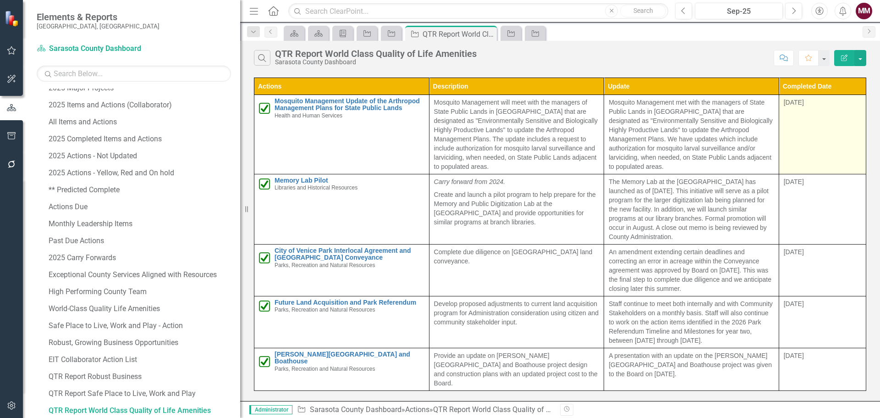
click at [822, 130] on td "[DATE]" at bounding box center [822, 134] width 87 height 79
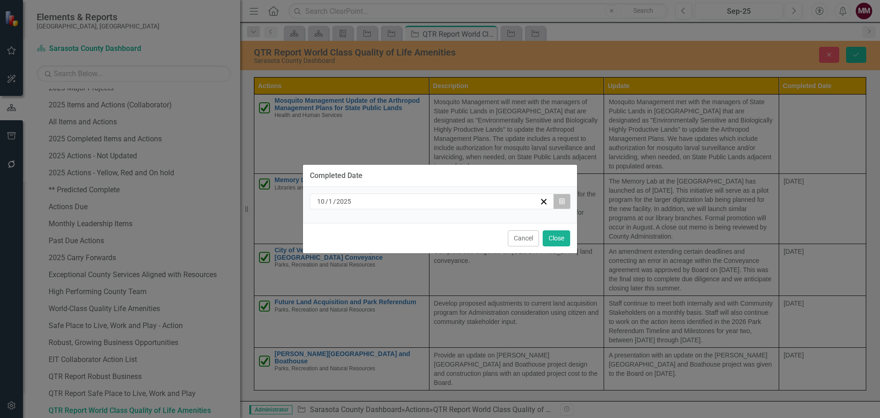
click at [567, 201] on button "Calendar" at bounding box center [561, 201] width 17 height 16
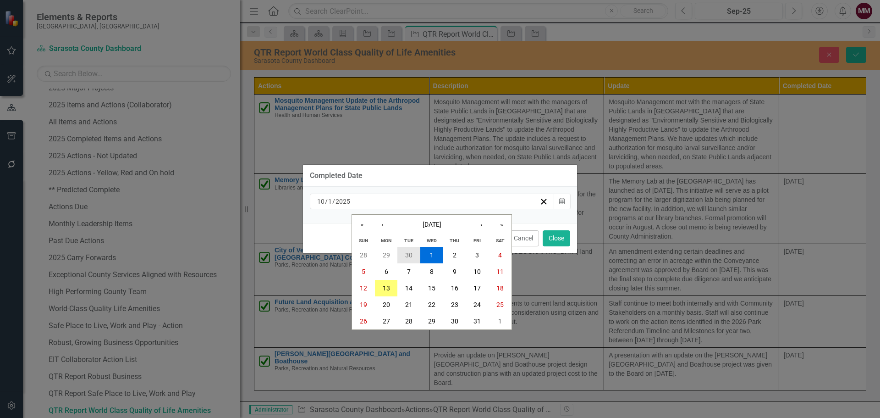
click at [409, 254] on abbr "30" at bounding box center [408, 254] width 7 height 7
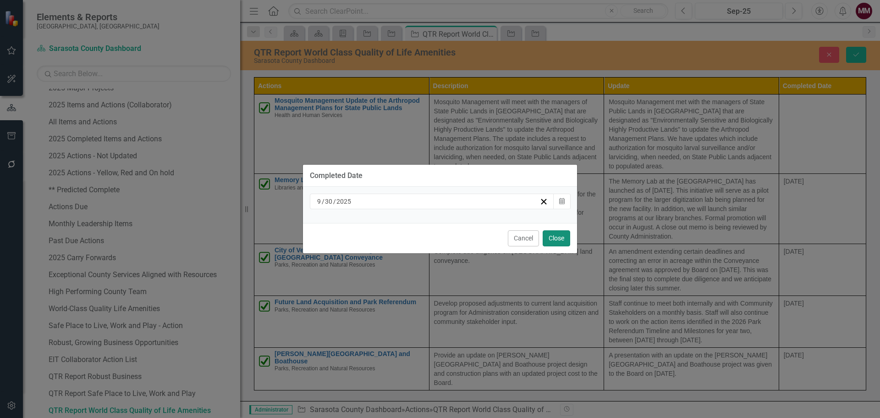
click at [555, 237] on button "Close" at bounding box center [557, 238] width 28 height 16
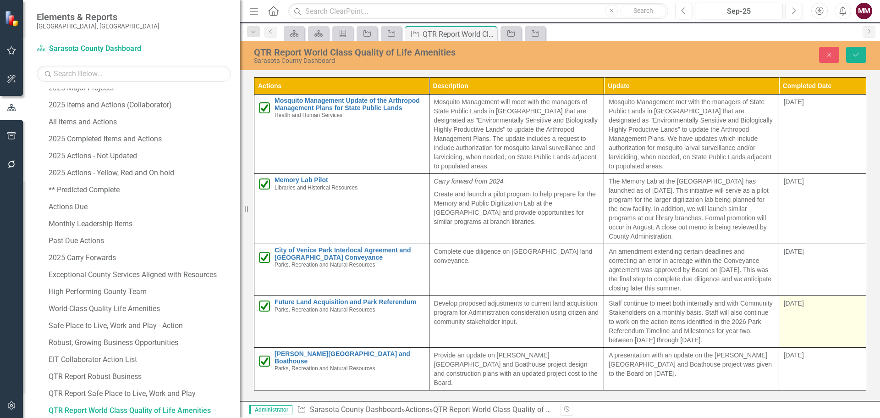
click at [802, 312] on td "[DATE]" at bounding box center [822, 322] width 87 height 52
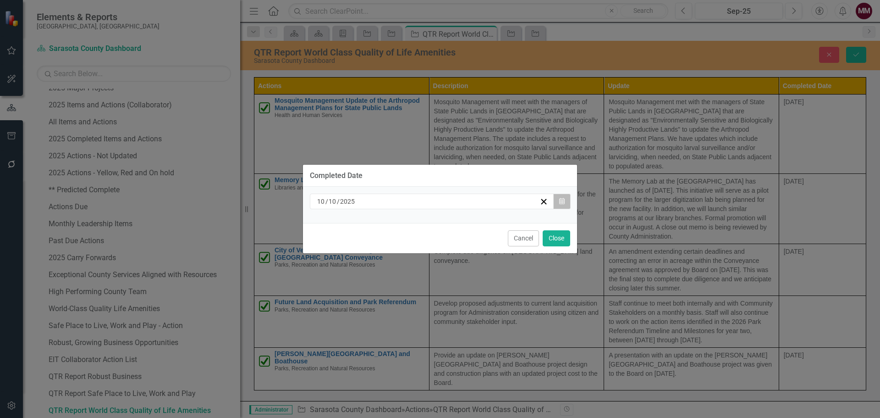
click at [567, 201] on button "Calendar" at bounding box center [561, 201] width 17 height 16
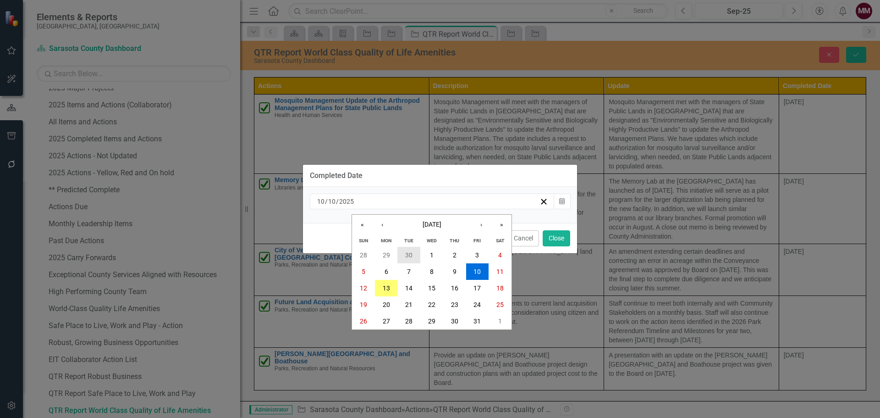
click at [408, 256] on abbr "30" at bounding box center [408, 254] width 7 height 7
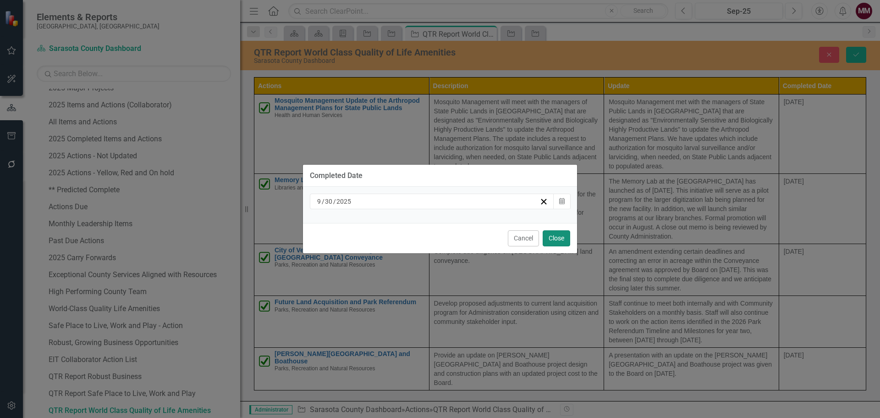
click at [554, 240] on button "Close" at bounding box center [557, 238] width 28 height 16
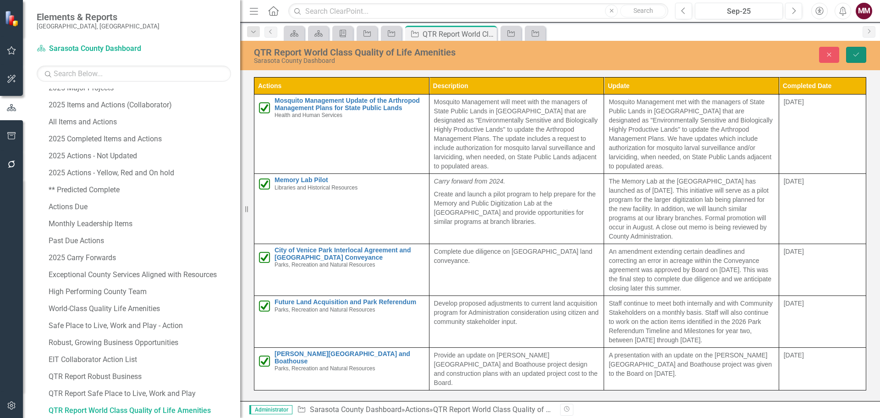
click at [856, 52] on icon "Save" at bounding box center [856, 54] width 8 height 6
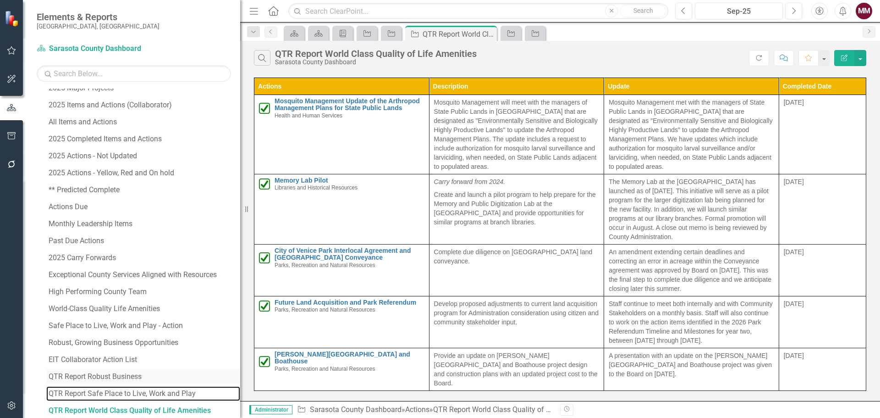
drag, startPoint x: 144, startPoint y: 396, endPoint x: 200, endPoint y: 382, distance: 58.4
click at [144, 396] on div "QTR Report Safe Place to Live, Work and Play" at bounding box center [145, 393] width 192 height 8
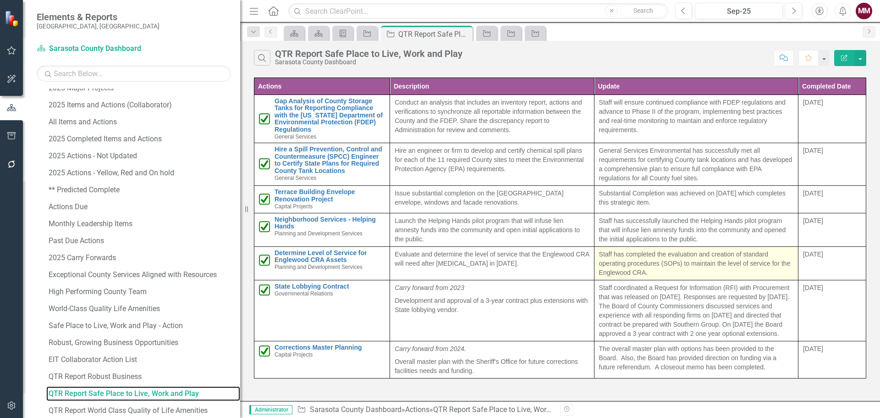
scroll to position [177, 0]
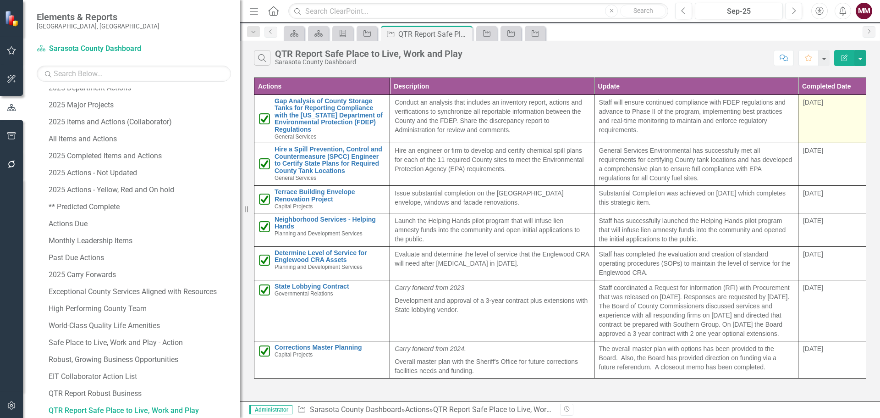
click at [819, 121] on td "[DATE]" at bounding box center [832, 119] width 68 height 48
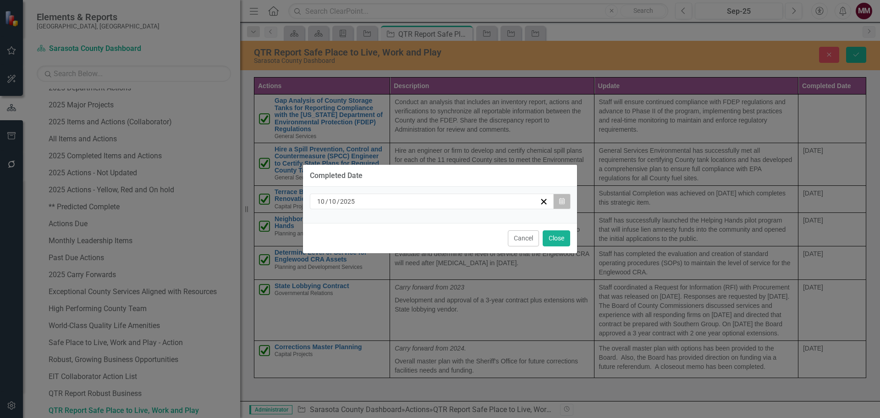
click at [567, 198] on button "Calendar" at bounding box center [561, 201] width 17 height 16
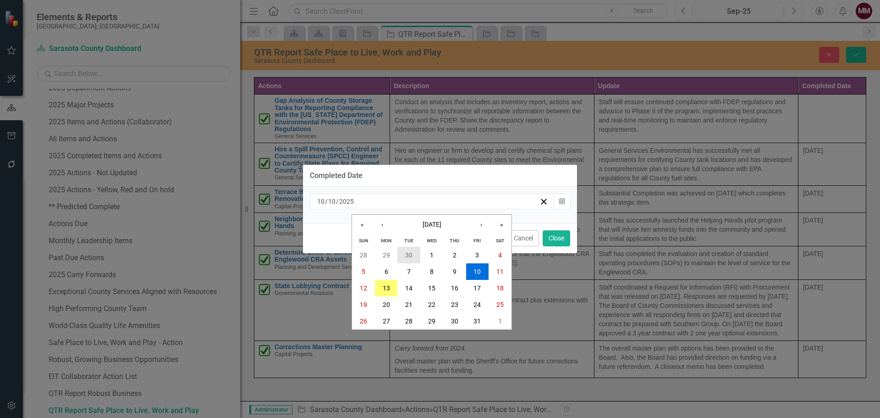
click at [410, 255] on abbr "30" at bounding box center [408, 254] width 7 height 7
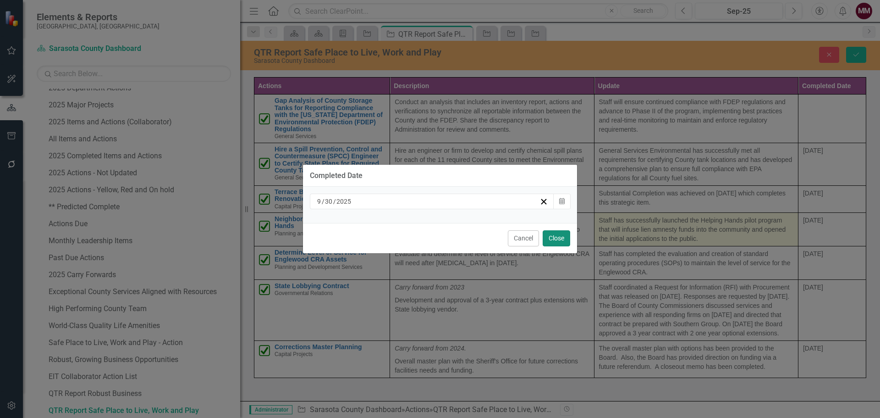
drag, startPoint x: 552, startPoint y: 237, endPoint x: 680, endPoint y: 212, distance: 130.3
click at [553, 237] on button "Close" at bounding box center [557, 238] width 28 height 16
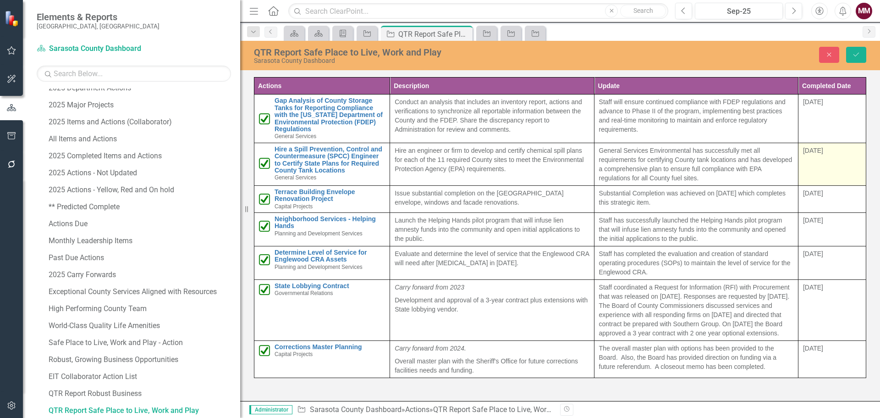
click at [838, 162] on td "[DATE]" at bounding box center [832, 164] width 68 height 43
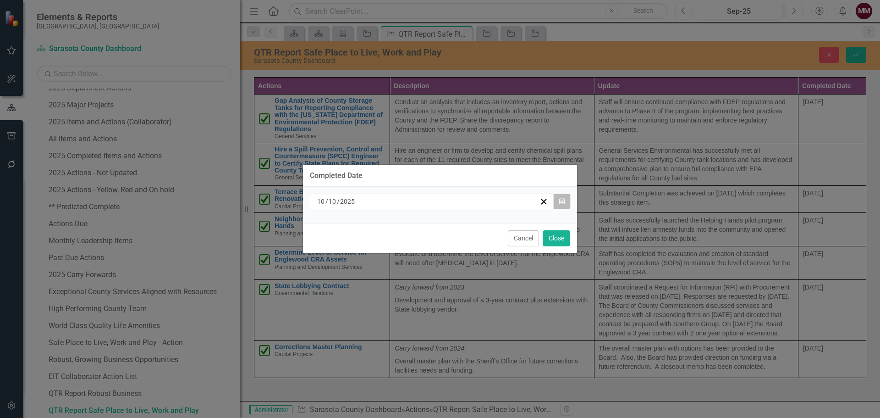
click at [561, 204] on icon "button" at bounding box center [562, 201] width 6 height 6
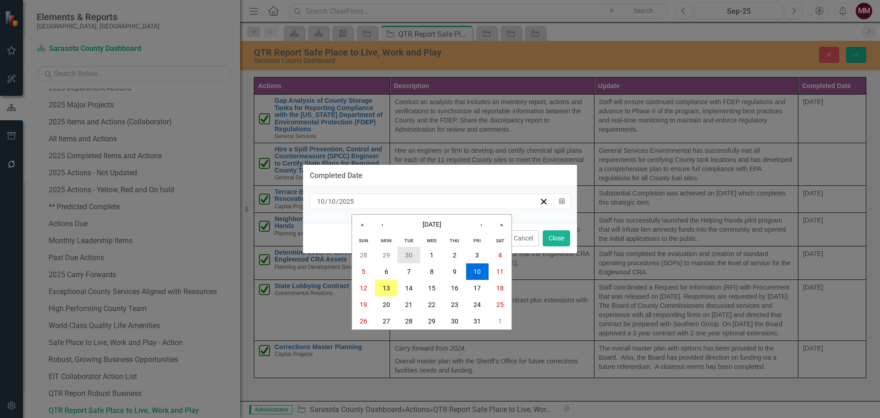
click at [411, 256] on abbr "30" at bounding box center [408, 254] width 7 height 7
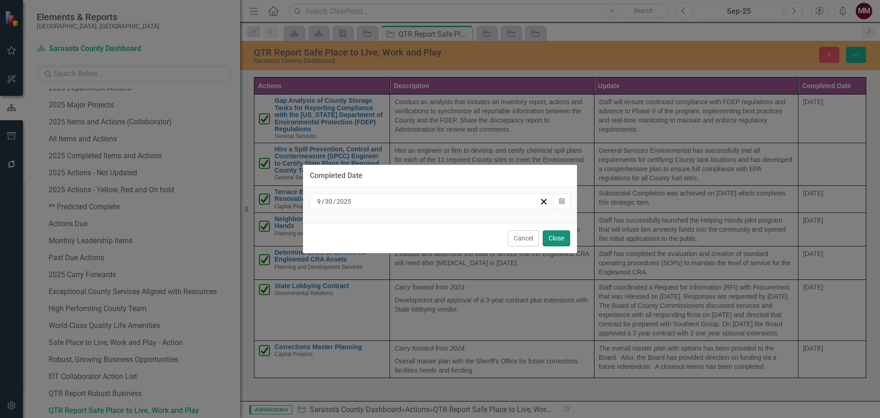
click at [561, 241] on button "Close" at bounding box center [557, 238] width 28 height 16
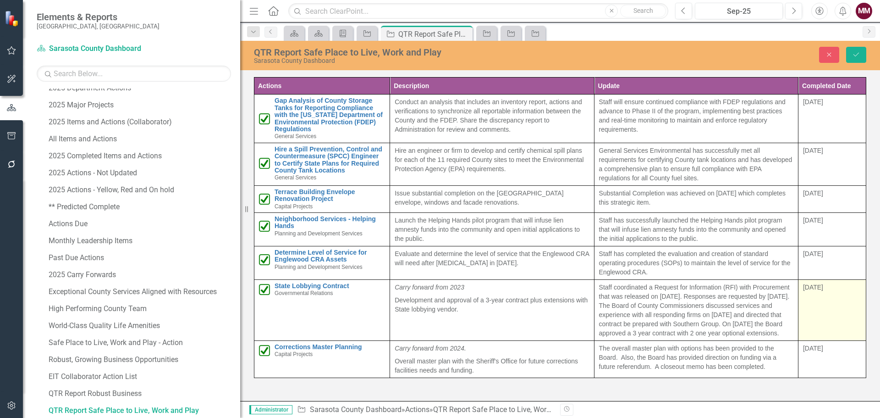
click at [810, 311] on td "[DATE]" at bounding box center [832, 309] width 68 height 61
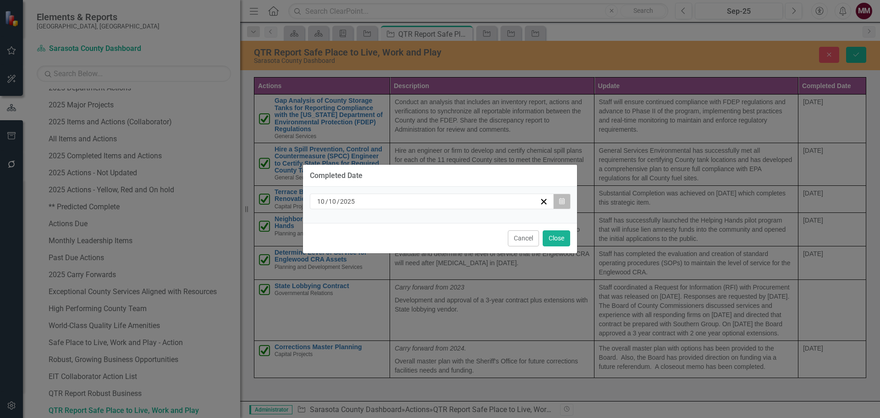
click at [563, 201] on icon "Calendar" at bounding box center [562, 201] width 6 height 6
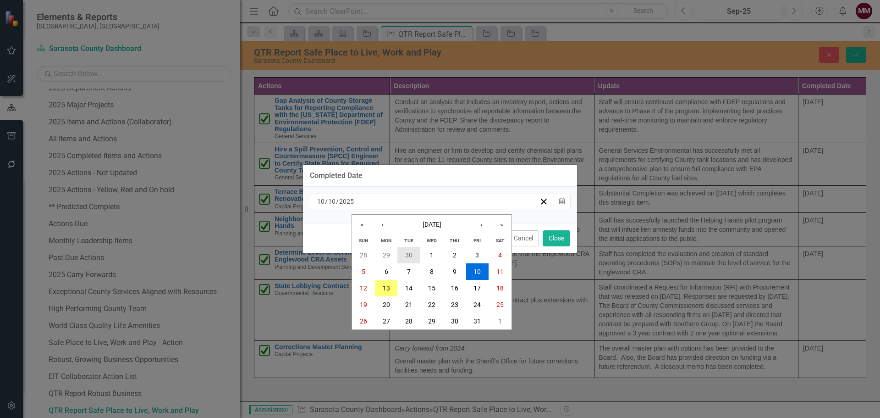
click at [409, 253] on abbr "30" at bounding box center [408, 254] width 7 height 7
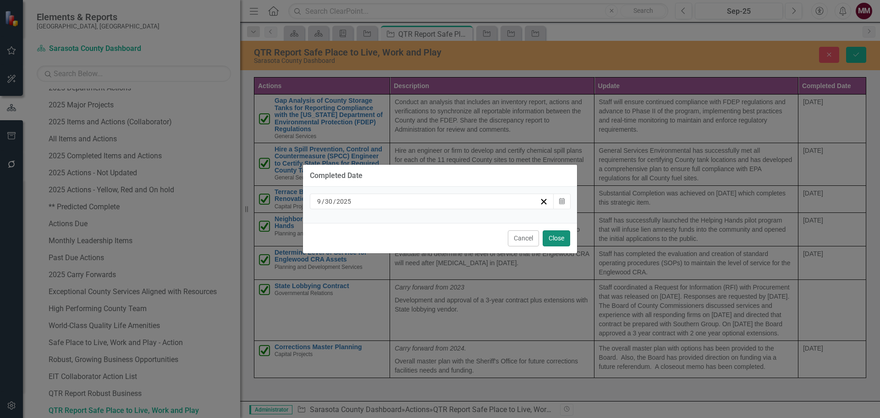
click at [563, 235] on button "Close" at bounding box center [557, 238] width 28 height 16
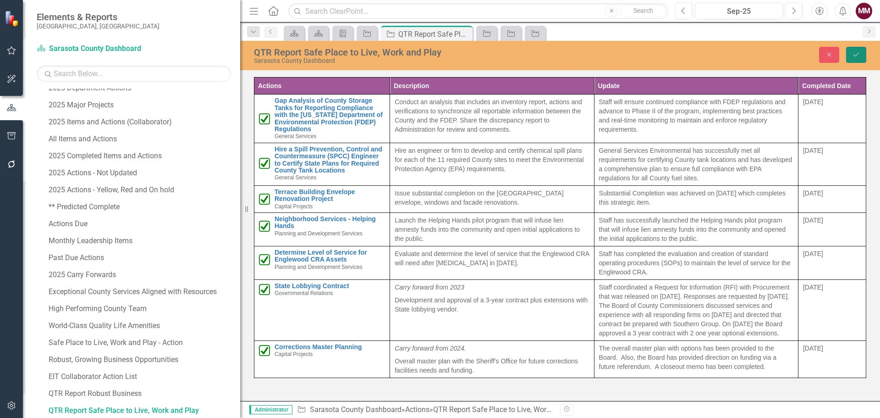
click at [853, 54] on icon "Save" at bounding box center [856, 54] width 8 height 6
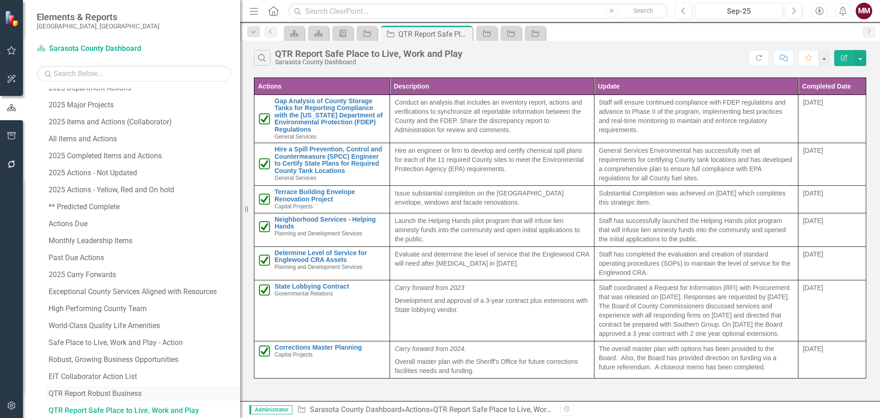
click at [91, 395] on div "QTR Report Robust Business" at bounding box center [145, 393] width 192 height 8
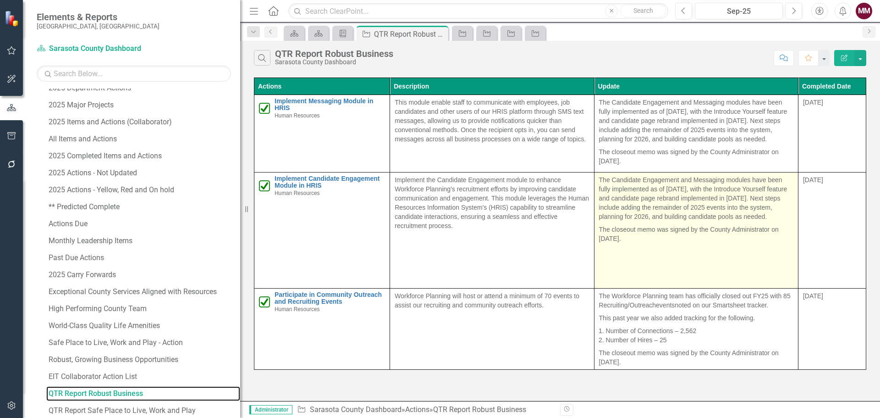
scroll to position [160, 0]
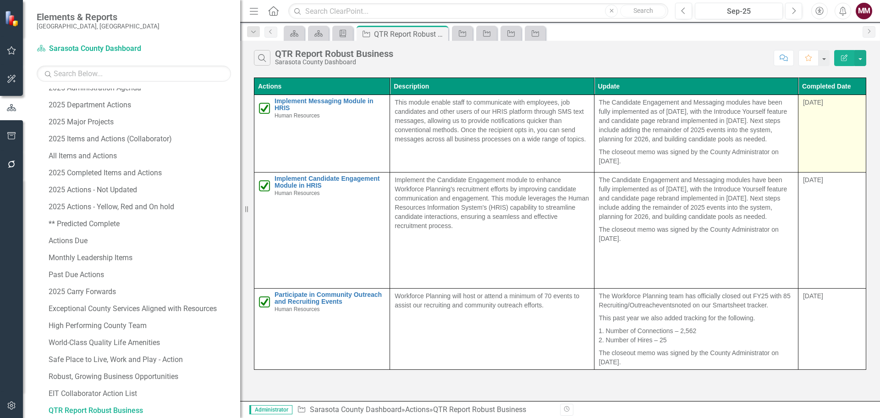
click at [839, 122] on td "[DATE]" at bounding box center [832, 133] width 68 height 77
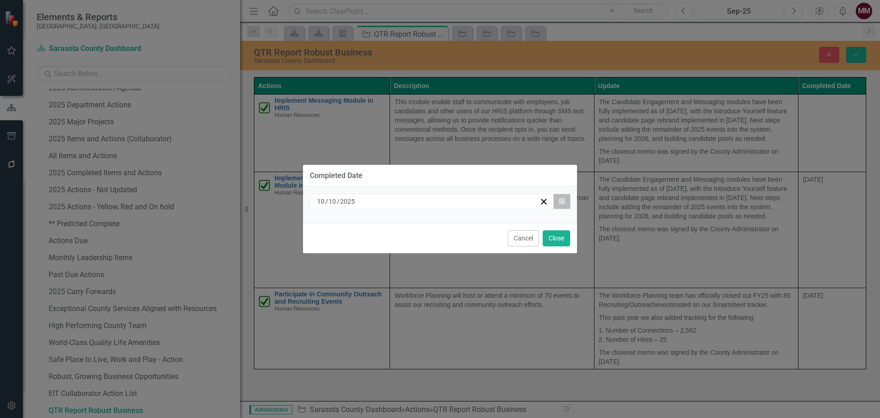
click at [565, 200] on button "Calendar" at bounding box center [561, 201] width 17 height 16
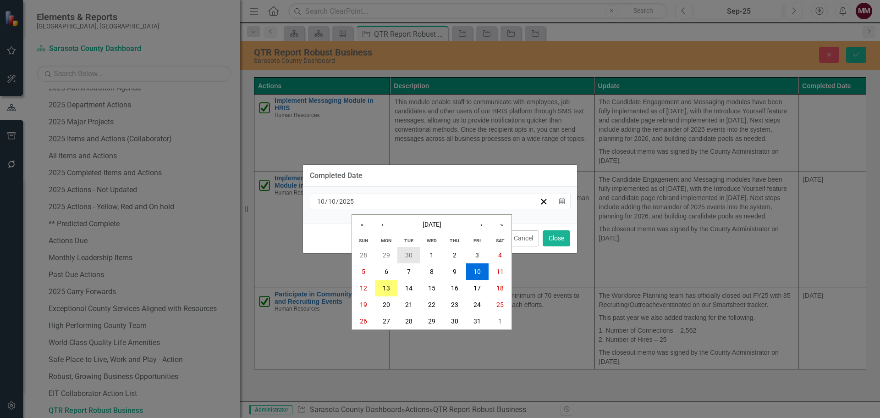
click at [410, 254] on abbr "30" at bounding box center [408, 254] width 7 height 7
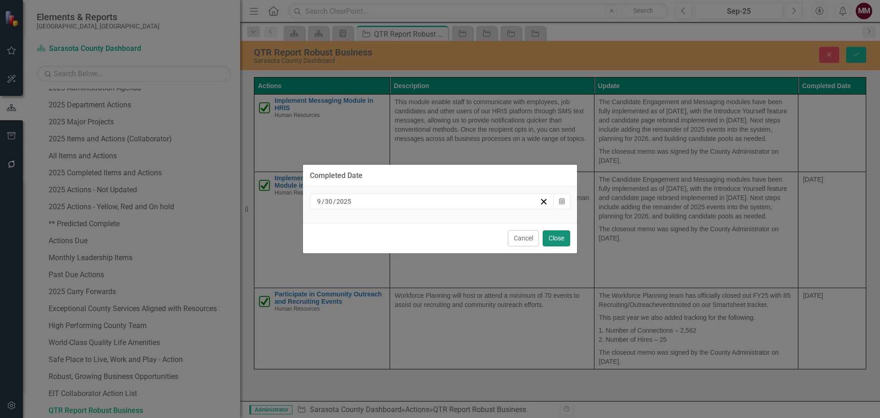
click at [555, 236] on button "Close" at bounding box center [557, 238] width 28 height 16
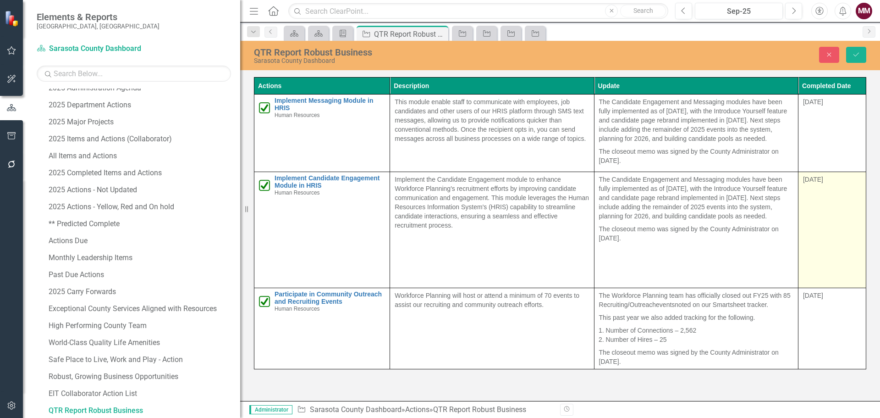
click at [821, 216] on td "[DATE]" at bounding box center [832, 230] width 68 height 116
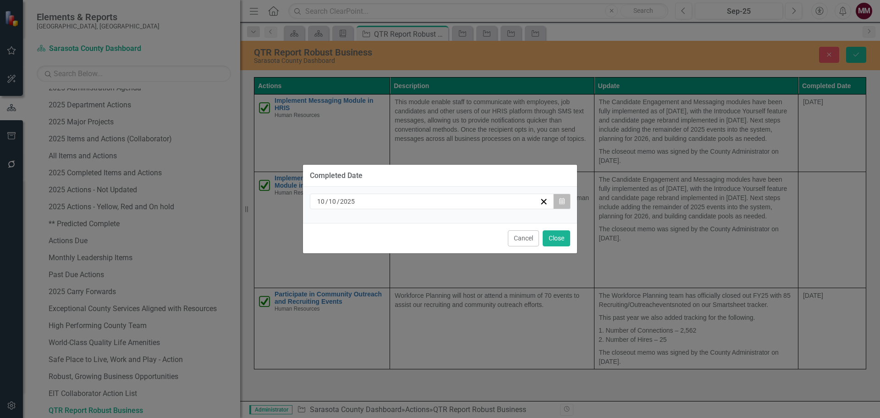
click at [564, 204] on icon "button" at bounding box center [562, 201] width 6 height 6
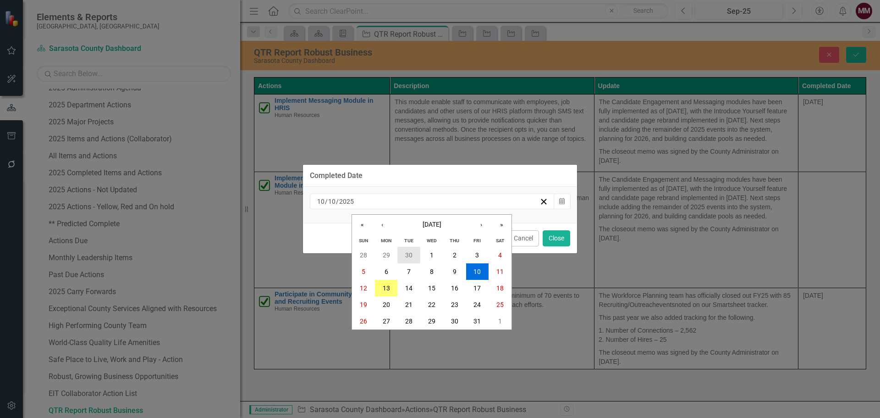
click at [411, 251] on abbr "30" at bounding box center [408, 254] width 7 height 7
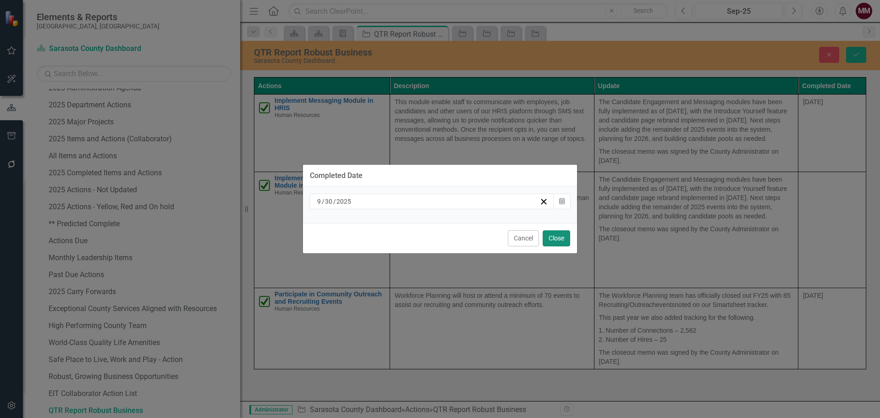
click at [553, 237] on button "Close" at bounding box center [557, 238] width 28 height 16
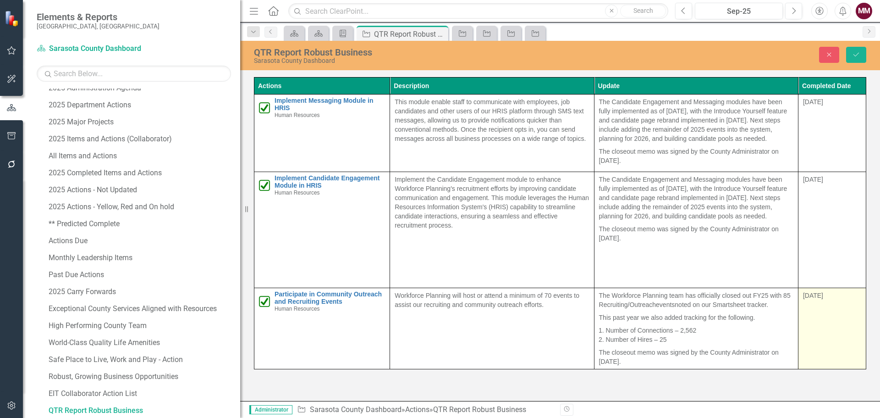
click at [823, 316] on td "[DATE]" at bounding box center [832, 328] width 68 height 81
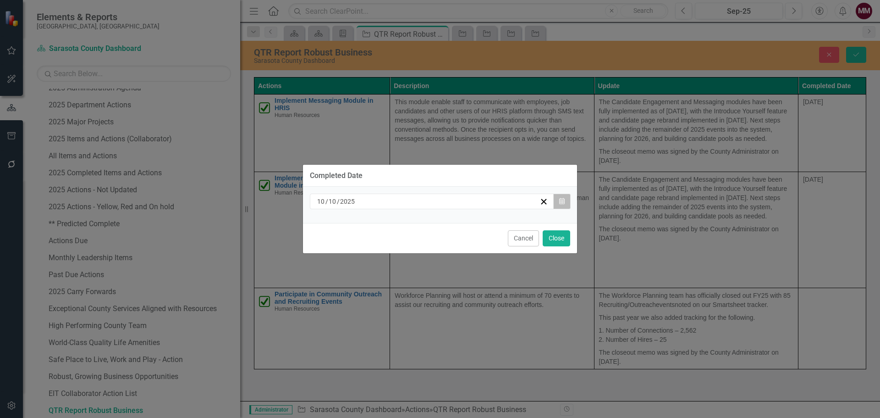
click at [564, 201] on icon "button" at bounding box center [562, 201] width 6 height 6
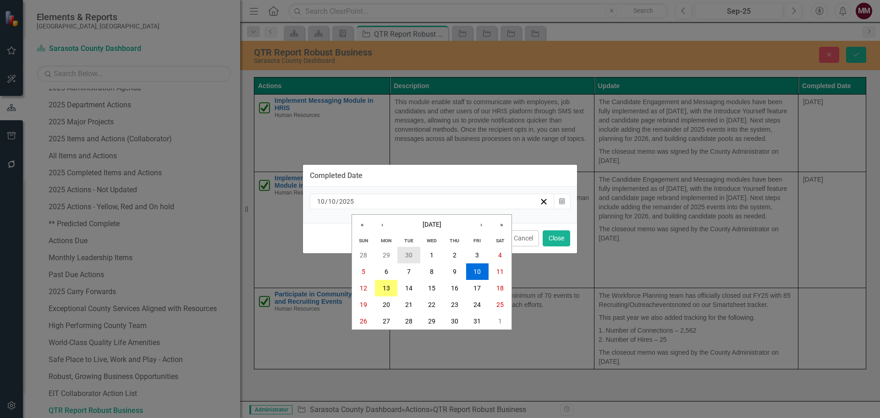
click at [408, 254] on abbr "30" at bounding box center [408, 254] width 7 height 7
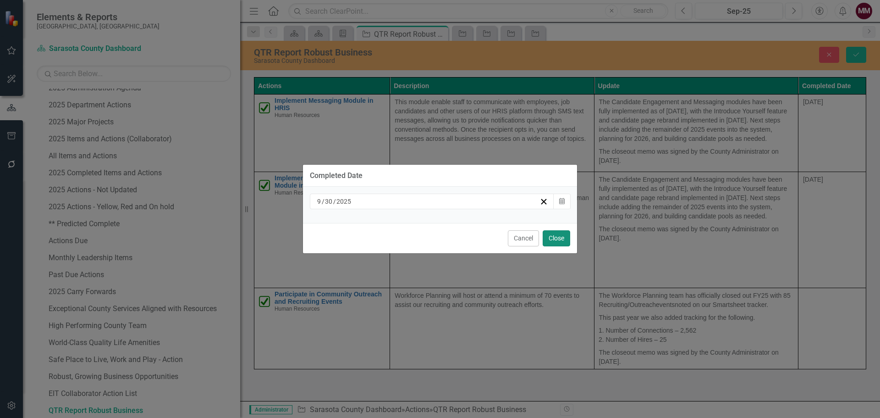
click at [558, 233] on button "Close" at bounding box center [557, 238] width 28 height 16
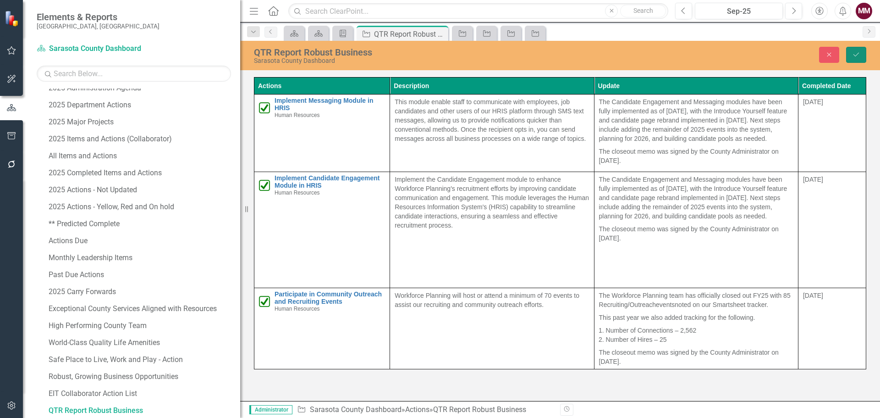
click at [856, 48] on button "Save" at bounding box center [856, 55] width 20 height 16
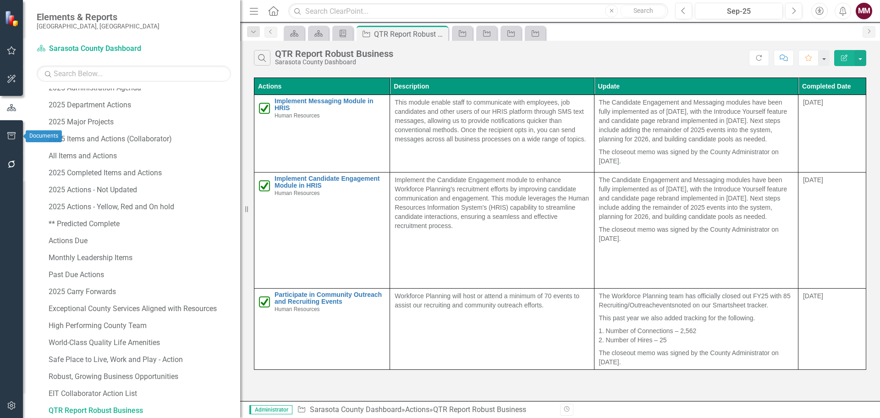
click at [8, 138] on icon "button" at bounding box center [11, 135] width 8 height 7
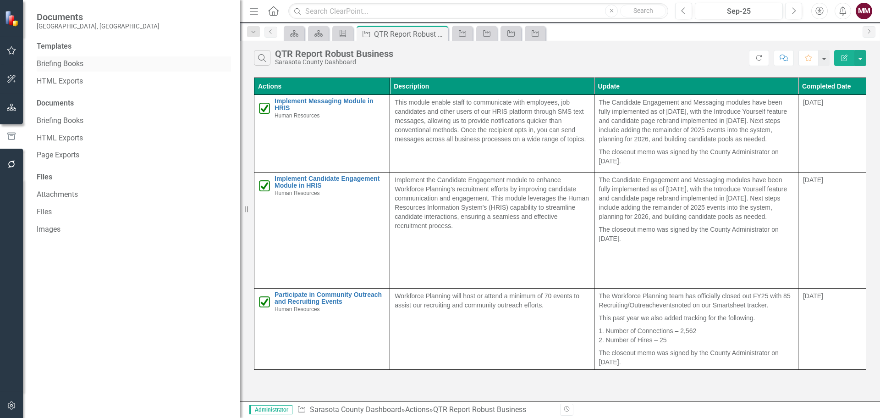
click at [69, 63] on link "Briefing Books" at bounding box center [134, 64] width 194 height 11
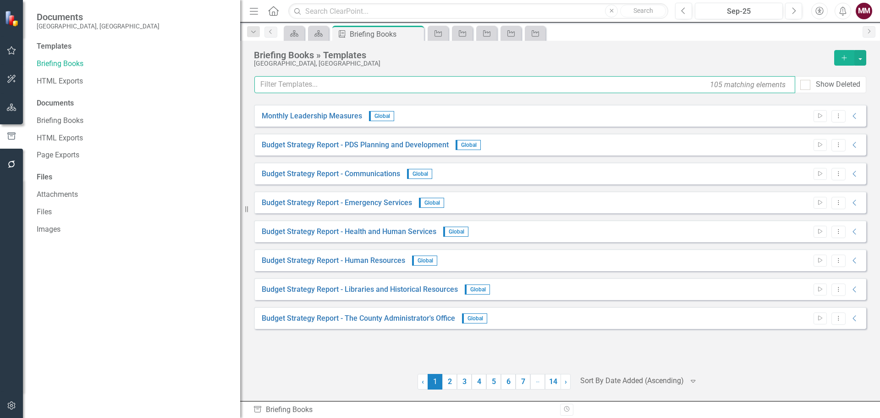
click at [281, 86] on input "text" at bounding box center [524, 84] width 541 height 17
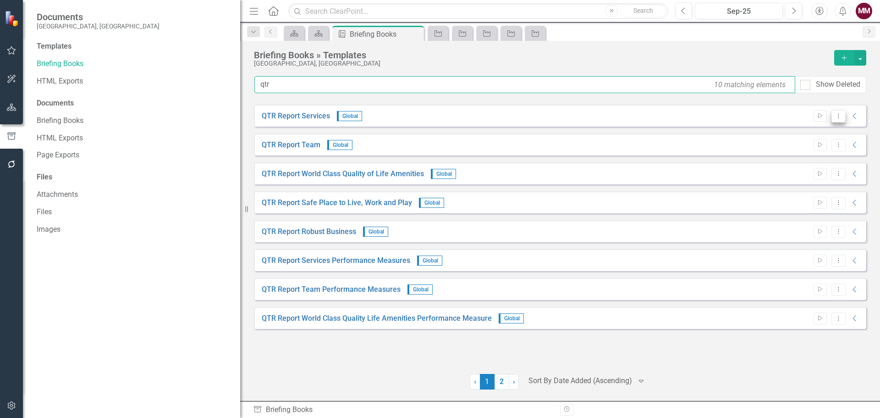
type input "qtr"
click at [837, 116] on icon "Dropdown Menu" at bounding box center [839, 116] width 8 height 6
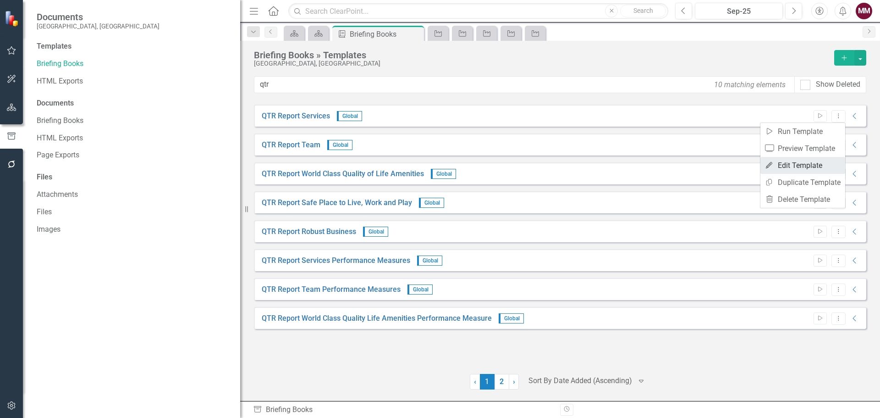
click at [796, 166] on link "Edit Edit Template" at bounding box center [803, 165] width 85 height 17
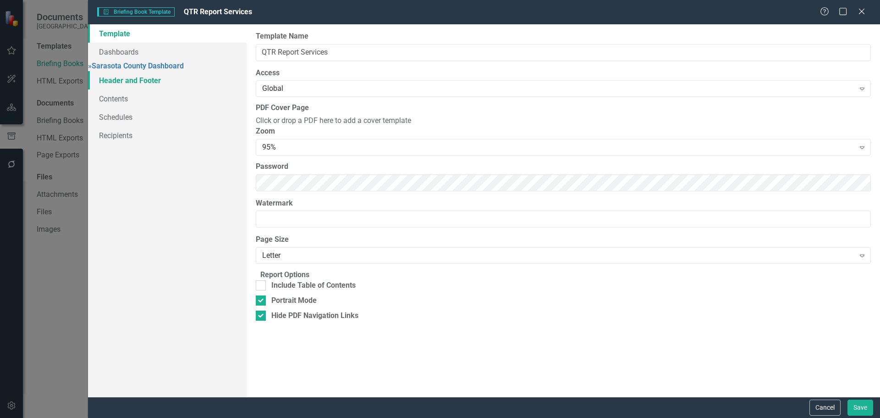
click at [111, 86] on link "Header and Footer" at bounding box center [167, 80] width 159 height 18
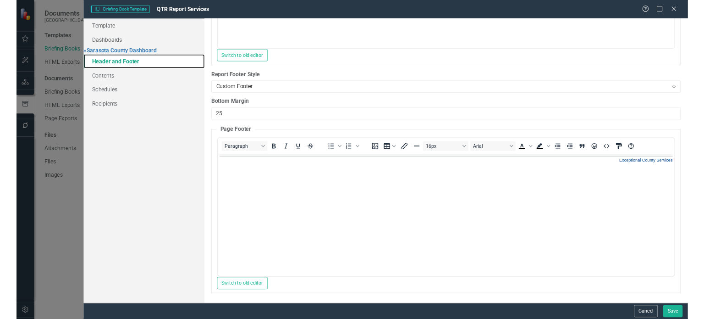
scroll to position [247, 0]
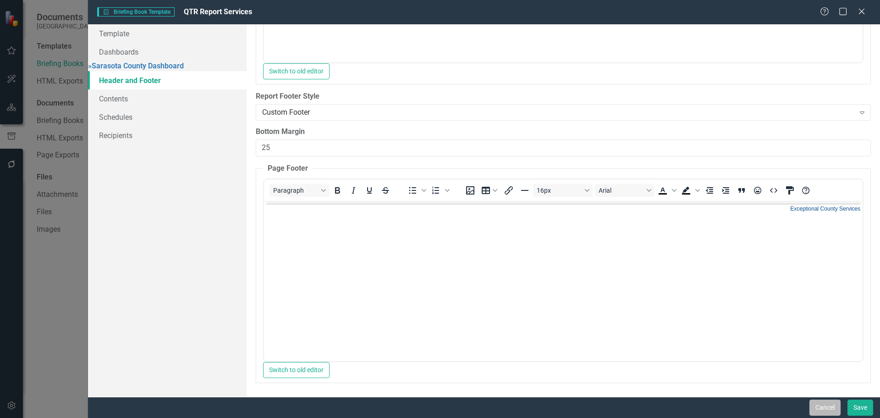
drag, startPoint x: 827, startPoint y: 409, endPoint x: 193, endPoint y: 93, distance: 708.6
click at [827, 409] on button "Cancel" at bounding box center [825, 407] width 31 height 16
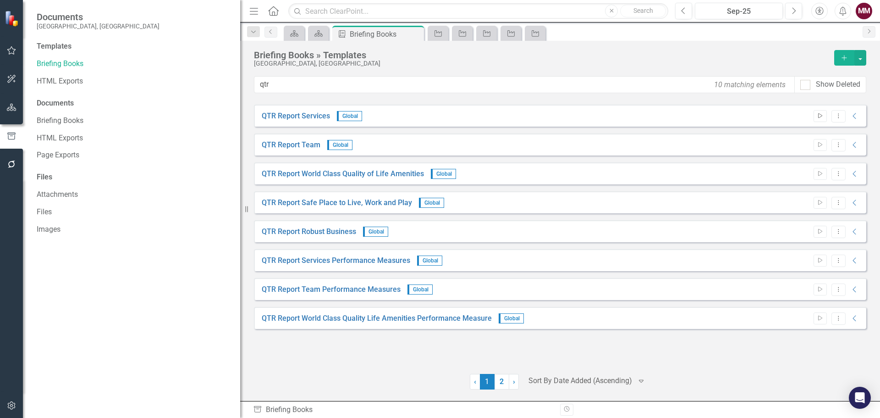
click at [818, 114] on icon "Start" at bounding box center [820, 116] width 7 height 6
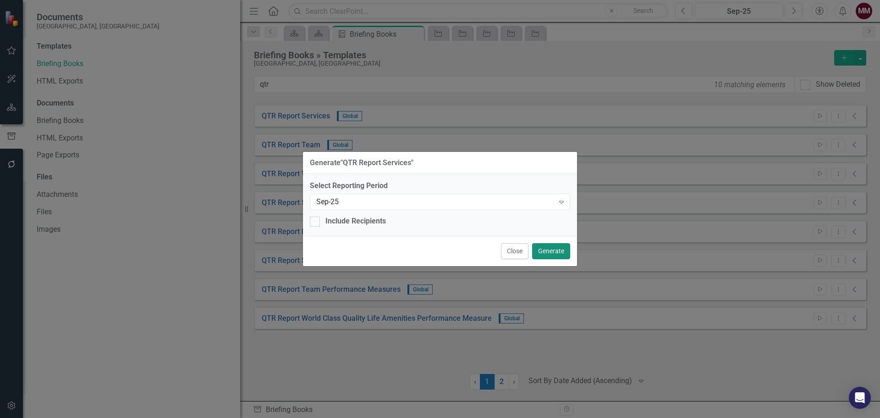
click at [564, 248] on button "Generate" at bounding box center [551, 251] width 38 height 16
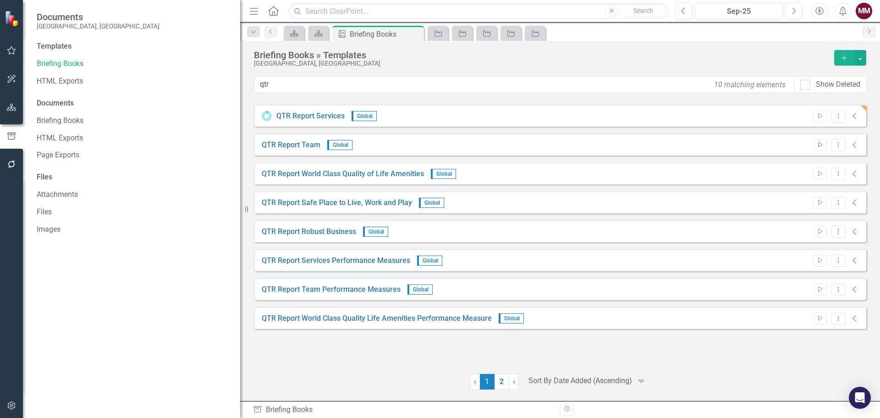
click at [817, 143] on icon "Start" at bounding box center [820, 145] width 7 height 6
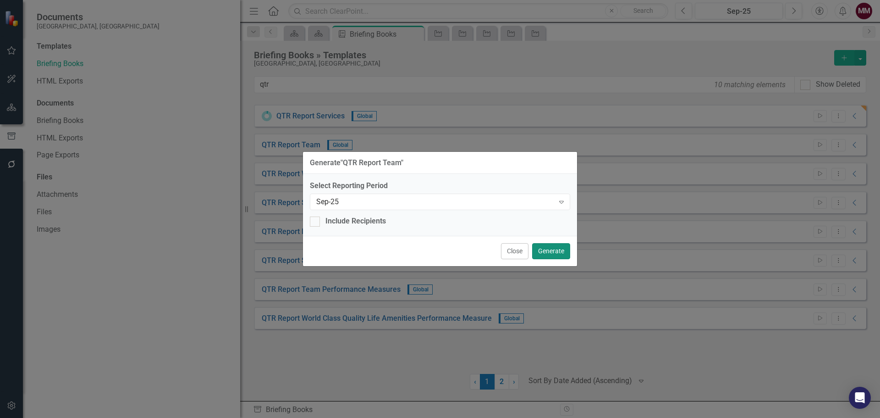
click at [546, 254] on button "Generate" at bounding box center [551, 251] width 38 height 16
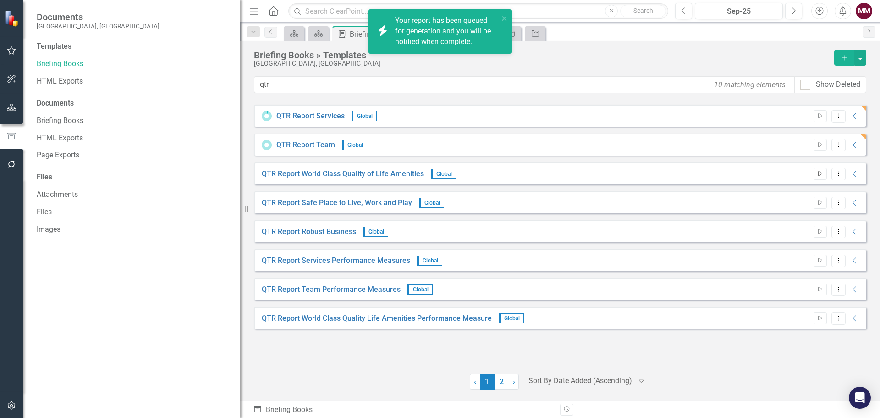
click at [817, 169] on button "Start" at bounding box center [820, 174] width 13 height 12
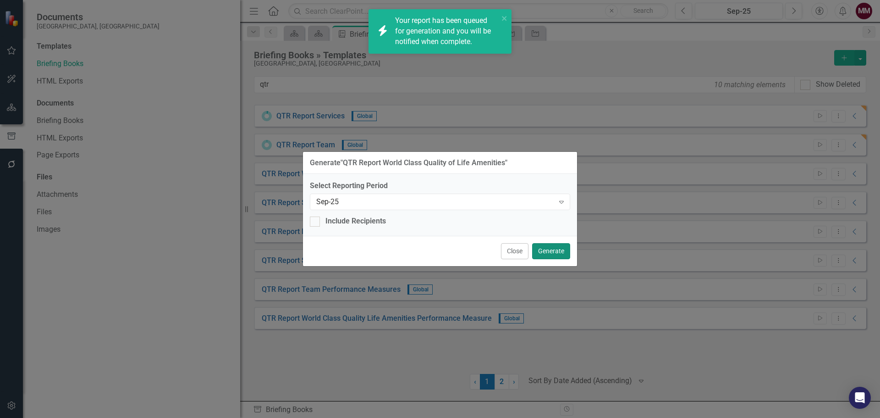
click at [557, 250] on button "Generate" at bounding box center [551, 251] width 38 height 16
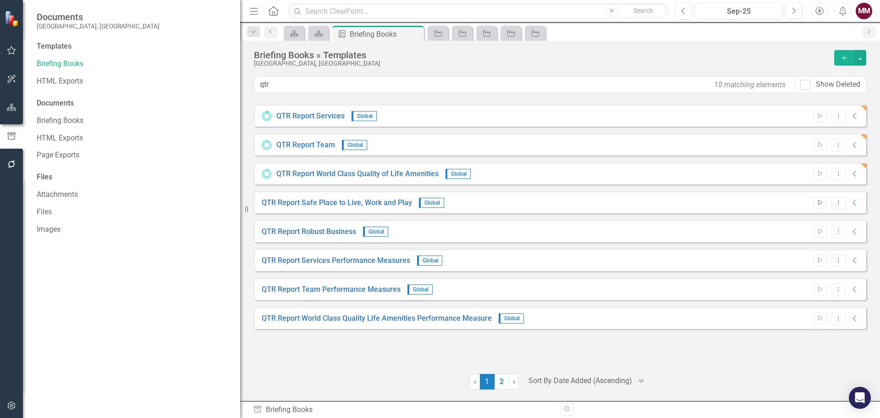
click at [820, 203] on icon "Start" at bounding box center [820, 203] width 7 height 6
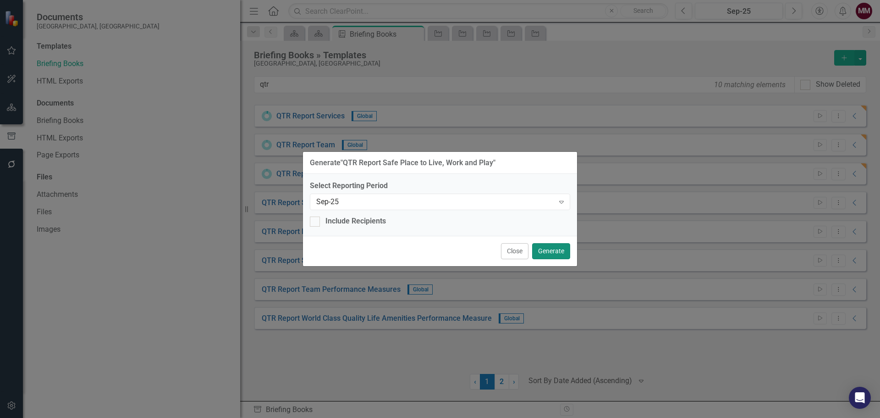
click at [554, 250] on button "Generate" at bounding box center [551, 251] width 38 height 16
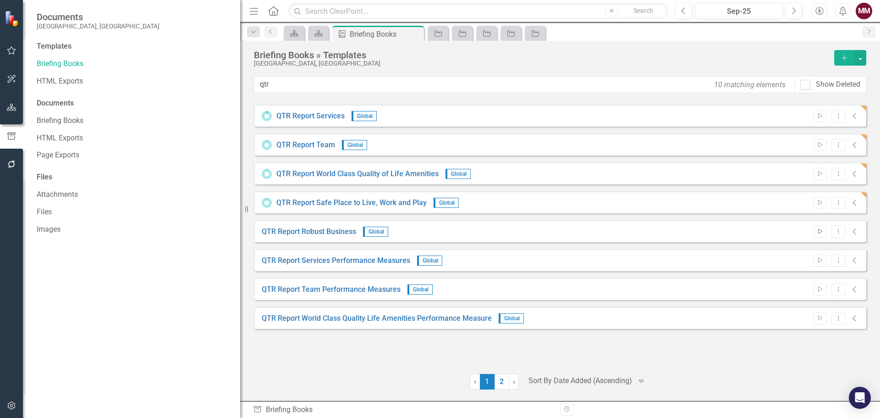
click at [819, 231] on icon "Start" at bounding box center [820, 232] width 7 height 6
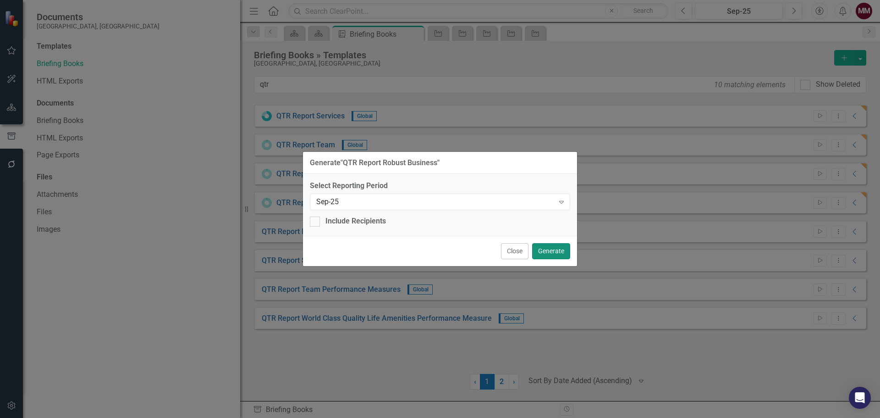
click at [552, 250] on button "Generate" at bounding box center [551, 251] width 38 height 16
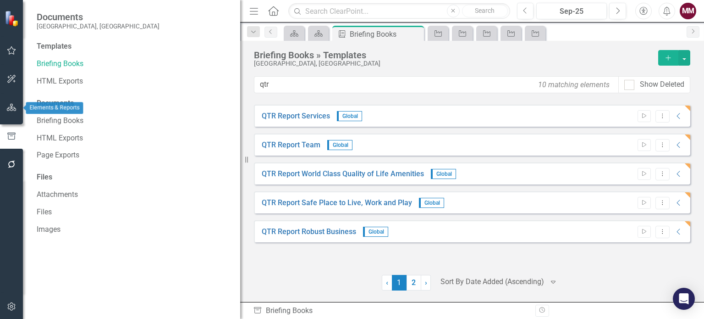
click at [17, 108] on button "button" at bounding box center [11, 107] width 21 height 19
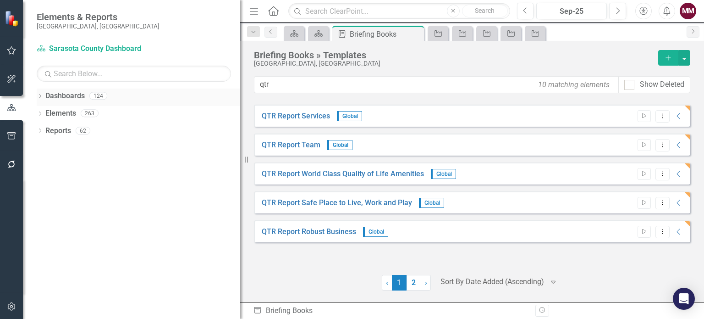
click at [39, 94] on icon "Dropdown" at bounding box center [40, 96] width 6 height 5
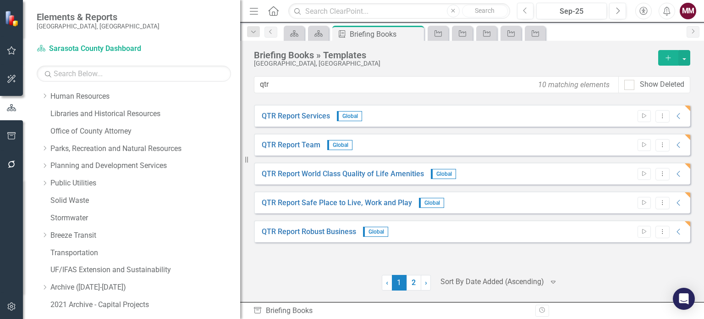
scroll to position [229, 0]
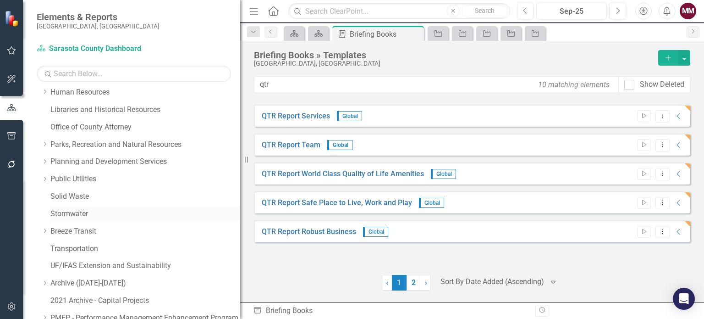
click at [61, 214] on link "Stormwater" at bounding box center [145, 214] width 190 height 11
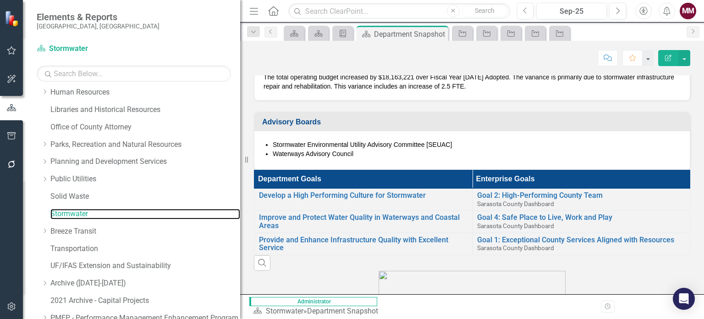
scroll to position [642, 0]
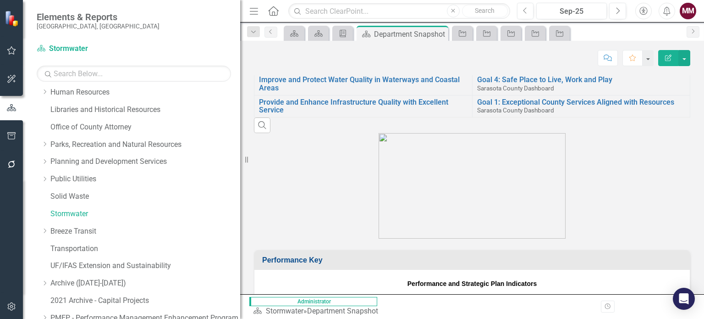
click at [613, 195] on p at bounding box center [472, 185] width 436 height 105
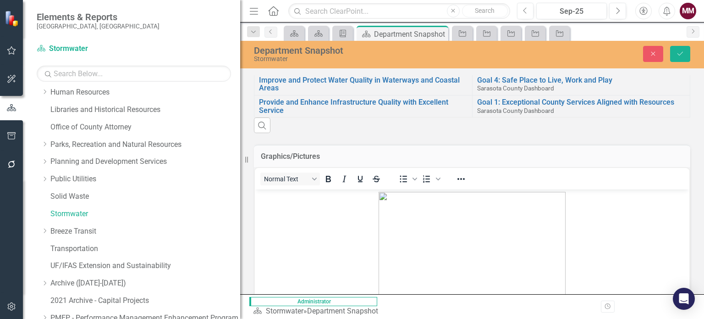
scroll to position [0, 0]
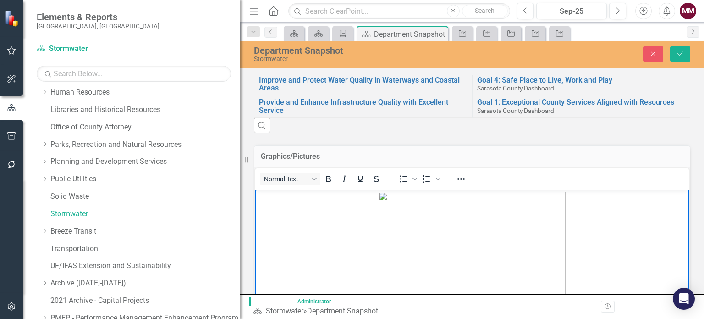
click at [482, 225] on img "Rich Text Area. Press ALT-0 for help." at bounding box center [472, 243] width 187 height 105
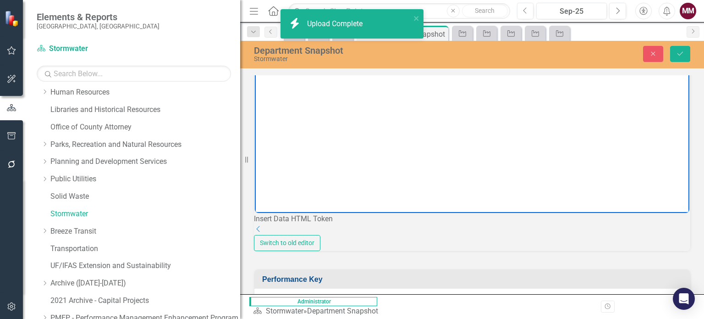
scroll to position [779, 0]
click at [257, 60] on img "Rich Text Area. Press ALT-0 for help." at bounding box center [257, 60] width 0 height 0
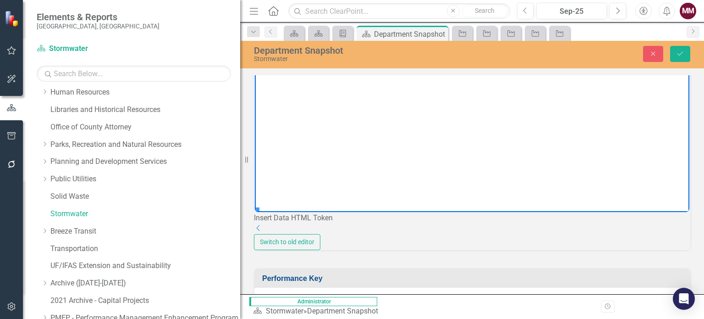
scroll to position [211, 0]
drag, startPoint x: 257, startPoint y: 195, endPoint x: 402, endPoint y: 113, distance: 166.3
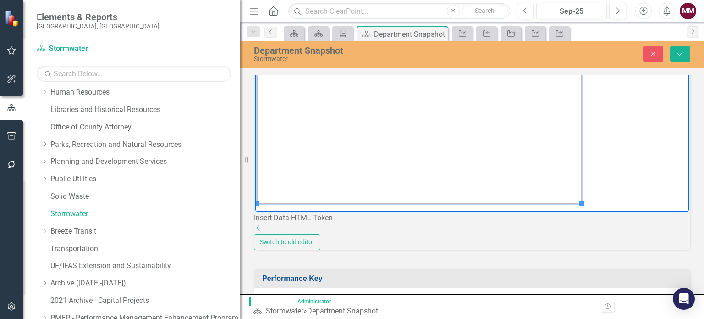
scroll to position [95, 0]
drag, startPoint x: 583, startPoint y: 203, endPoint x: 489, endPoint y: 154, distance: 106.0
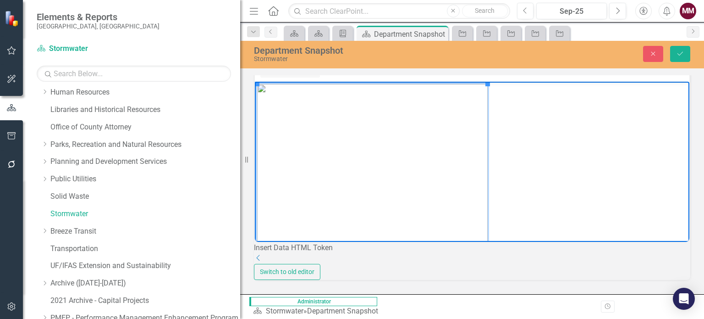
scroll to position [734, 0]
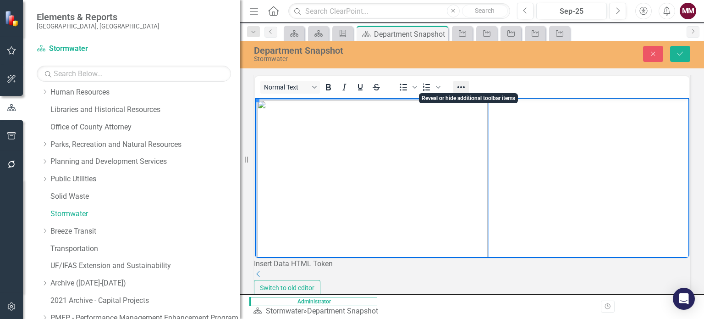
click at [469, 83] on button "Reveal or hide additional toolbar items" at bounding box center [461, 87] width 16 height 13
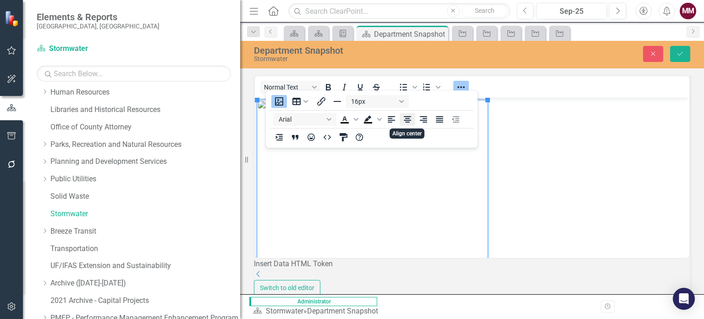
click at [404, 119] on icon "Align center" at bounding box center [407, 119] width 11 height 11
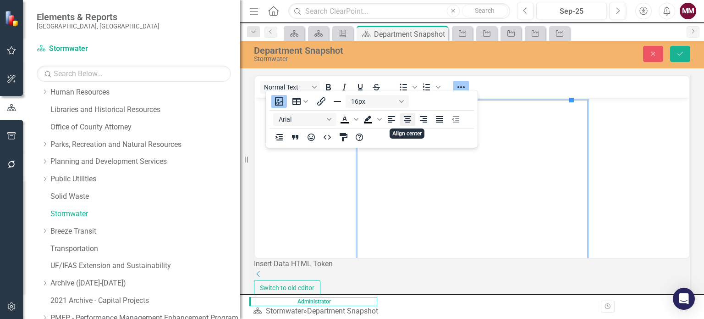
scroll to position [2, 0]
click at [673, 52] on button "Save" at bounding box center [680, 54] width 20 height 16
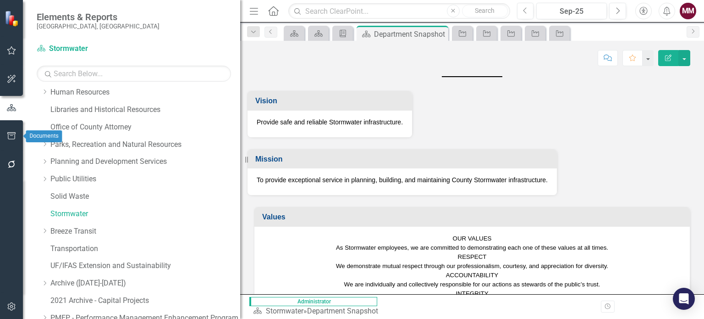
click at [11, 138] on icon "button" at bounding box center [12, 135] width 10 height 7
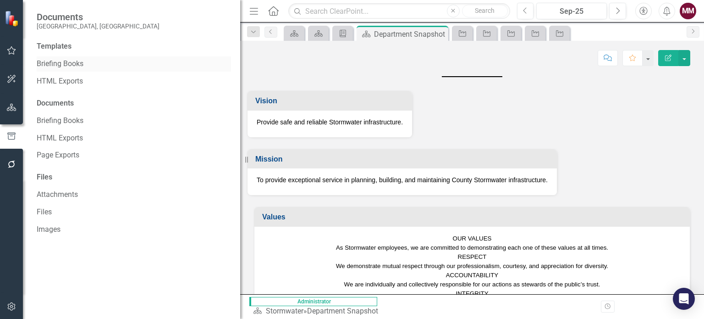
click at [62, 66] on link "Briefing Books" at bounding box center [134, 64] width 194 height 11
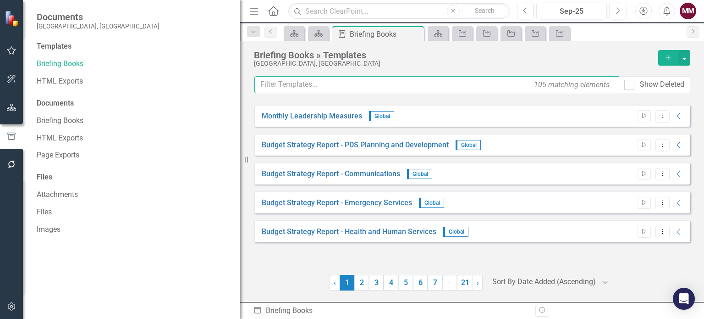
click at [303, 85] on input "text" at bounding box center [436, 84] width 365 height 17
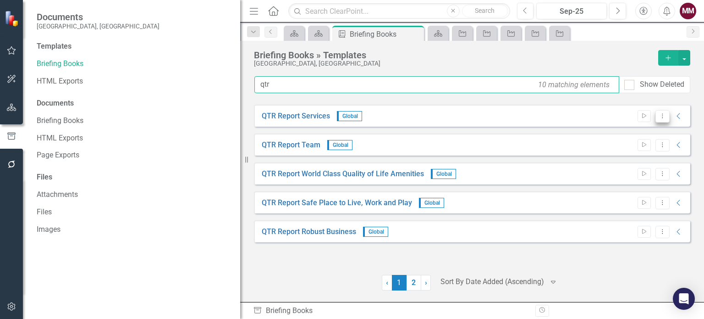
type input "qtr"
click at [662, 115] on icon at bounding box center [662, 115] width 1 height 5
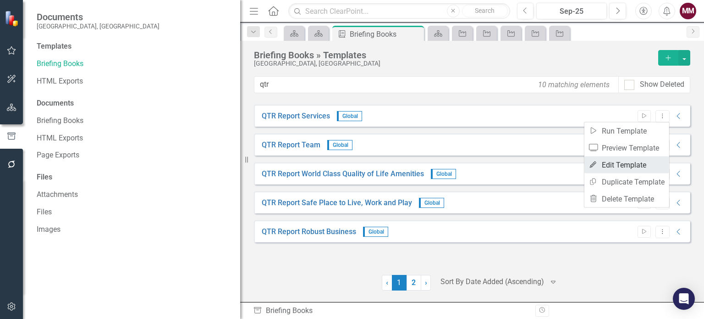
click at [620, 166] on link "Edit Edit Template" at bounding box center [627, 164] width 85 height 17
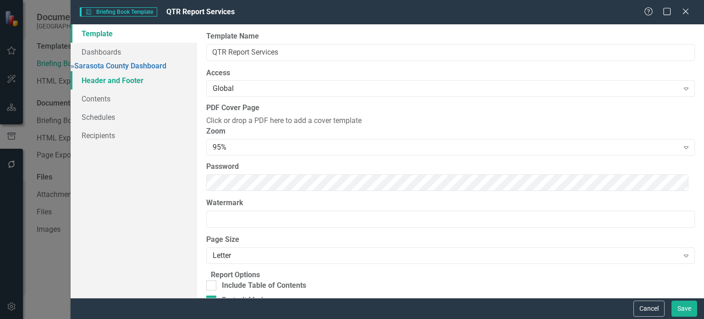
click at [108, 89] on link "Header and Footer" at bounding box center [134, 80] width 127 height 18
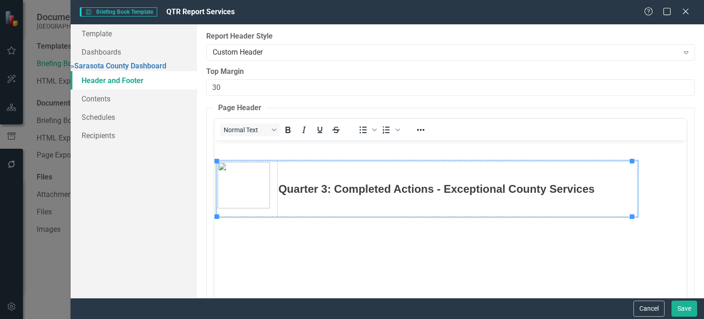
click at [329, 184] on strong "Quarter 3: Completed Actions - Exceptional County Services" at bounding box center [436, 188] width 316 height 12
click at [274, 132] on button "Paragraph" at bounding box center [250, 129] width 60 height 13
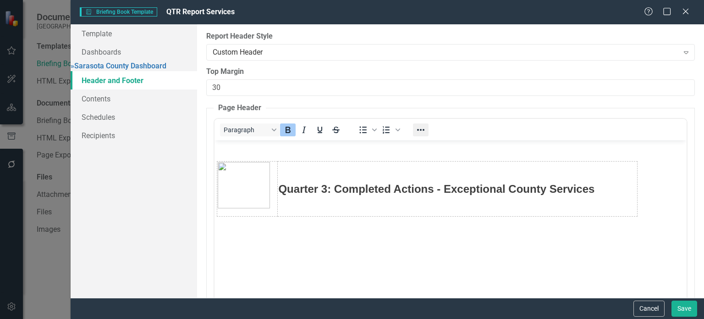
click at [423, 132] on icon "Reveal or hide additional toolbar items" at bounding box center [420, 129] width 11 height 11
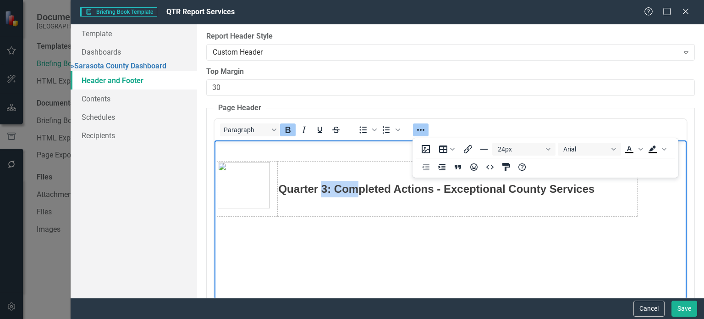
drag, startPoint x: 323, startPoint y: 189, endPoint x: 358, endPoint y: 189, distance: 34.8
click at [358, 189] on strong "Quarter 3: Completed Actions - Exceptional County Services" at bounding box center [436, 188] width 316 height 12
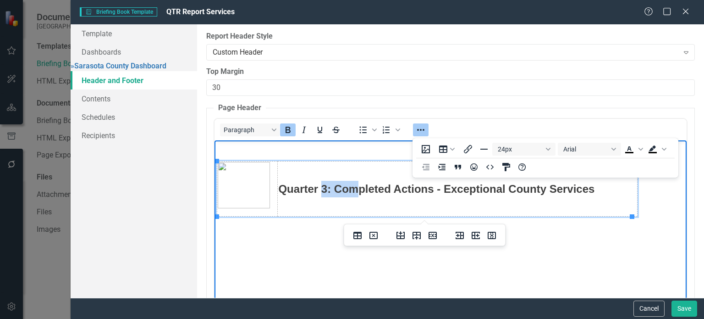
click at [358, 189] on strong "Quarter 3: Completed Actions - Exceptional County Services" at bounding box center [436, 188] width 316 height 12
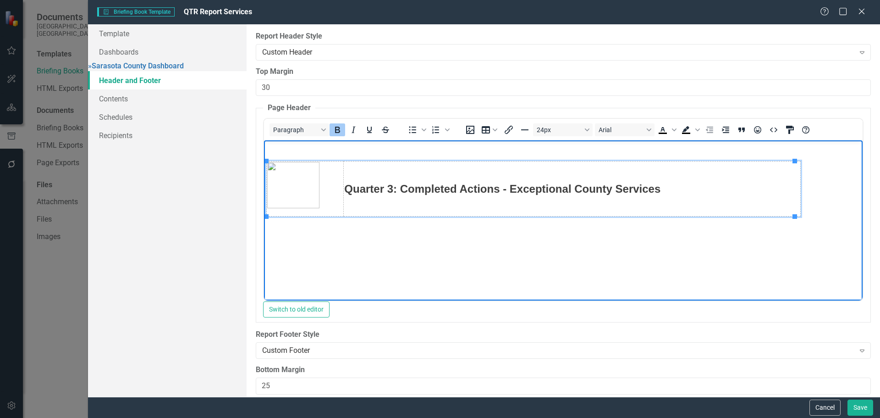
click at [390, 185] on strong "Quarter 3: Completed Actions - Exceptional County Services" at bounding box center [502, 188] width 316 height 12
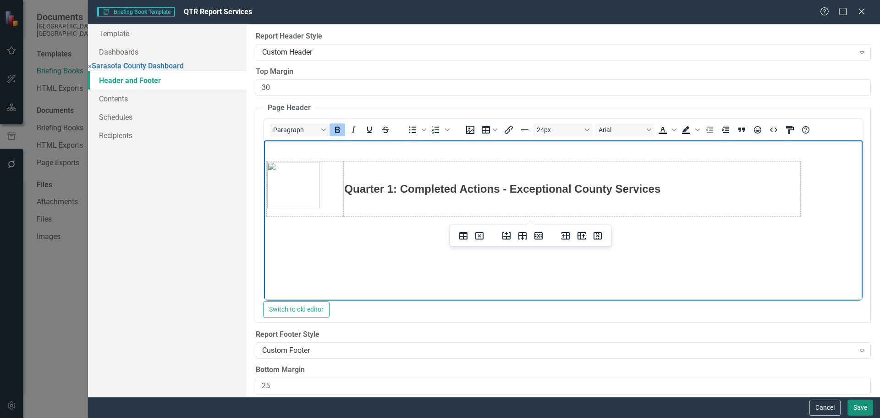
click at [857, 406] on button "Save" at bounding box center [861, 407] width 26 height 16
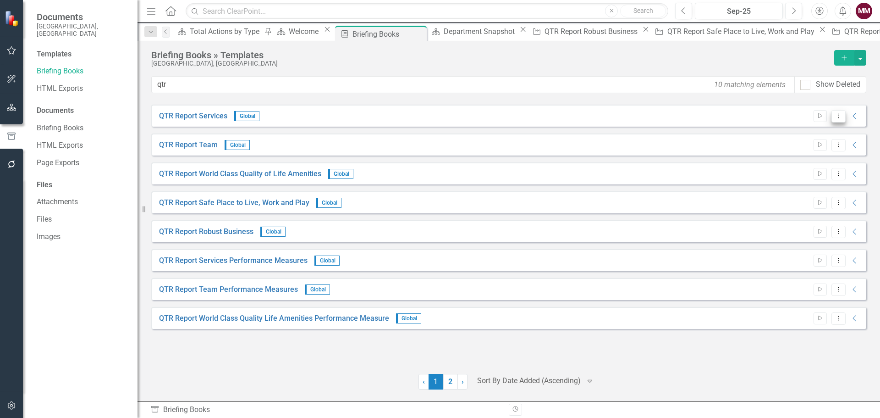
click at [835, 116] on icon "Dropdown Menu" at bounding box center [839, 116] width 8 height 6
click at [796, 169] on link "Edit Edit Template" at bounding box center [803, 165] width 85 height 17
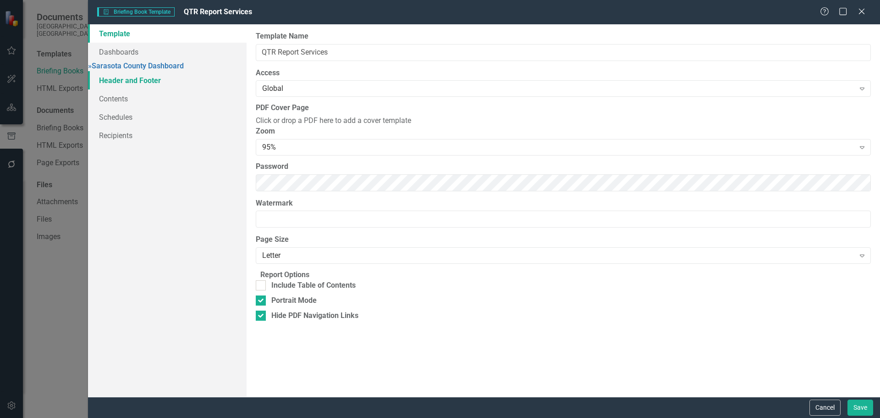
click at [125, 87] on link "Header and Footer" at bounding box center [167, 80] width 159 height 18
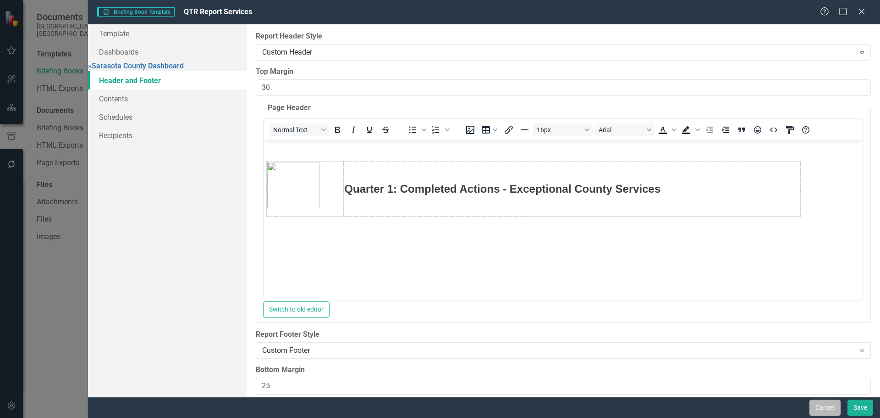
click at [819, 400] on button "Cancel" at bounding box center [825, 407] width 31 height 16
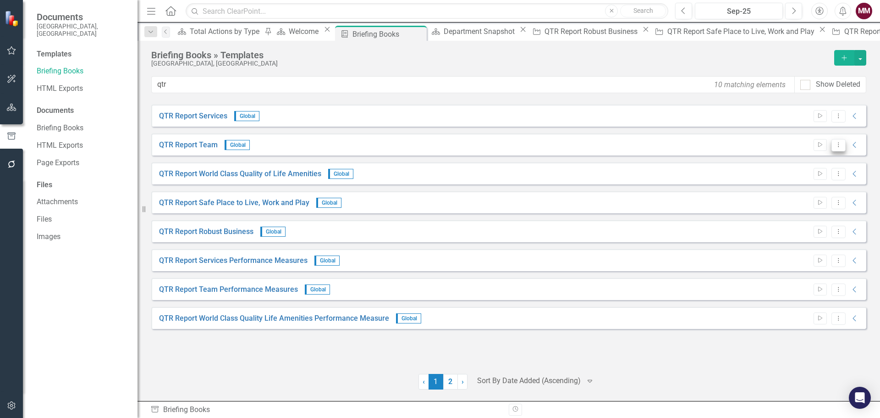
click at [839, 150] on button "Dropdown Menu" at bounding box center [839, 145] width 14 height 12
click at [790, 199] on link "Edit Edit Template" at bounding box center [803, 194] width 85 height 17
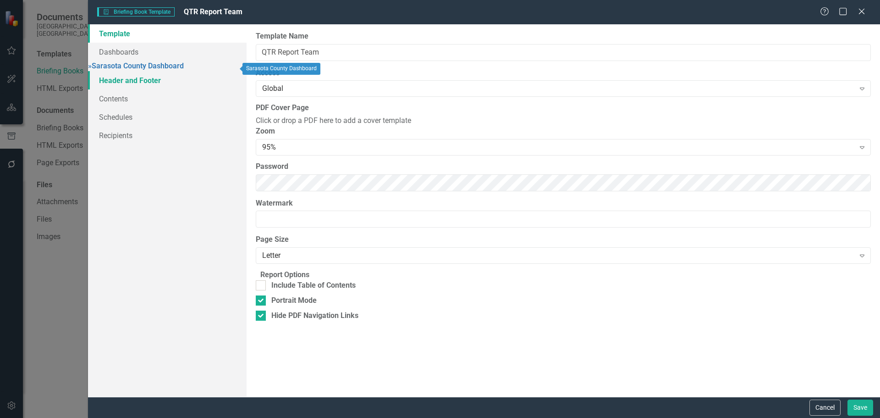
click at [130, 88] on link "Header and Footer" at bounding box center [167, 80] width 159 height 18
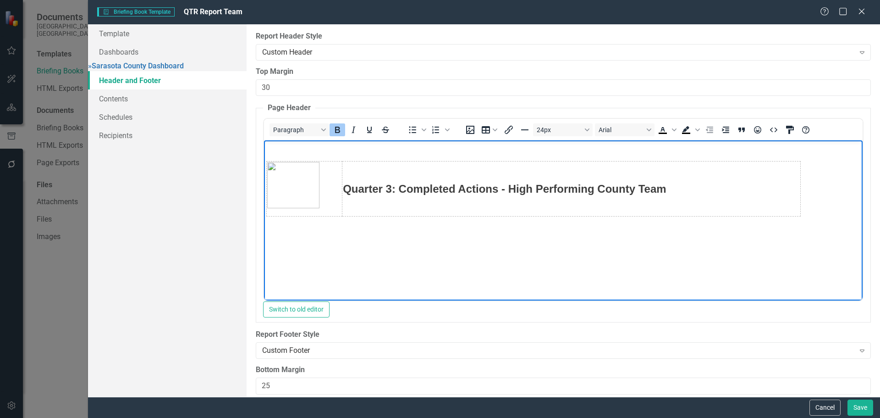
drag, startPoint x: 365, startPoint y: 181, endPoint x: 375, endPoint y: 174, distance: 12.2
click at [365, 182] on strong "Quarter 3: Completed Actions - High Performing County Team" at bounding box center [503, 188] width 323 height 12
click at [856, 406] on button "Save" at bounding box center [861, 407] width 26 height 16
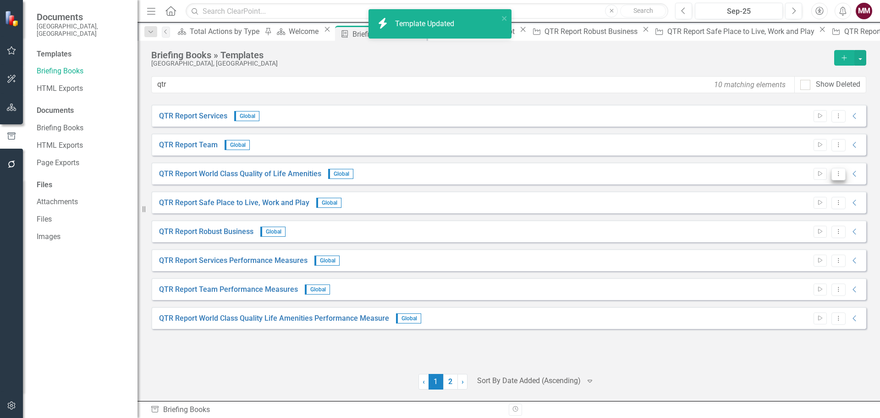
click at [835, 176] on icon "Dropdown Menu" at bounding box center [839, 174] width 8 height 6
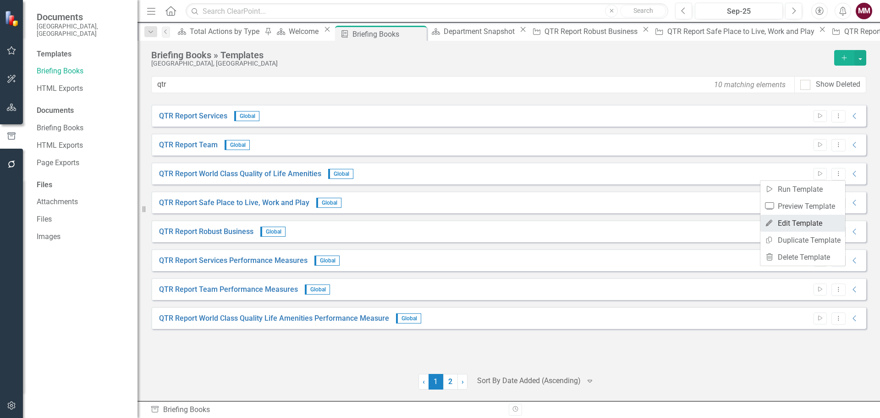
click at [806, 220] on link "Edit Edit Template" at bounding box center [803, 223] width 85 height 17
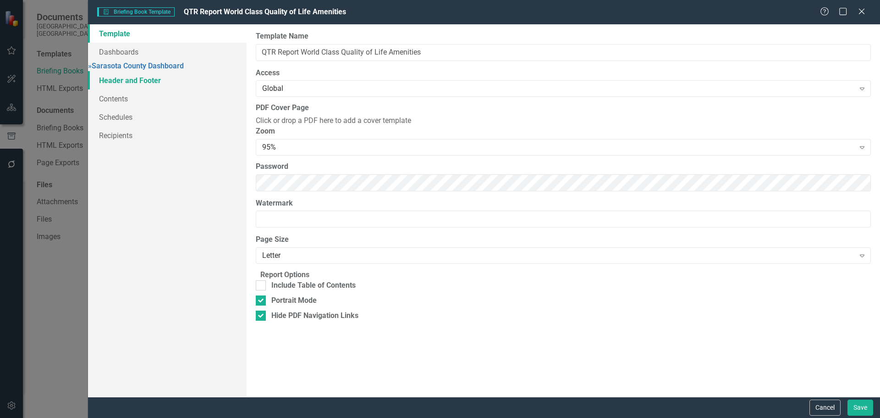
click at [132, 87] on link "Header and Footer" at bounding box center [167, 80] width 159 height 18
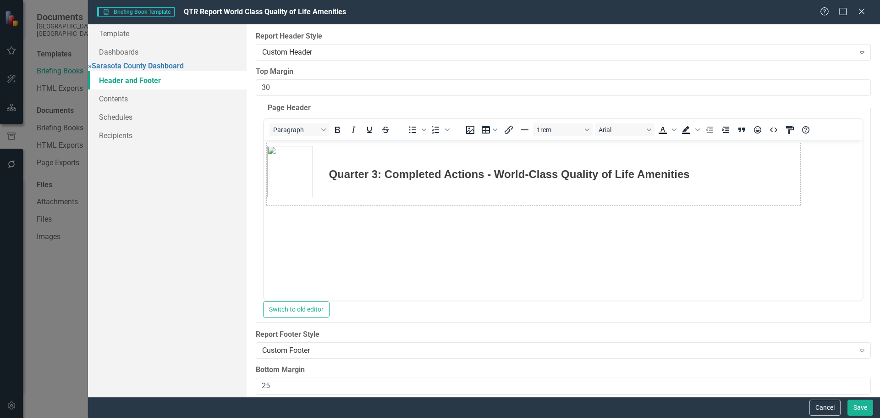
click at [371, 175] on strong "Quarter 3: Completed Actions - World-Class Quality of Life Amenities" at bounding box center [508, 174] width 361 height 12
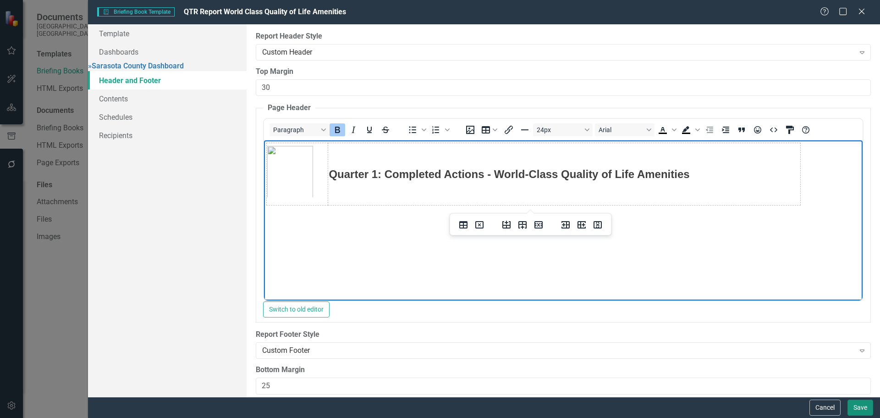
click at [861, 406] on button "Save" at bounding box center [861, 407] width 26 height 16
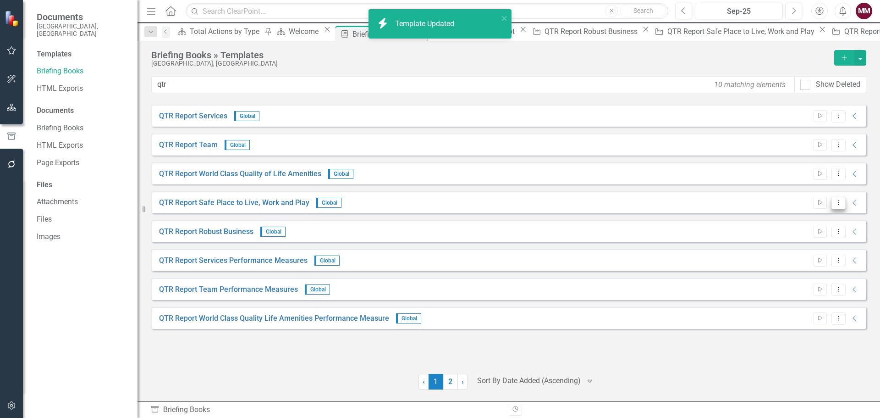
click at [838, 205] on icon "Dropdown Menu" at bounding box center [839, 202] width 8 height 6
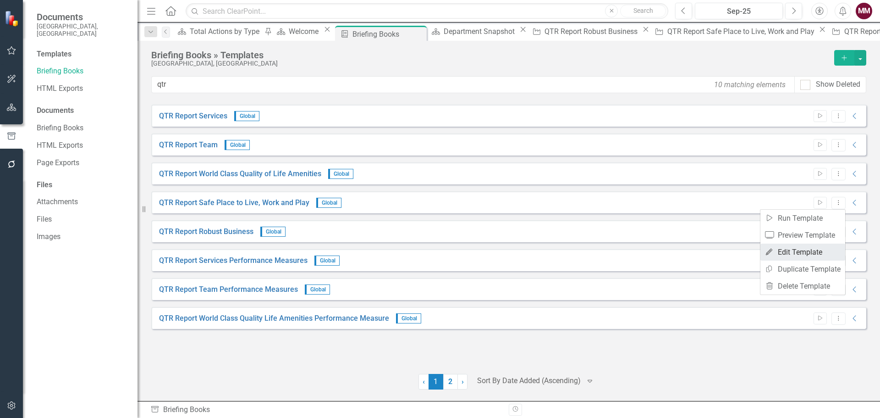
click at [807, 254] on link "Edit Edit Template" at bounding box center [803, 251] width 85 height 17
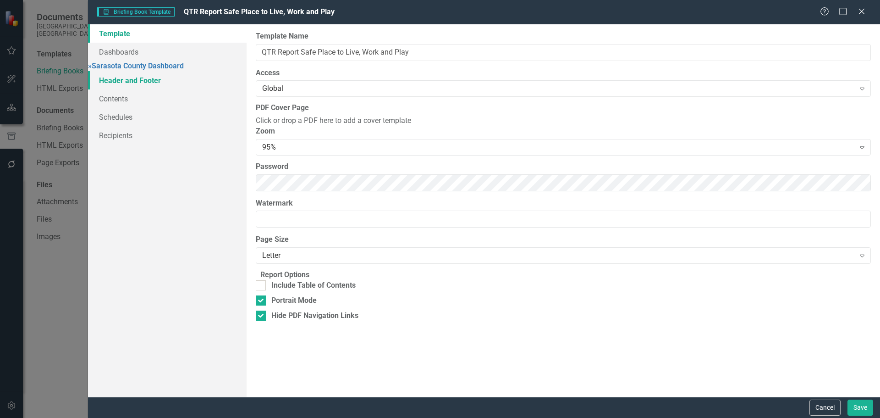
click at [131, 87] on link "Header and Footer" at bounding box center [167, 80] width 159 height 18
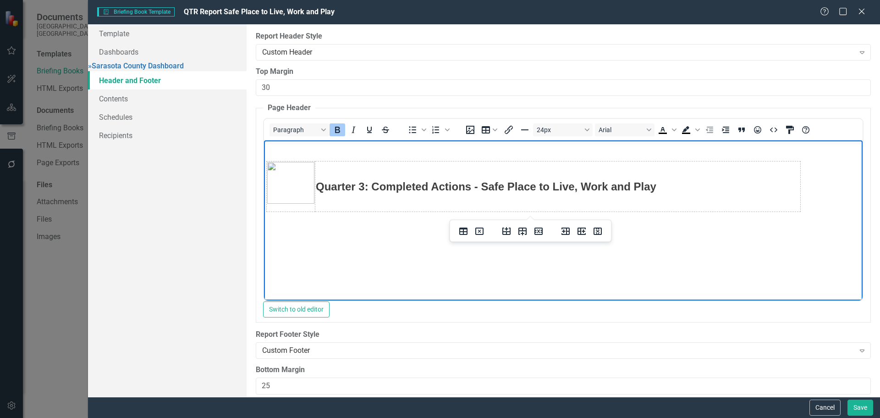
click at [362, 180] on strong "Quarter 3: Completed Actions - Safe Place to Live, Work and Play" at bounding box center [485, 186] width 341 height 12
drag, startPoint x: 857, startPoint y: 409, endPoint x: 832, endPoint y: 371, distance: 45.0
click at [857, 409] on button "Save" at bounding box center [861, 407] width 26 height 16
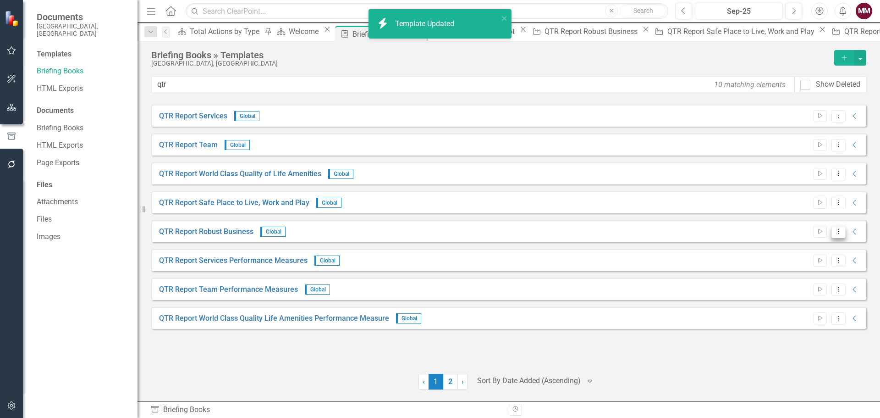
click at [835, 237] on button "Dropdown Menu" at bounding box center [839, 232] width 14 height 12
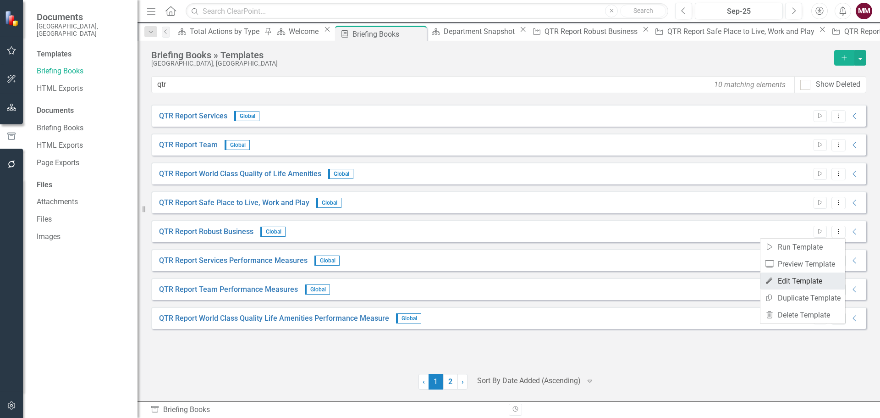
click at [797, 281] on link "Edit Edit Template" at bounding box center [803, 280] width 85 height 17
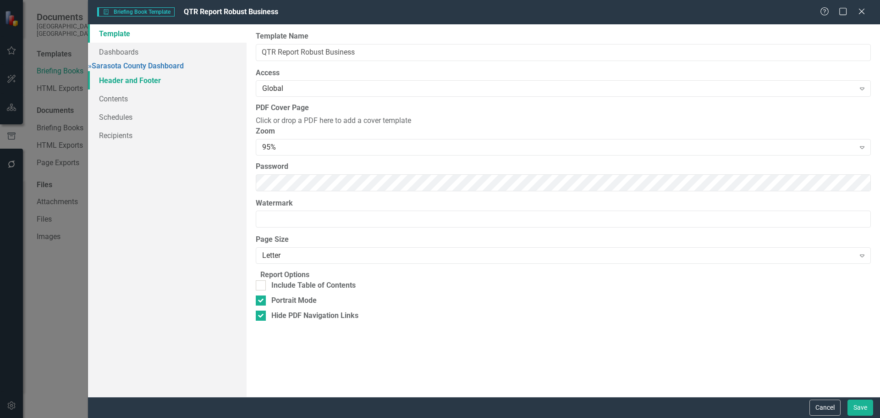
click at [130, 83] on link "Header and Footer" at bounding box center [167, 80] width 159 height 18
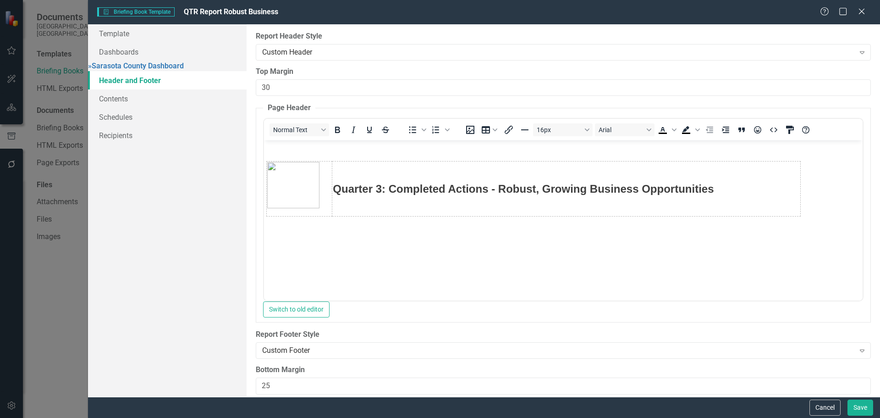
click at [378, 186] on strong "Quarter 3: Completed Actions - Robust, Growing Business Opportunities" at bounding box center [522, 188] width 381 height 12
click at [854, 402] on button "Save" at bounding box center [861, 407] width 26 height 16
